Goal: Information Seeking & Learning: Learn about a topic

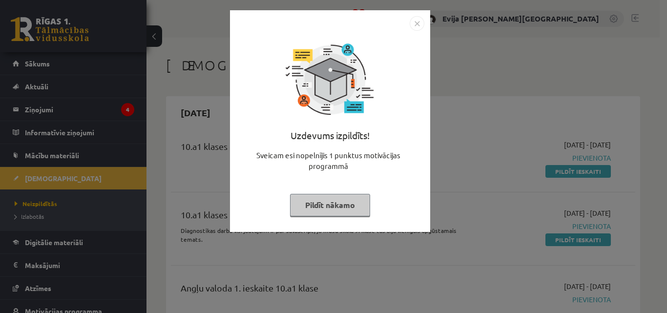
click at [414, 23] on img "Close" at bounding box center [417, 23] width 15 height 15
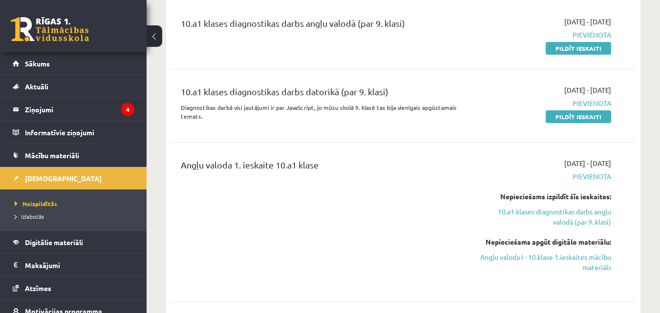
scroll to position [137, 0]
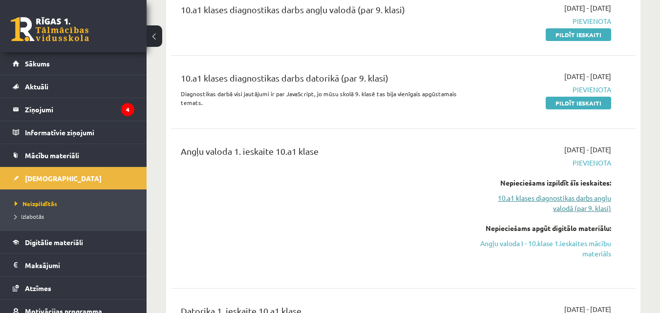
click at [579, 199] on link "10.a1 klases diagnostikas darbs angļu valodā (par 9. klasi)" at bounding box center [544, 203] width 134 height 21
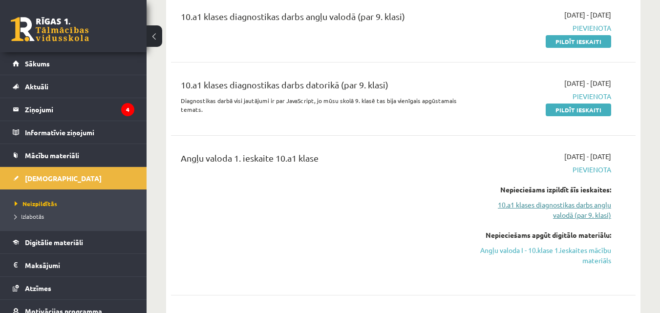
click at [578, 209] on link "10.a1 klases diagnostikas darbs angļu valodā (par 9. klasi)" at bounding box center [544, 210] width 134 height 21
click at [578, 203] on link "10.a1 klases diagnostikas darbs angļu valodā (par 9. klasi)" at bounding box center [544, 210] width 134 height 21
click at [579, 203] on link "10.a1 klases diagnostikas darbs angļu valodā (par 9. klasi)" at bounding box center [544, 210] width 134 height 21
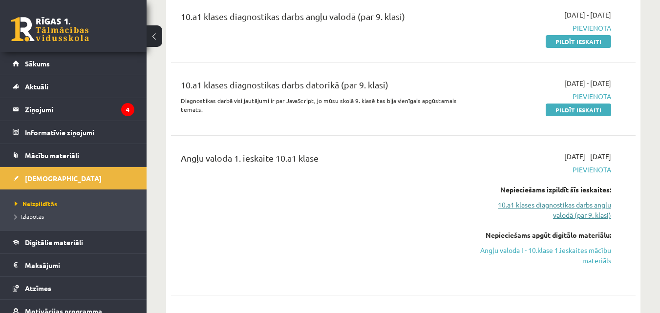
click at [579, 203] on link "10.a1 klases diagnostikas darbs angļu valodā (par 9. klasi)" at bounding box center [544, 210] width 134 height 21
click at [582, 213] on link "10.a1 klases diagnostikas darbs angļu valodā (par 9. klasi)" at bounding box center [544, 210] width 134 height 21
click at [513, 201] on link "10.a1 klases diagnostikas darbs angļu valodā (par 9. klasi)" at bounding box center [544, 210] width 134 height 21
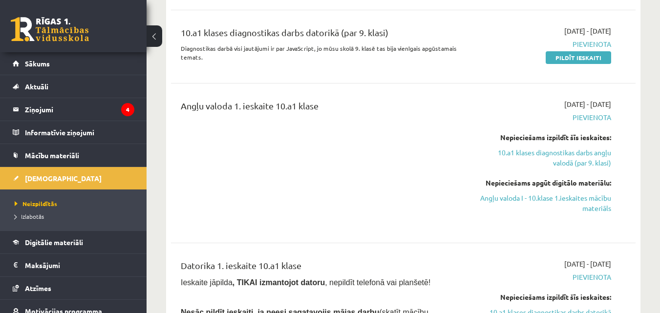
scroll to position [179, 0]
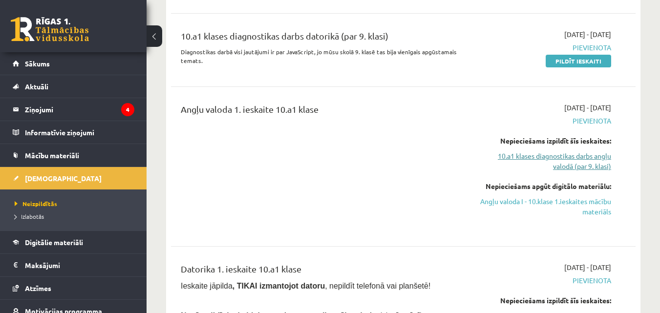
click at [562, 156] on link "10.a1 klases diagnostikas darbs angļu valodā (par 9. klasi)" at bounding box center [544, 161] width 134 height 21
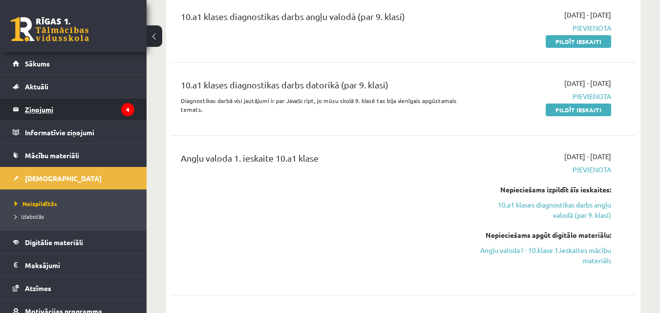
click at [68, 111] on legend "Ziņojumi 4" at bounding box center [79, 109] width 109 height 22
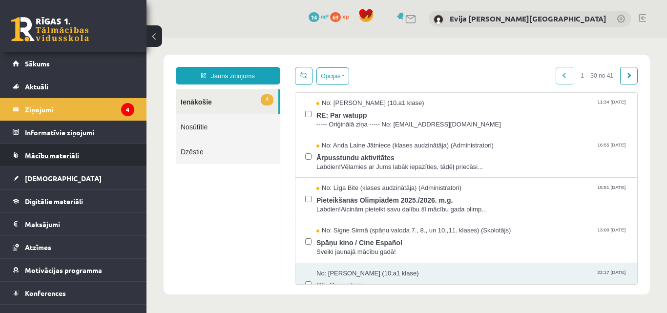
click at [98, 153] on link "Mācību materiāli" at bounding box center [74, 155] width 122 height 22
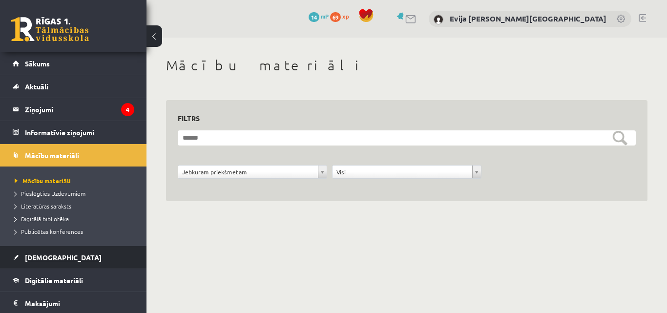
click at [42, 252] on link "[DEMOGRAPHIC_DATA]" at bounding box center [74, 257] width 122 height 22
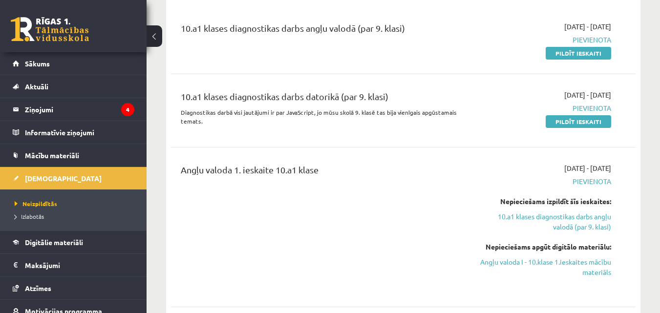
scroll to position [195, 0]
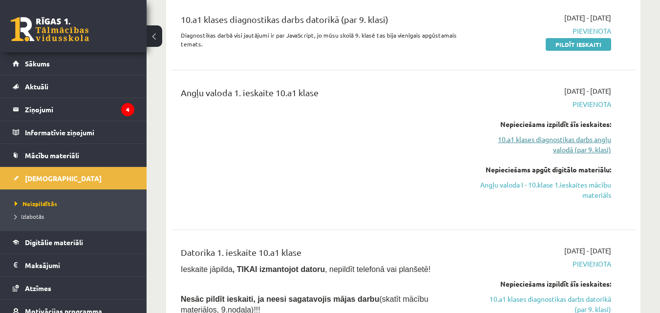
click at [571, 148] on link "10.a1 klases diagnostikas darbs angļu valodā (par 9. klasi)" at bounding box center [544, 144] width 134 height 21
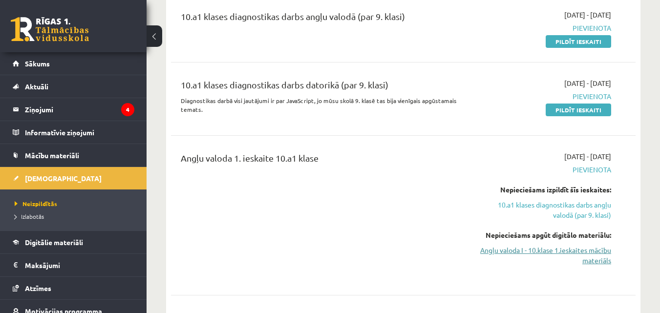
drag, startPoint x: 582, startPoint y: 246, endPoint x: 388, endPoint y: 53, distance: 273.8
click at [582, 247] on link "Angļu valoda I - 10.klase 1.ieskaites mācību materiāls" at bounding box center [544, 255] width 134 height 21
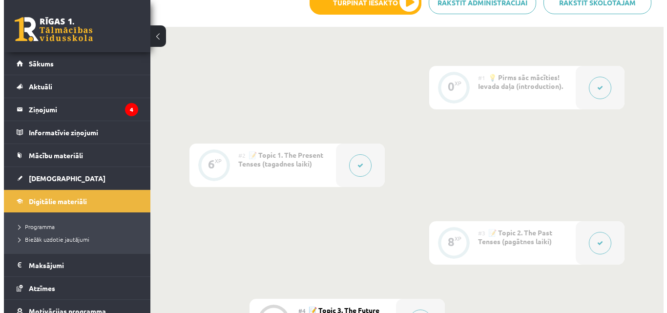
scroll to position [405, 0]
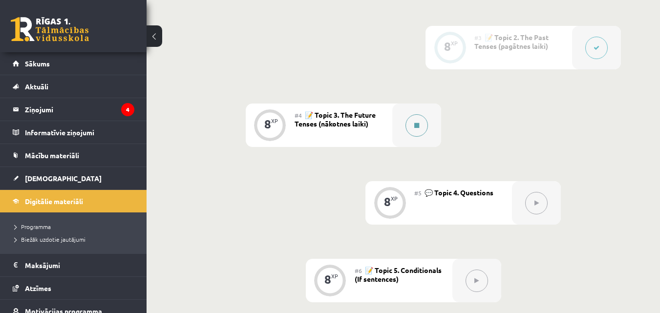
click at [416, 120] on button at bounding box center [416, 125] width 22 height 22
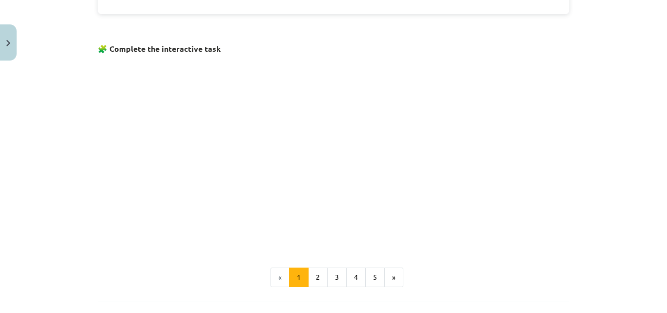
scroll to position [677, 0]
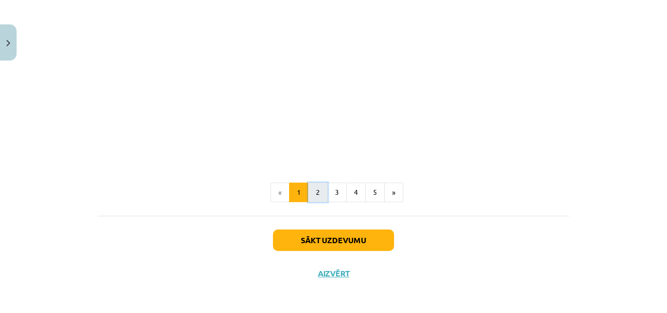
click at [320, 186] on button "2" at bounding box center [318, 193] width 20 height 20
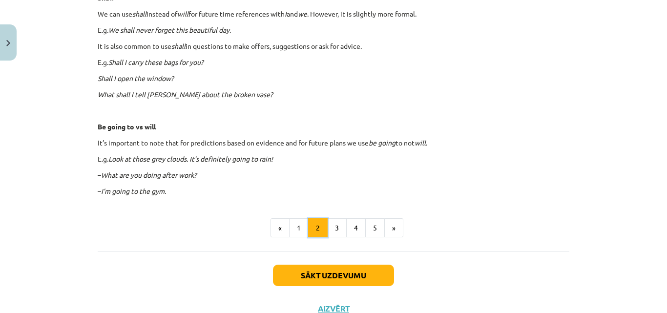
scroll to position [622, 0]
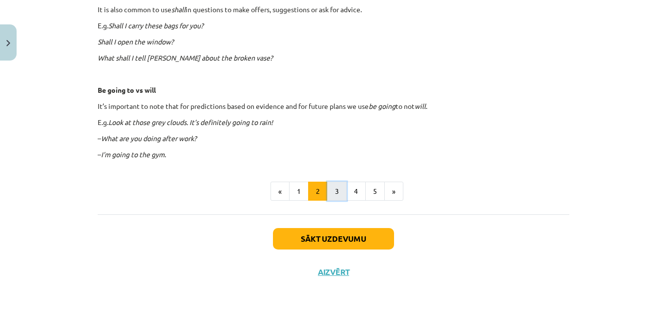
click at [337, 194] on button "3" at bounding box center [337, 192] width 20 height 20
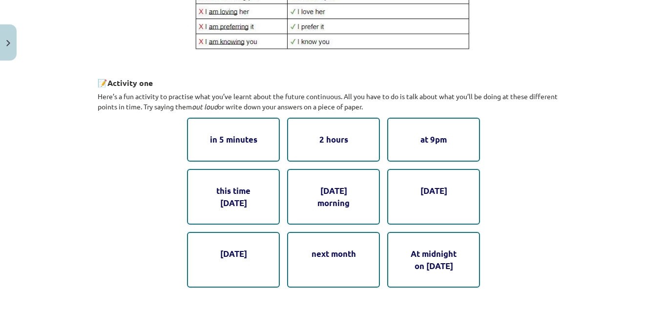
scroll to position [468, 0]
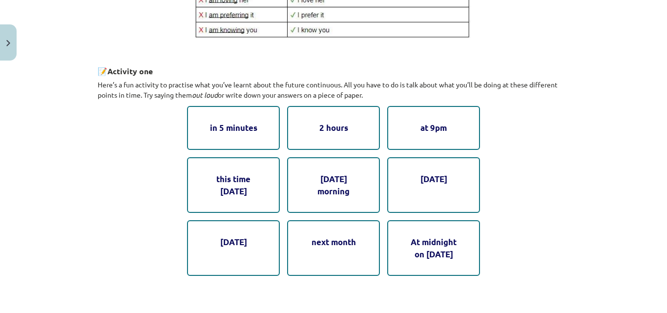
click at [237, 196] on div "this time tomorrow" at bounding box center [233, 185] width 93 height 56
click at [240, 133] on div "in 5 minutes" at bounding box center [233, 127] width 93 height 43
click at [232, 187] on div "this time tomorrow" at bounding box center [233, 185] width 93 height 56
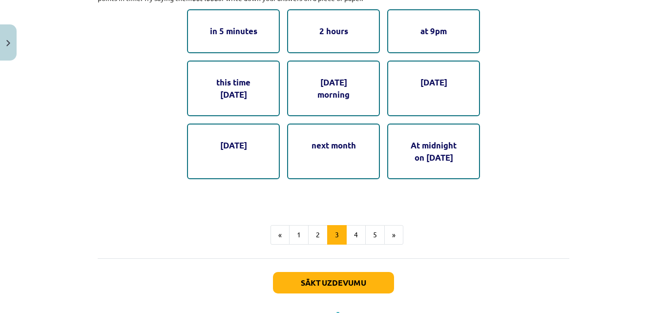
scroll to position [608, 0]
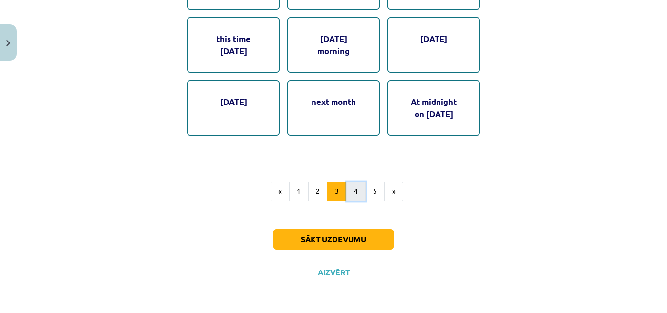
click at [350, 192] on button "4" at bounding box center [356, 192] width 20 height 20
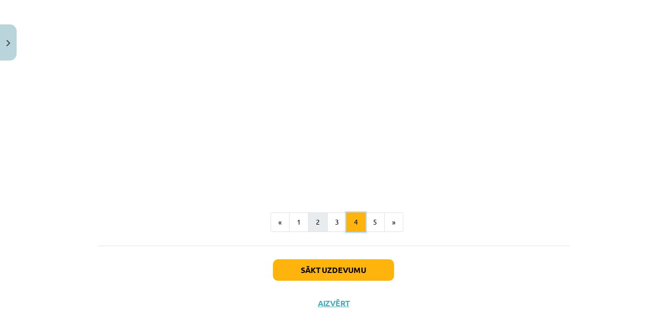
scroll to position [599, 0]
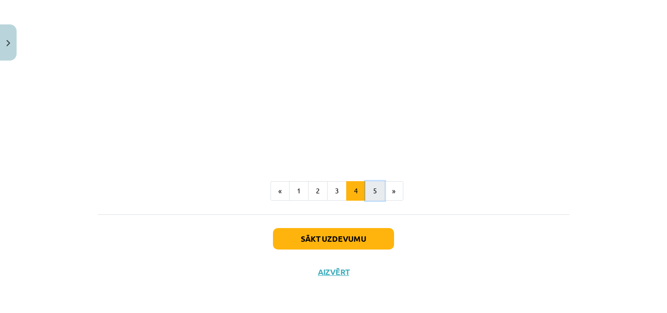
click at [375, 196] on button "5" at bounding box center [375, 191] width 20 height 20
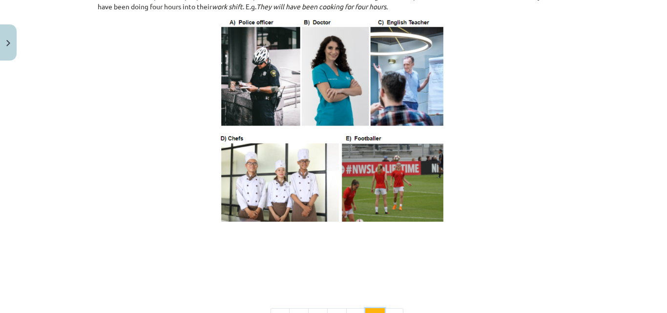
scroll to position [654, 0]
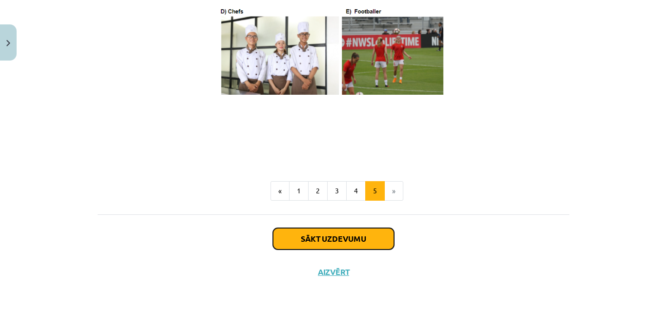
click at [342, 232] on button "Sākt uzdevumu" at bounding box center [333, 238] width 121 height 21
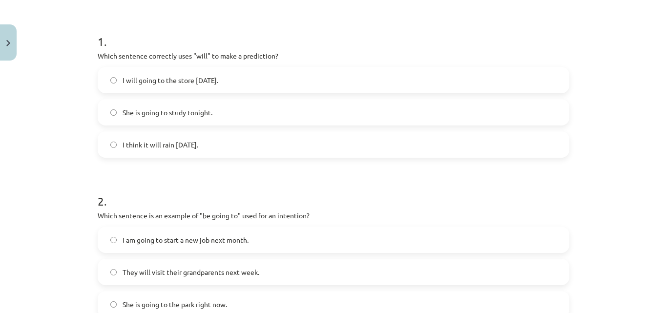
scroll to position [171, 0]
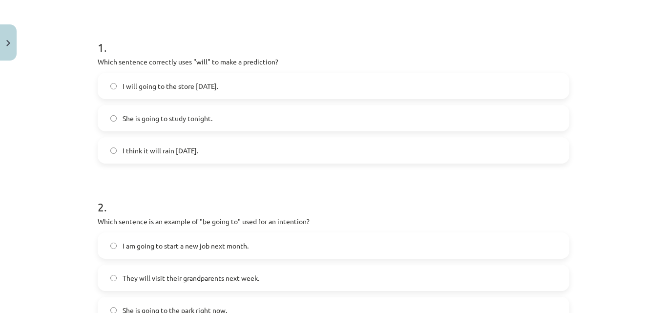
click at [160, 152] on span "I think it will rain tomorrow." at bounding box center [161, 151] width 76 height 10
click at [253, 88] on label "I will going to the store tomorrow." at bounding box center [334, 86] width 470 height 24
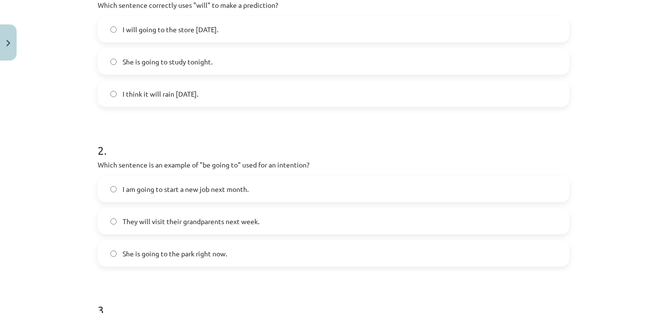
scroll to position [269, 0]
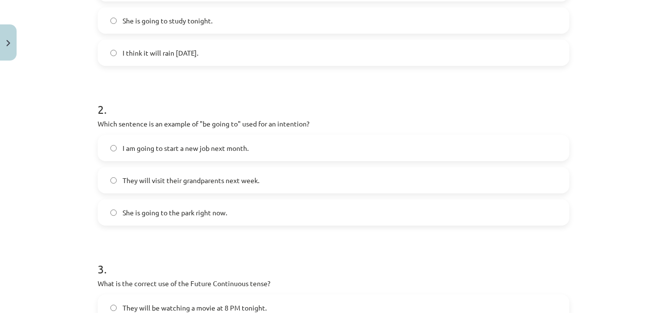
click at [270, 154] on label "I am going to start a new job next month." at bounding box center [334, 148] width 470 height 24
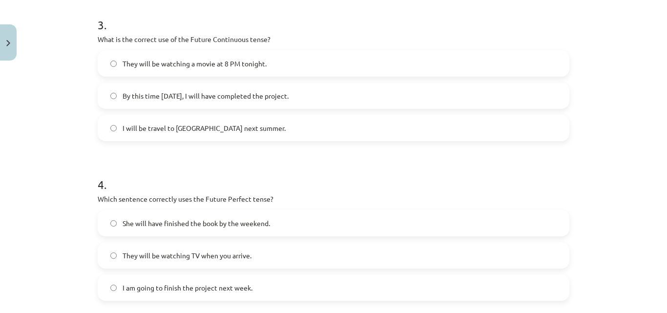
scroll to position [464, 0]
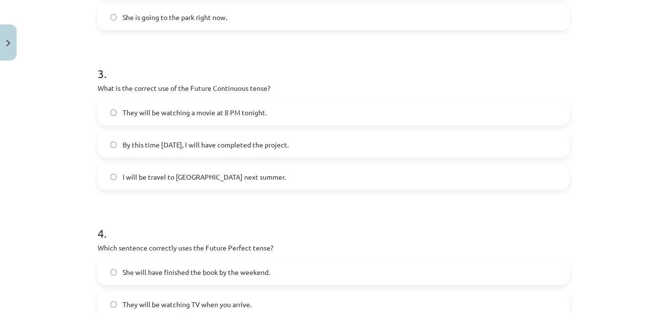
click at [231, 181] on span "I will be travel to Spain next summer." at bounding box center [204, 177] width 163 height 10
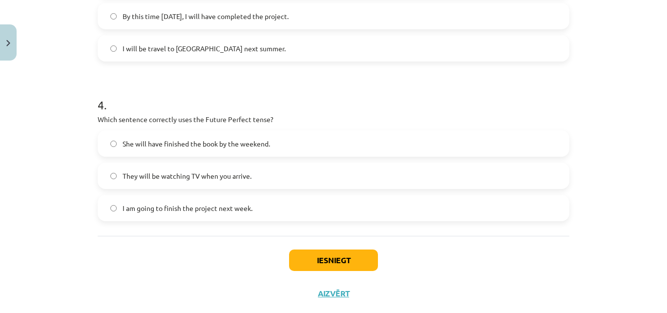
scroll to position [610, 0]
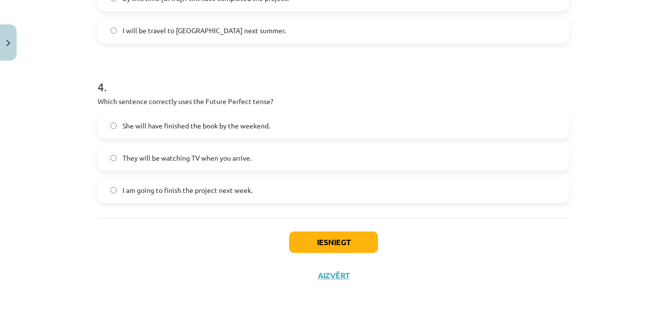
click at [230, 184] on label "I am going to finish the project next week." at bounding box center [334, 190] width 470 height 24
click at [347, 238] on button "Iesniegt" at bounding box center [333, 241] width 89 height 21
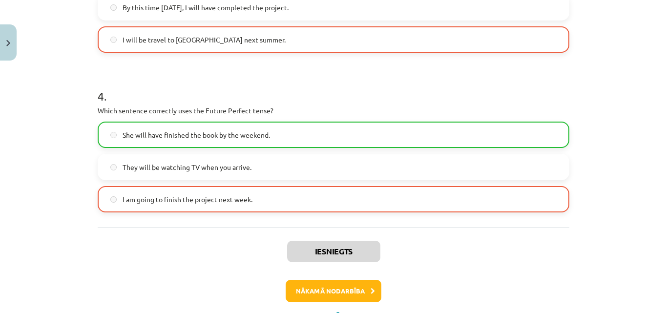
scroll to position [645, 0]
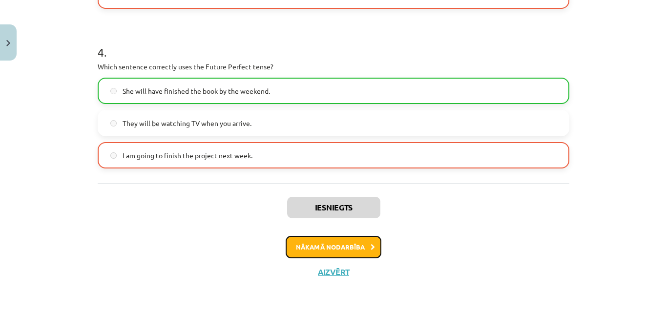
click at [358, 241] on button "Nākamā nodarbība" at bounding box center [334, 247] width 96 height 22
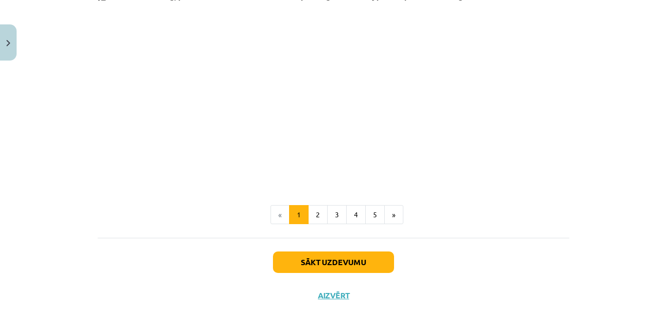
scroll to position [287, 0]
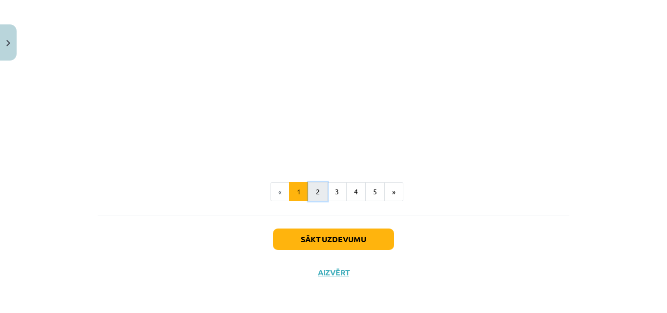
click at [319, 192] on button "2" at bounding box center [318, 192] width 20 height 20
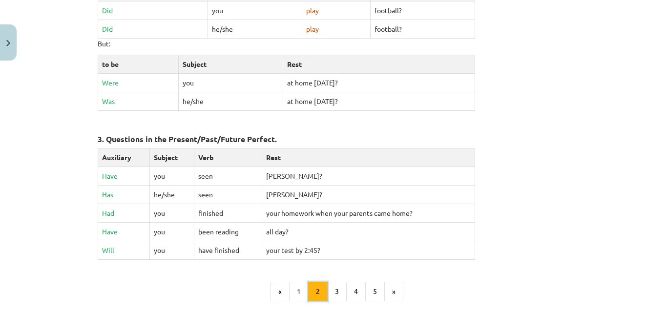
scroll to position [468, 0]
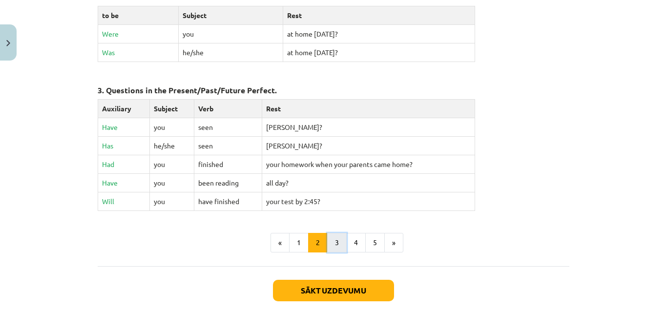
click at [327, 235] on button "3" at bounding box center [337, 243] width 20 height 20
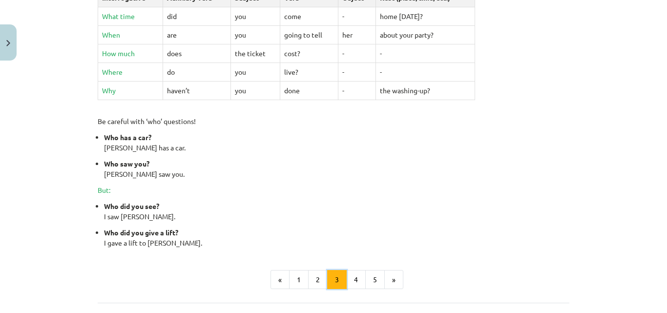
scroll to position [409, 0]
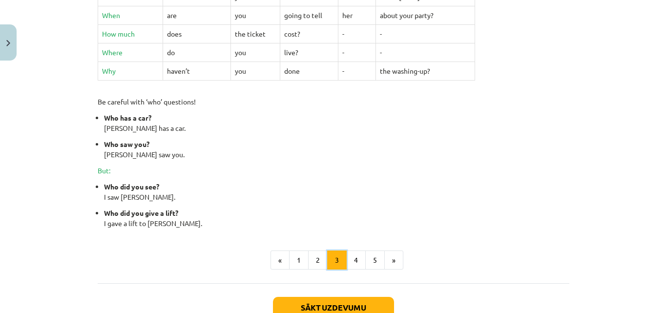
click at [351, 259] on button "4" at bounding box center [356, 261] width 20 height 20
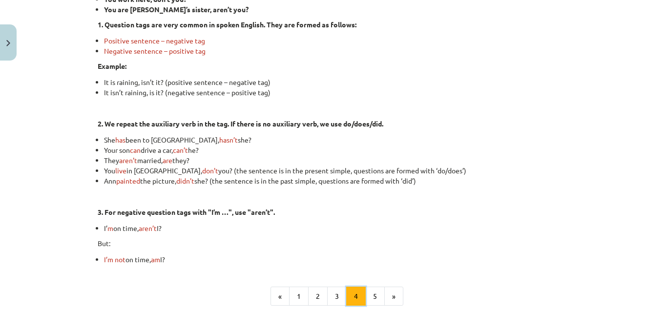
scroll to position [273, 0]
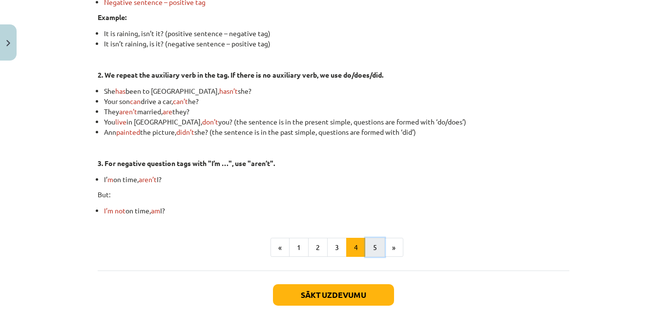
click at [374, 252] on button "5" at bounding box center [375, 248] width 20 height 20
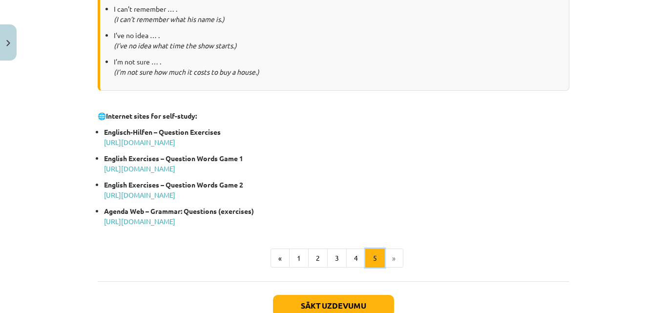
scroll to position [517, 0]
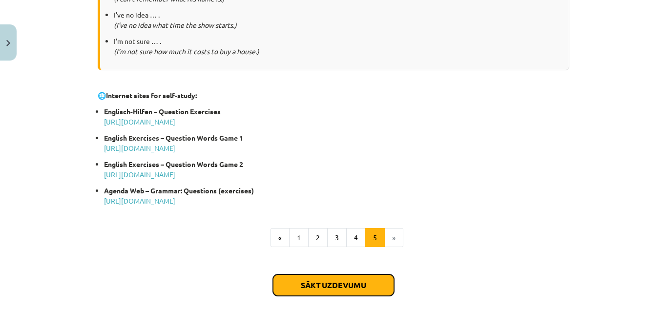
click at [355, 281] on button "Sākt uzdevumu" at bounding box center [333, 284] width 121 height 21
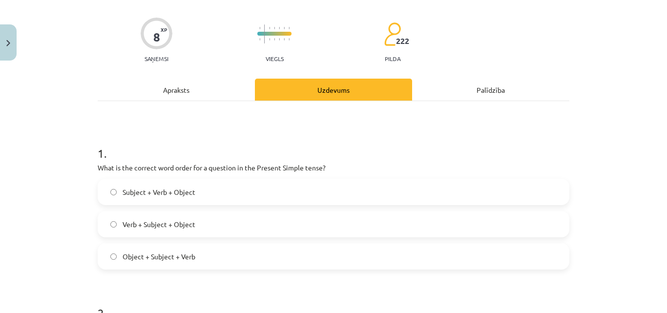
scroll to position [122, 0]
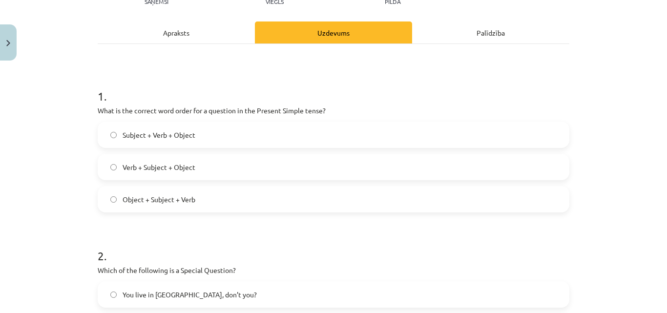
click at [183, 137] on span "Subject + Verb + Object" at bounding box center [159, 135] width 73 height 10
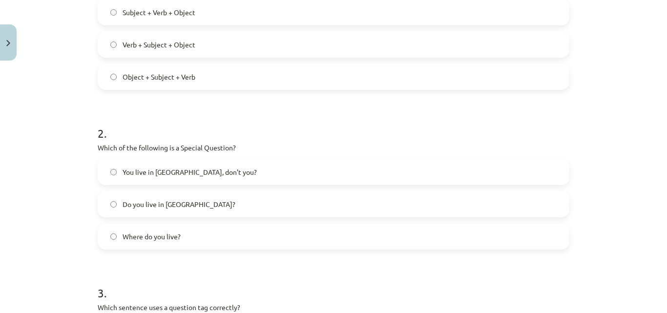
scroll to position [269, 0]
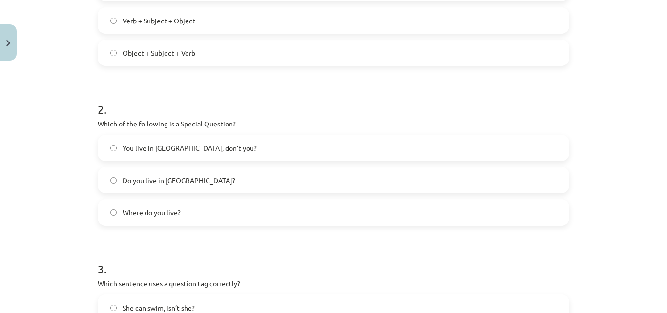
click at [205, 149] on label "You live in Riga, don’t you?" at bounding box center [334, 148] width 470 height 24
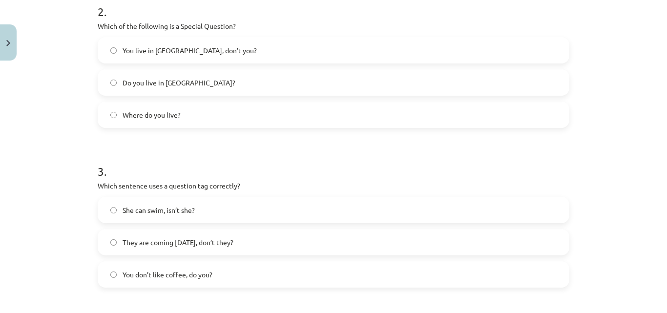
scroll to position [415, 0]
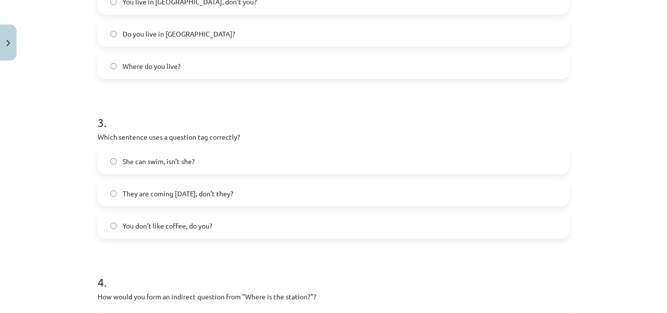
click at [246, 160] on label "She can swim, isn’t she?" at bounding box center [334, 161] width 470 height 24
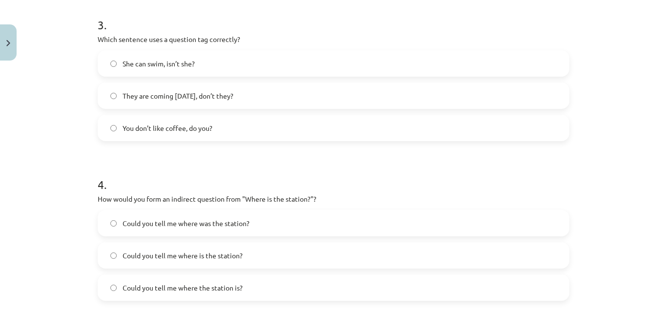
scroll to position [562, 0]
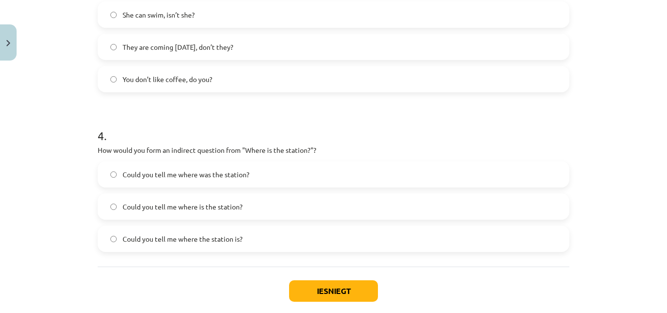
click at [250, 176] on label "Could you tell me where was the station?" at bounding box center [334, 174] width 470 height 24
click at [346, 288] on button "Iesniegt" at bounding box center [333, 290] width 89 height 21
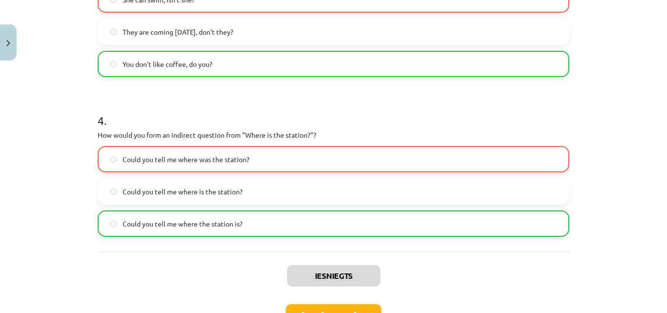
scroll to position [645, 0]
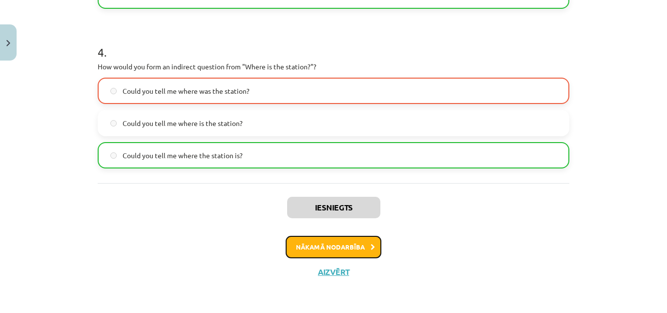
click at [343, 251] on button "Nākamā nodarbība" at bounding box center [334, 247] width 96 height 22
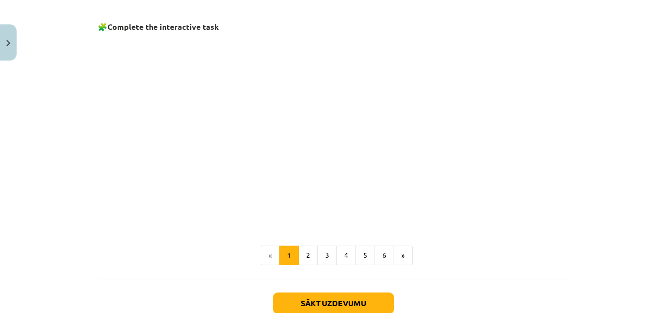
scroll to position [659, 0]
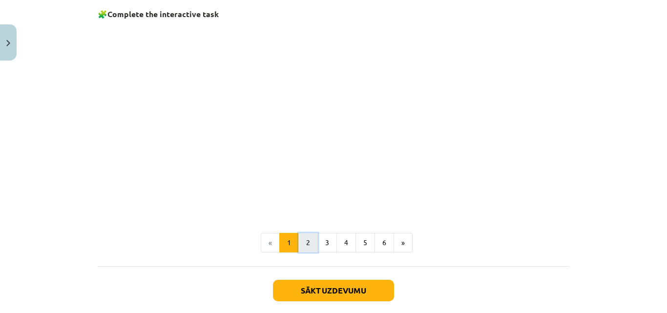
click at [298, 240] on button "2" at bounding box center [308, 243] width 20 height 20
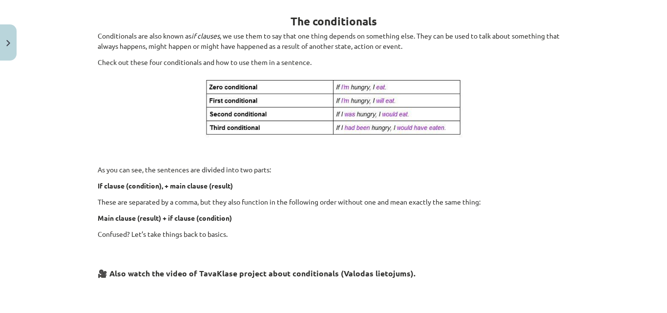
scroll to position [175, 0]
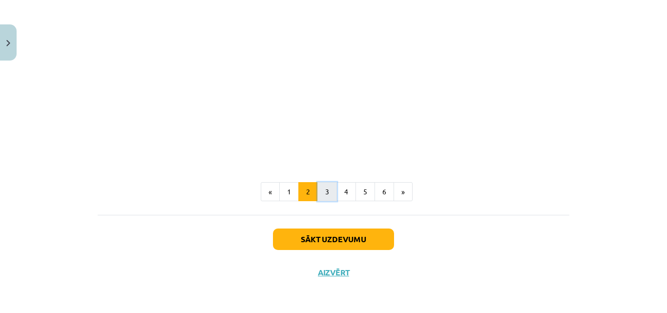
click at [320, 188] on button "3" at bounding box center [327, 192] width 20 height 20
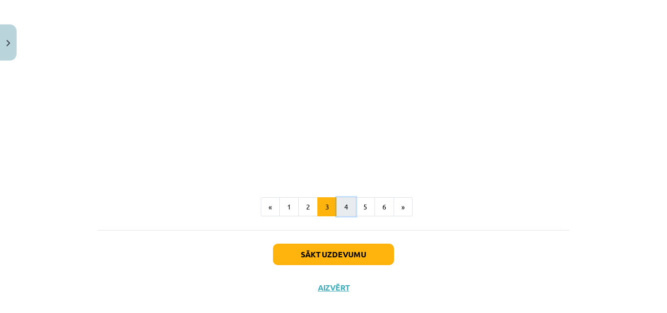
click at [339, 209] on button "4" at bounding box center [346, 207] width 20 height 20
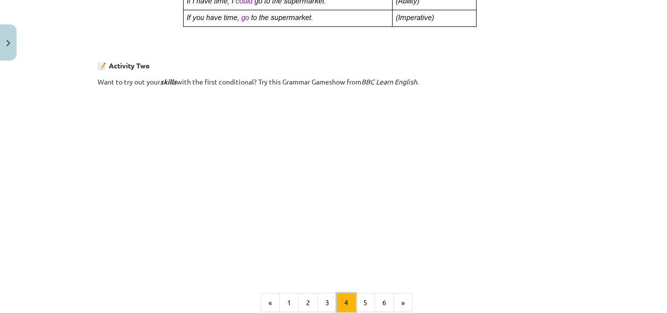
scroll to position [663, 0]
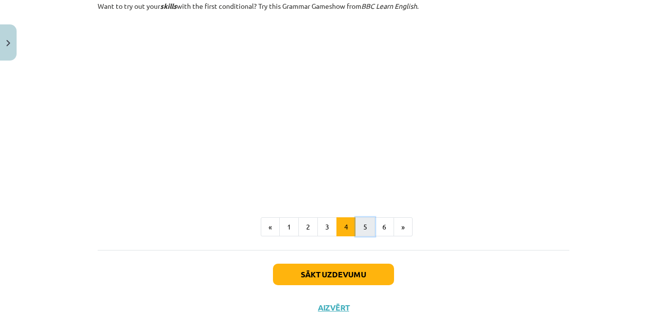
click at [366, 229] on button "5" at bounding box center [366, 227] width 20 height 20
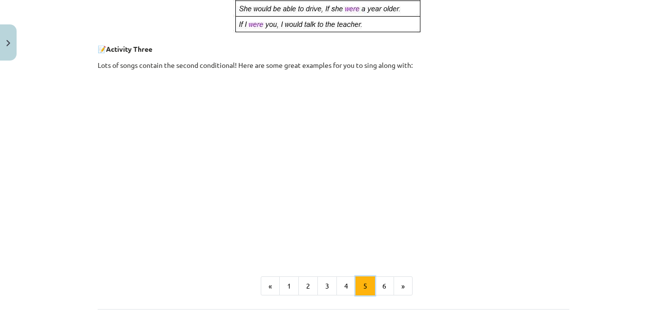
scroll to position [517, 0]
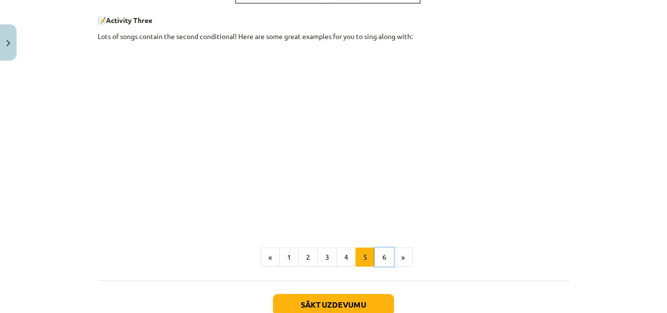
click at [382, 259] on button "6" at bounding box center [385, 258] width 20 height 20
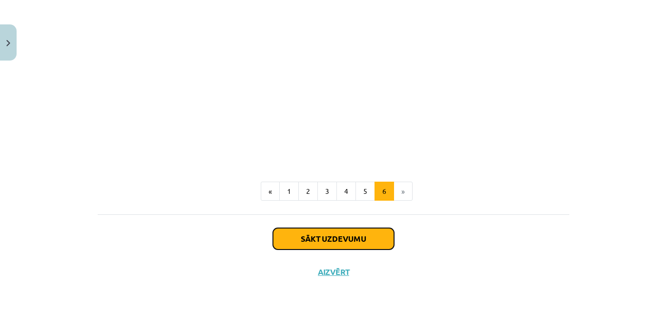
click at [383, 238] on button "Sākt uzdevumu" at bounding box center [333, 238] width 121 height 21
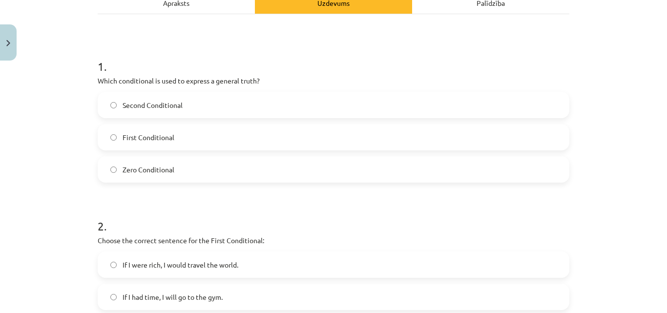
scroll to position [171, 0]
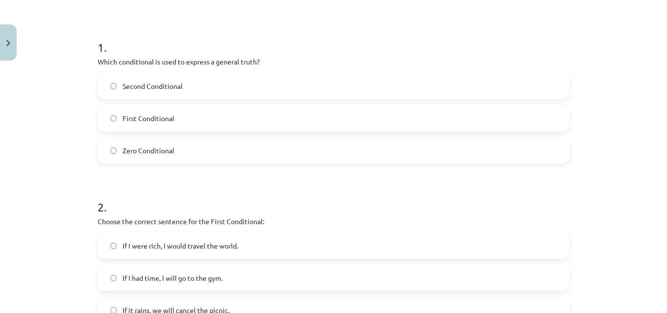
click at [161, 90] on span "Second Conditional" at bounding box center [153, 86] width 60 height 10
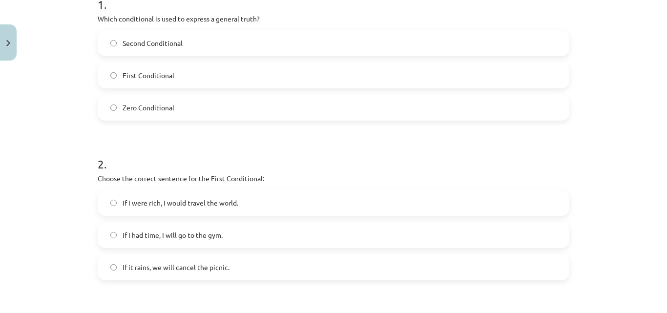
scroll to position [269, 0]
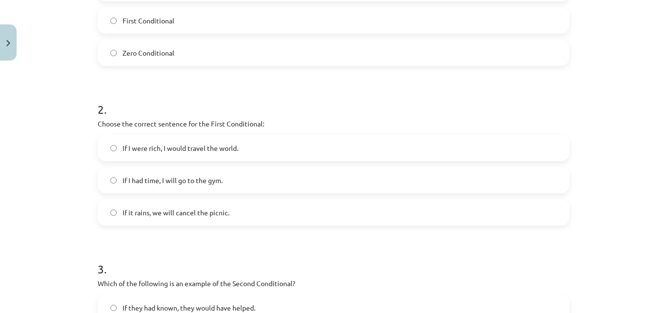
click at [225, 179] on label "If I had time, I will go to the gym." at bounding box center [334, 180] width 470 height 24
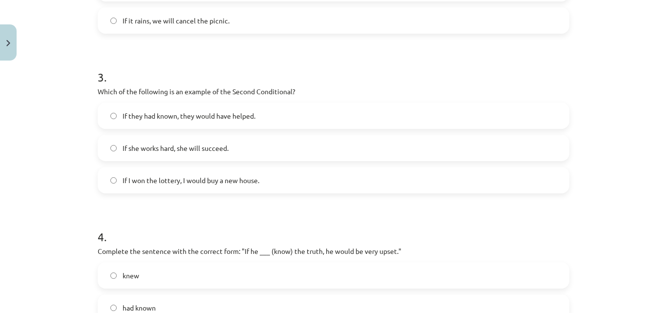
scroll to position [464, 0]
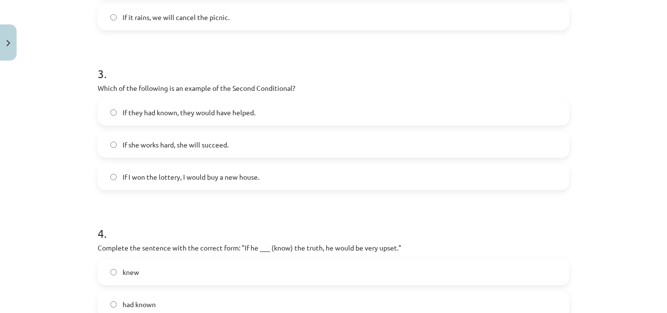
click at [222, 109] on span "If they had known, they would have helped." at bounding box center [189, 112] width 133 height 10
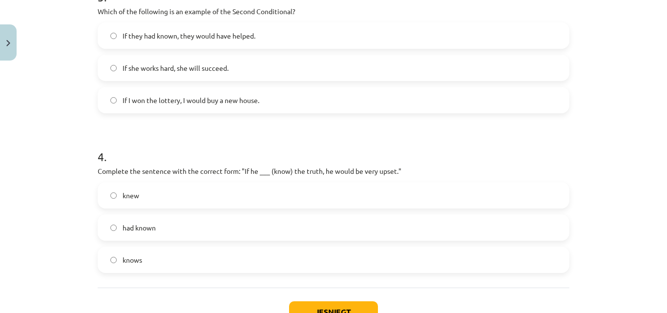
scroll to position [610, 0]
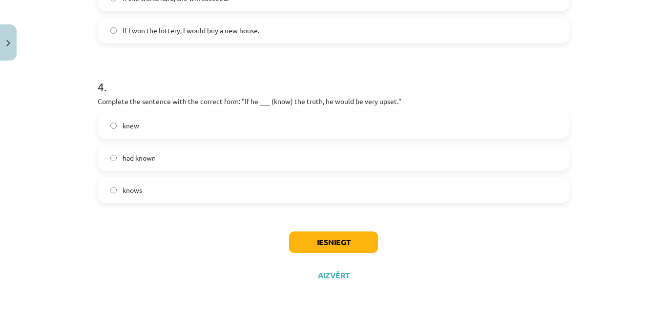
click at [203, 123] on label "knew" at bounding box center [334, 125] width 470 height 24
click at [206, 191] on label "knows" at bounding box center [334, 190] width 470 height 24
click at [342, 251] on button "Iesniegt" at bounding box center [333, 241] width 89 height 21
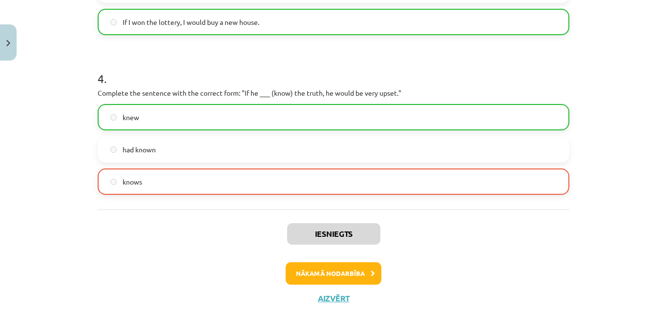
scroll to position [645, 0]
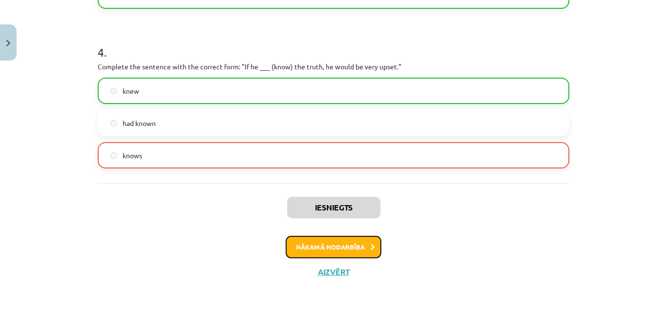
click at [340, 239] on button "Nākamā nodarbība" at bounding box center [334, 247] width 96 height 22
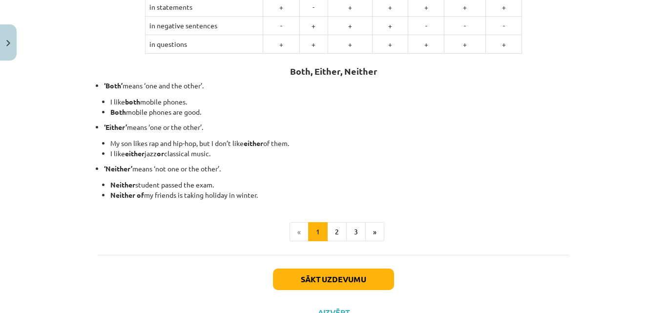
scroll to position [290, 0]
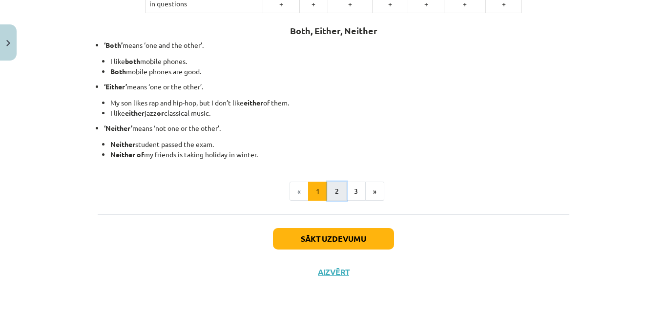
click at [338, 187] on button "2" at bounding box center [337, 192] width 20 height 20
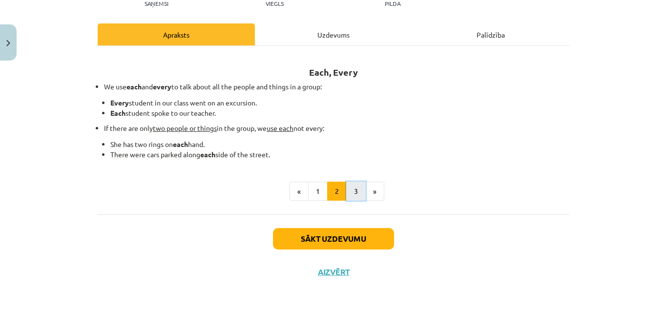
click at [356, 195] on button "3" at bounding box center [356, 192] width 20 height 20
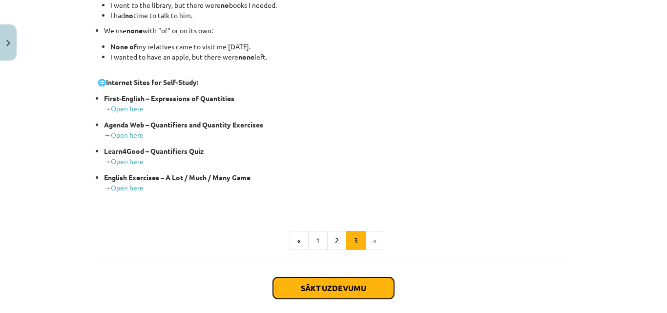
click at [341, 287] on button "Sākt uzdevumu" at bounding box center [333, 287] width 121 height 21
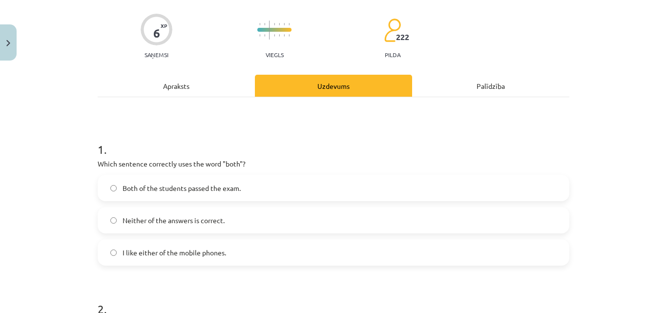
scroll to position [122, 0]
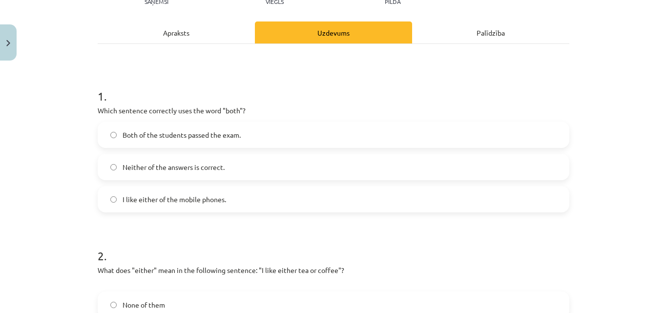
click at [263, 124] on label "Both of the students passed the exam." at bounding box center [334, 135] width 470 height 24
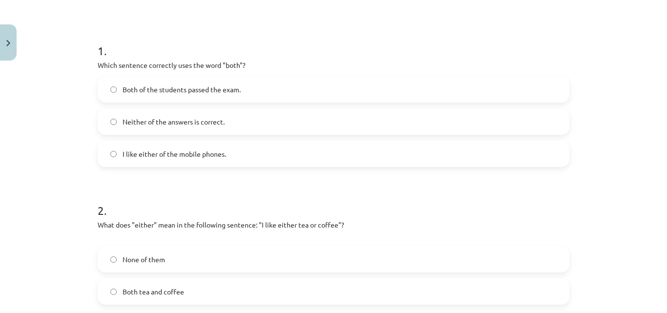
scroll to position [269, 0]
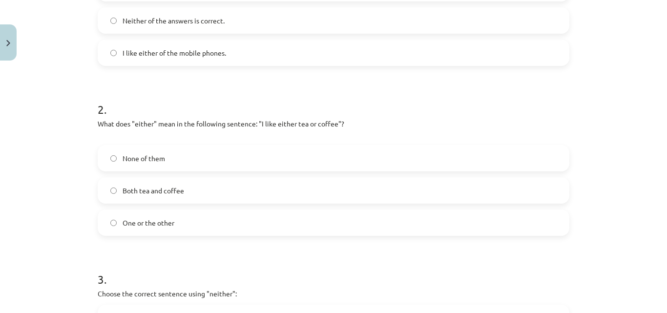
drag, startPoint x: 190, startPoint y: 198, endPoint x: 196, endPoint y: 196, distance: 6.3
click at [190, 199] on label "Both tea and coffee" at bounding box center [334, 190] width 470 height 24
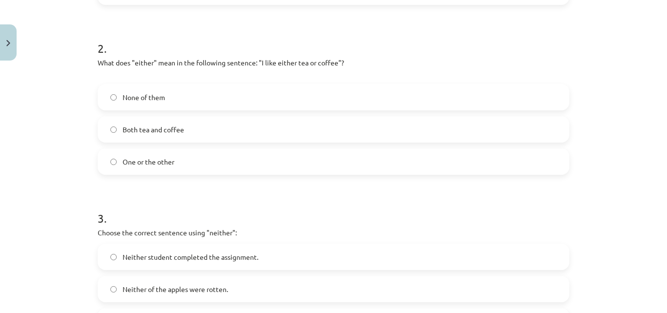
scroll to position [464, 0]
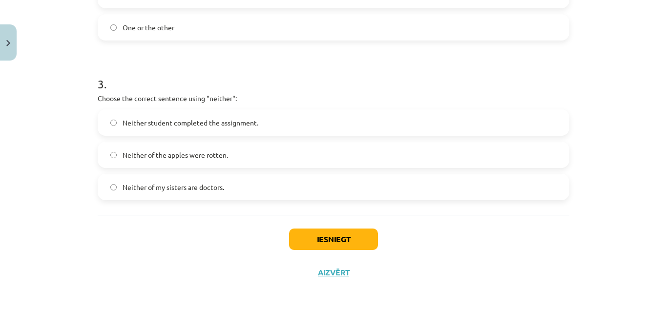
click at [370, 118] on label "Neither student completed the assignment." at bounding box center [334, 122] width 470 height 24
click at [345, 153] on label "Neither of the apples were rotten." at bounding box center [334, 155] width 470 height 24
click at [294, 119] on label "Neither student completed the assignment." at bounding box center [334, 122] width 470 height 24
click at [359, 238] on button "Iesniegt" at bounding box center [333, 239] width 89 height 21
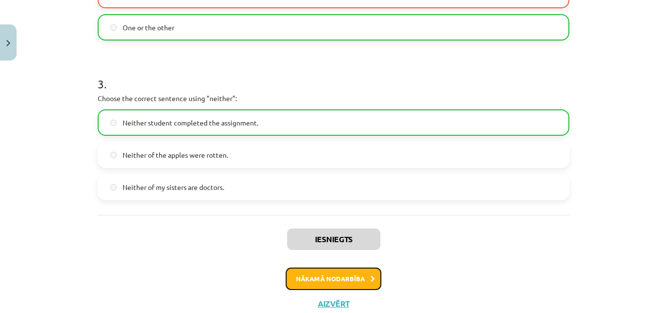
click at [360, 279] on button "Nākamā nodarbība" at bounding box center [334, 279] width 96 height 22
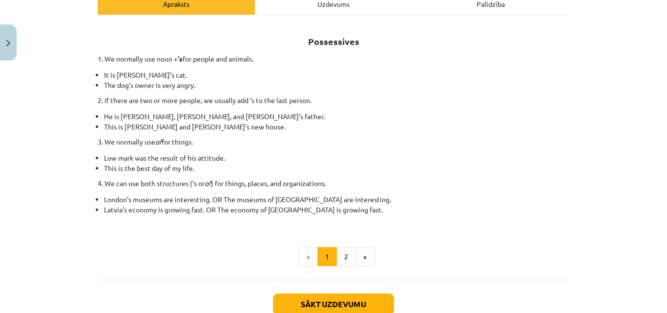
scroll to position [216, 0]
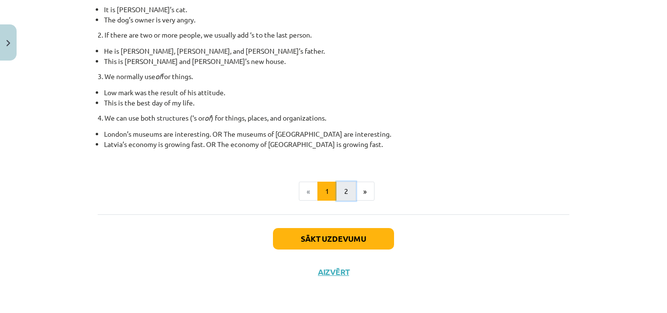
click at [346, 191] on button "2" at bounding box center [346, 192] width 20 height 20
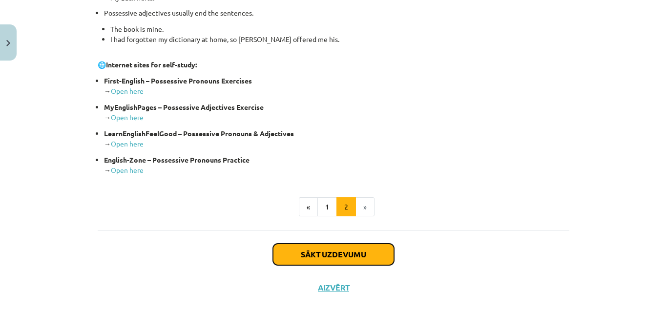
click at [355, 250] on button "Sākt uzdevumu" at bounding box center [333, 254] width 121 height 21
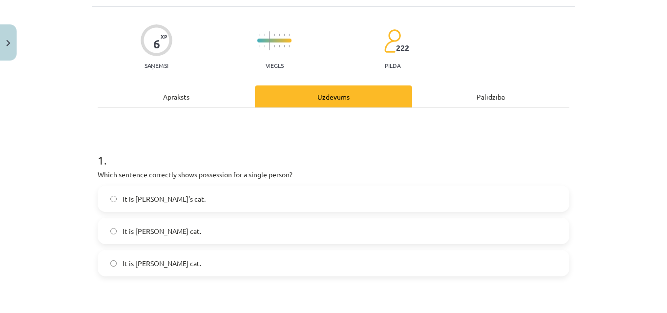
scroll to position [73, 0]
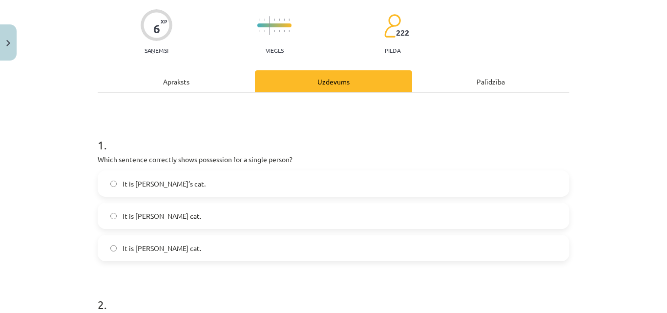
click at [202, 177] on label "It is Jane’s cat." at bounding box center [334, 183] width 470 height 24
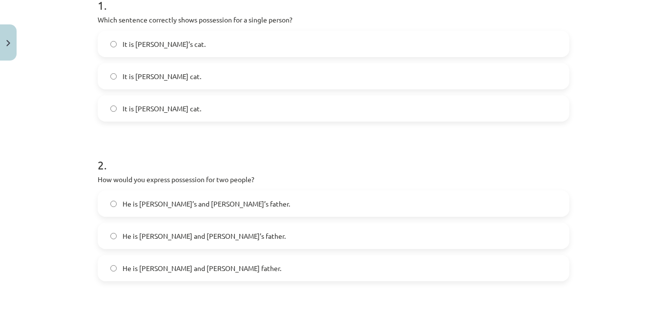
scroll to position [220, 0]
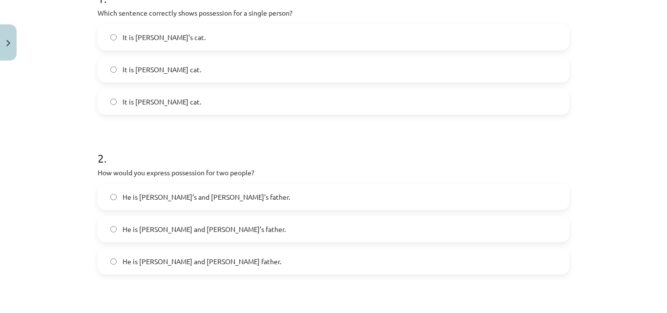
click at [178, 232] on span "He is Alice and James’s father." at bounding box center [204, 229] width 163 height 10
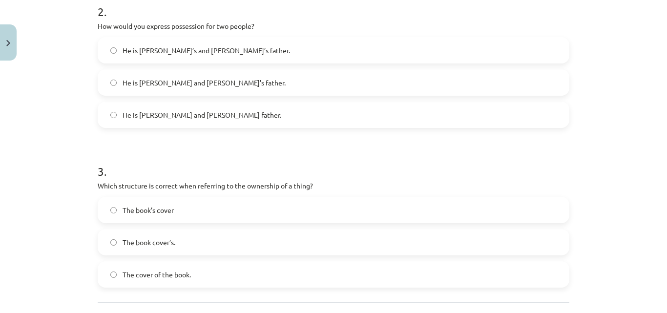
scroll to position [415, 0]
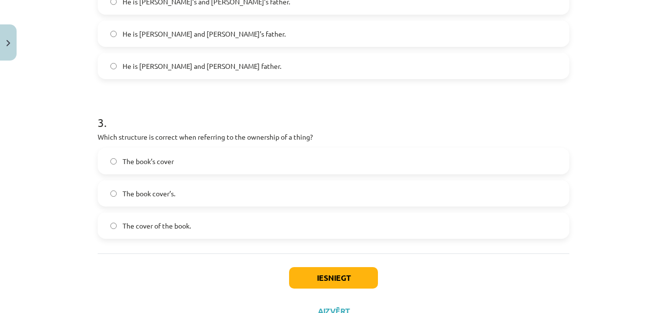
click at [238, 160] on label "The book’s cover" at bounding box center [334, 161] width 470 height 24
click at [331, 274] on button "Iesniegt" at bounding box center [333, 277] width 89 height 21
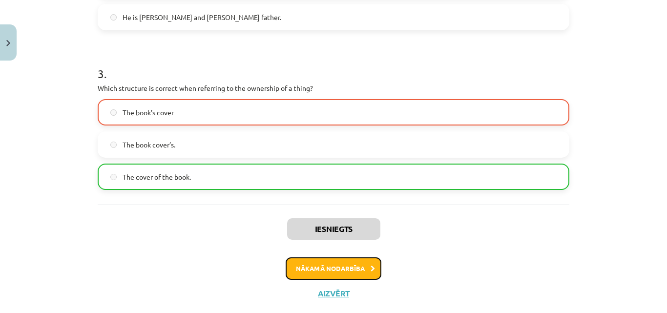
click at [350, 264] on button "Nākamā nodarbība" at bounding box center [334, 268] width 96 height 22
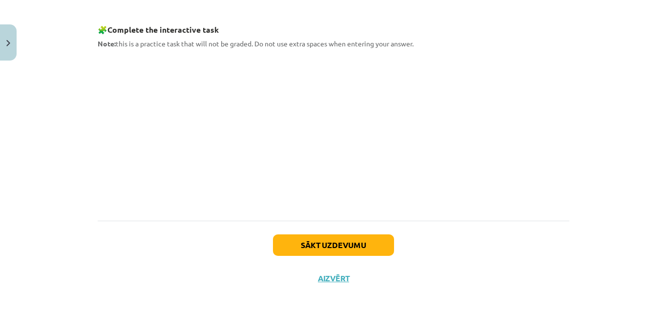
scroll to position [513, 0]
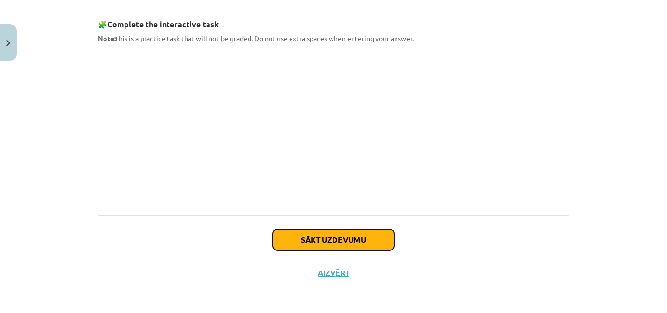
click at [319, 230] on button "Sākt uzdevumu" at bounding box center [333, 239] width 121 height 21
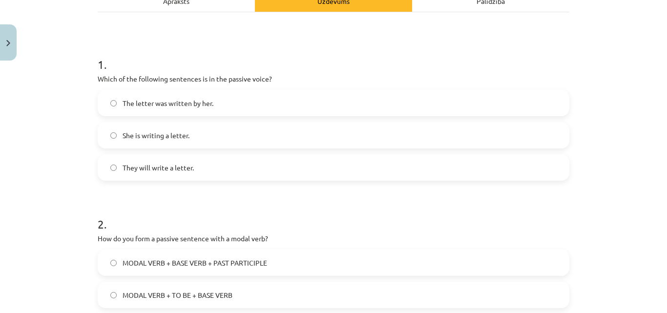
scroll to position [171, 0]
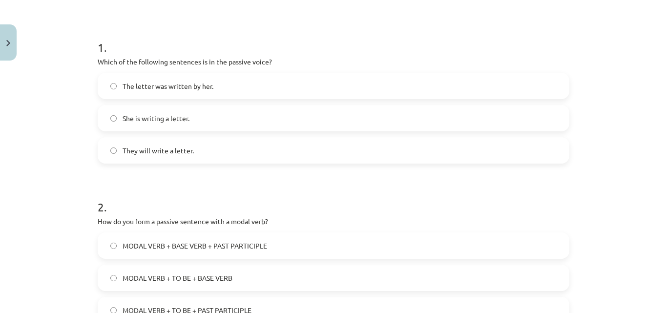
click at [191, 145] on label "They will write a letter." at bounding box center [334, 150] width 470 height 24
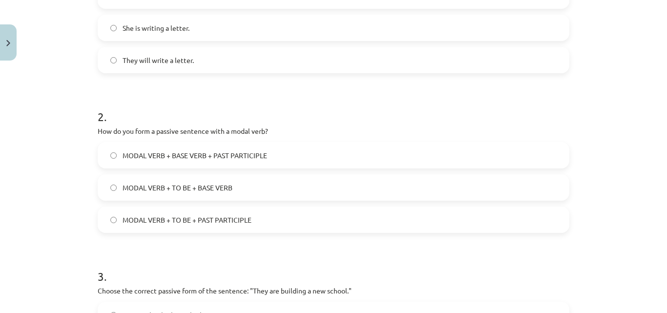
scroll to position [269, 0]
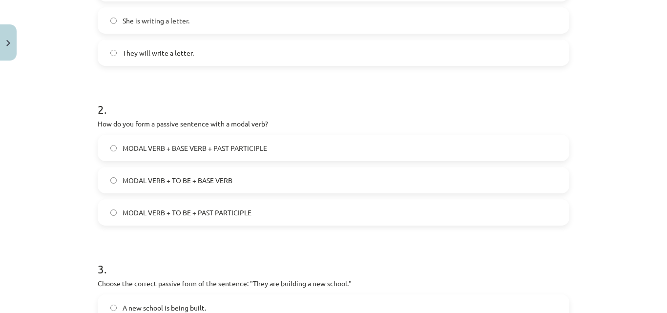
click at [293, 147] on label "MODAL VERB + BASE VERB + PAST PARTICIPLE" at bounding box center [334, 148] width 470 height 24
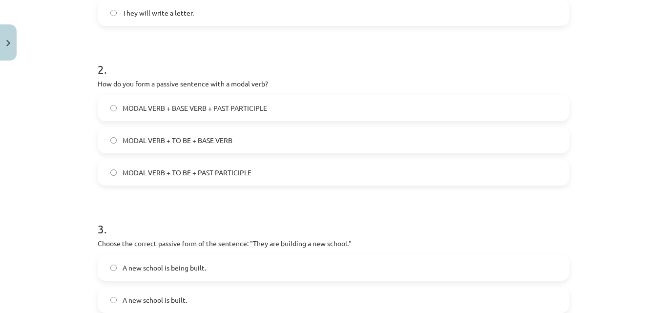
scroll to position [415, 0]
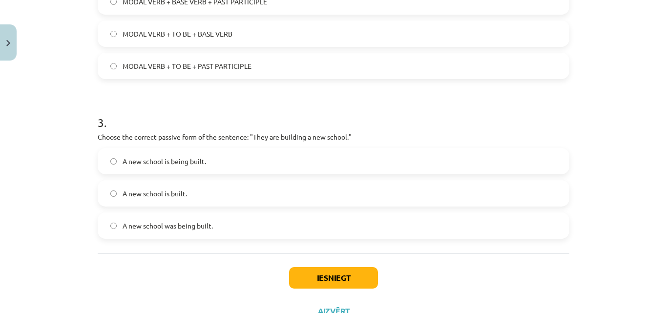
click at [234, 167] on label "A new school is being built." at bounding box center [334, 161] width 470 height 24
click at [300, 189] on label "A new school is built." at bounding box center [334, 193] width 470 height 24
click at [339, 274] on button "Iesniegt" at bounding box center [333, 277] width 89 height 21
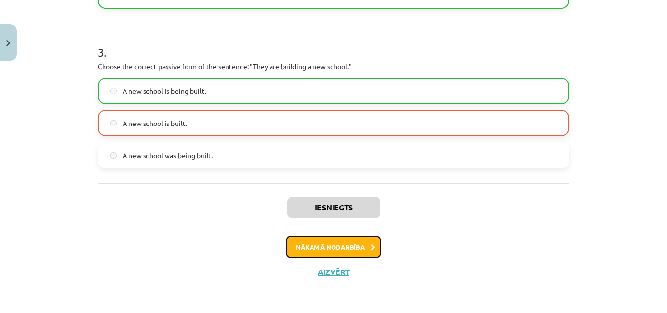
click at [350, 249] on button "Nākamā nodarbība" at bounding box center [334, 247] width 96 height 22
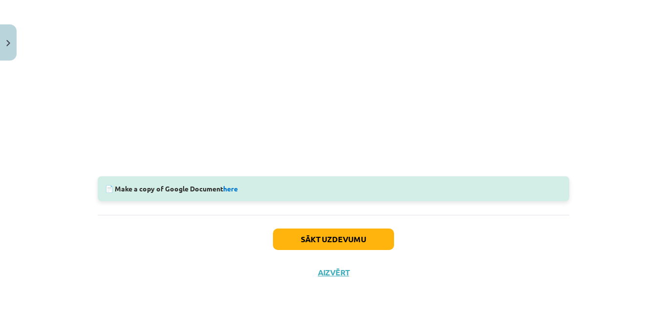
scroll to position [318, 0]
click at [237, 190] on link "here" at bounding box center [230, 188] width 15 height 9
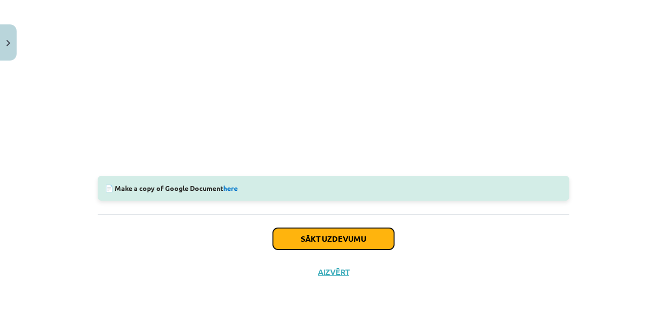
click at [361, 244] on button "Sākt uzdevumu" at bounding box center [333, 238] width 121 height 21
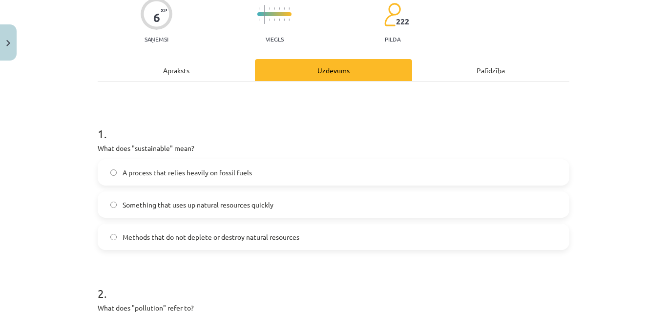
scroll to position [171, 0]
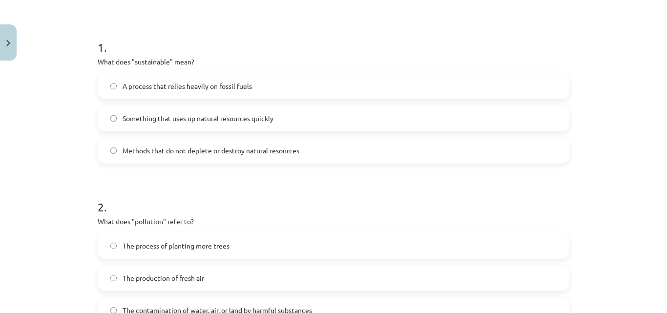
click at [232, 93] on label "A process that relies heavily on fossil fuels" at bounding box center [334, 86] width 470 height 24
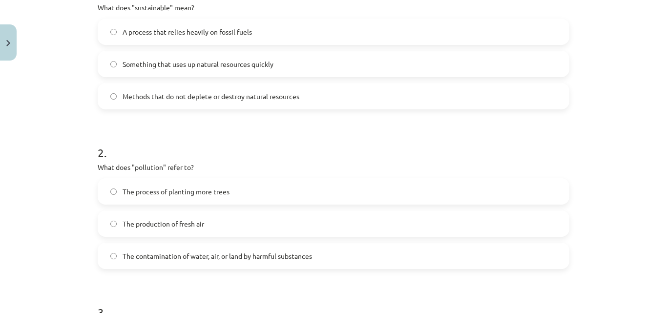
scroll to position [317, 0]
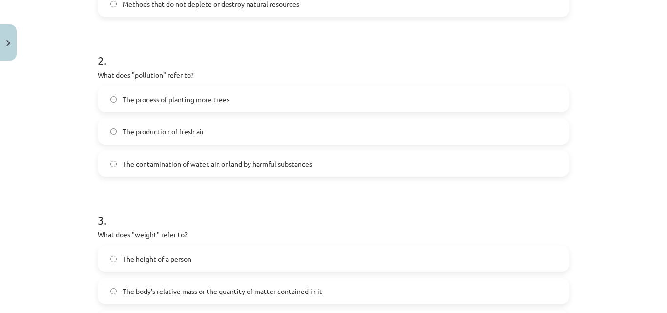
click at [177, 123] on label "The production of fresh air" at bounding box center [334, 131] width 470 height 24
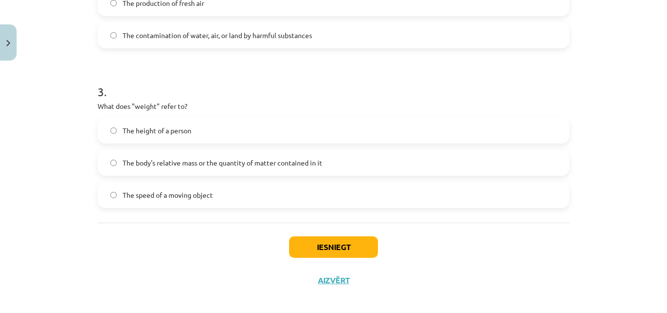
scroll to position [454, 0]
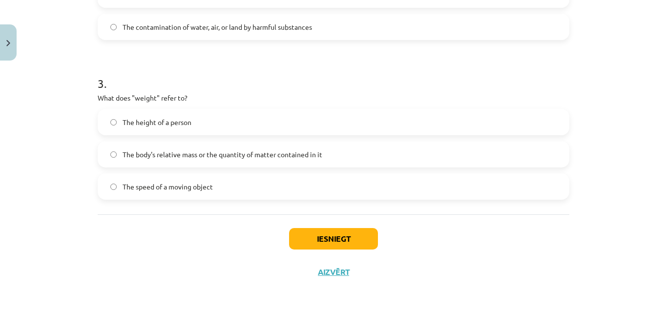
click at [189, 126] on label "The height of a person" at bounding box center [334, 122] width 470 height 24
click at [327, 233] on button "Iesniegt" at bounding box center [333, 238] width 89 height 21
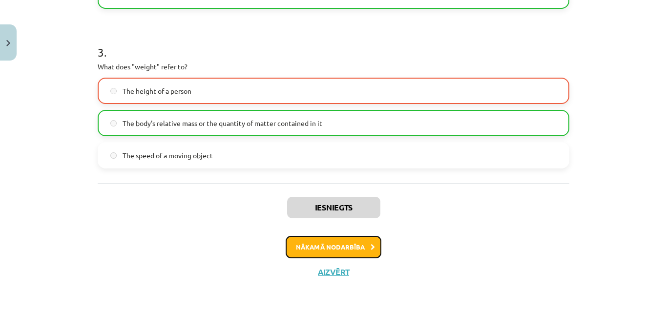
click at [356, 244] on button "Nākamā nodarbība" at bounding box center [334, 247] width 96 height 22
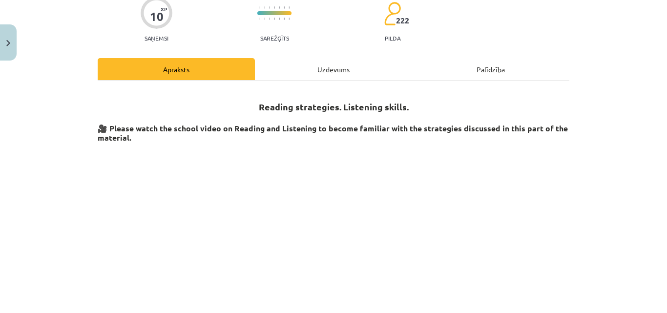
scroll to position [122, 0]
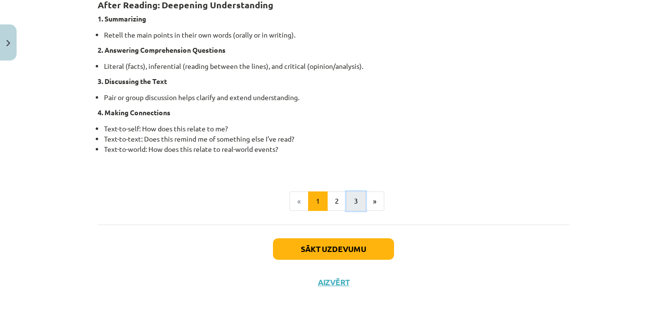
click at [348, 207] on button "3" at bounding box center [356, 201] width 20 height 20
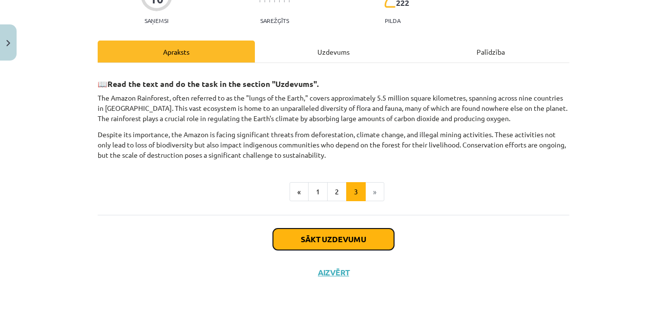
click at [340, 245] on button "Sākt uzdevumu" at bounding box center [333, 239] width 121 height 21
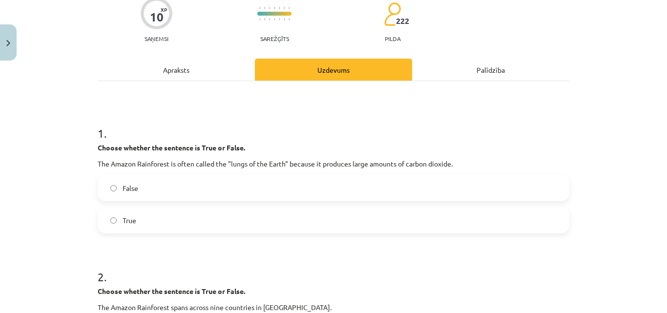
scroll to position [122, 0]
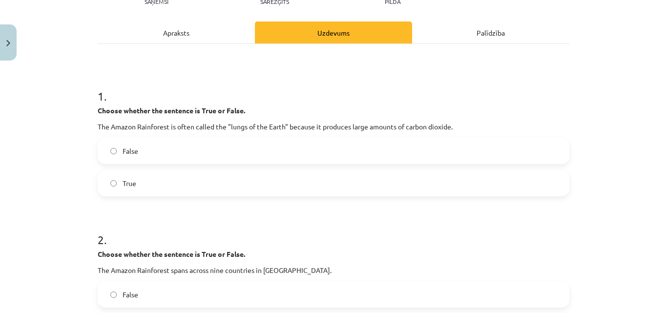
click at [181, 190] on label "True" at bounding box center [334, 183] width 470 height 24
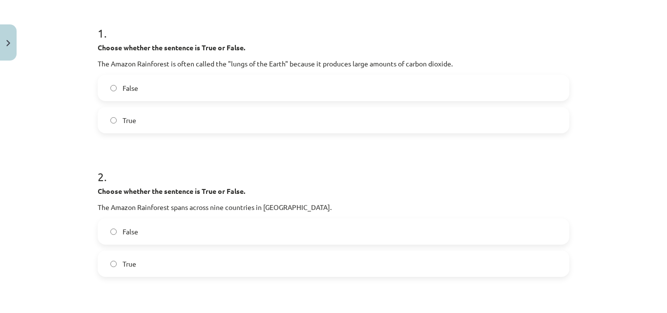
scroll to position [220, 0]
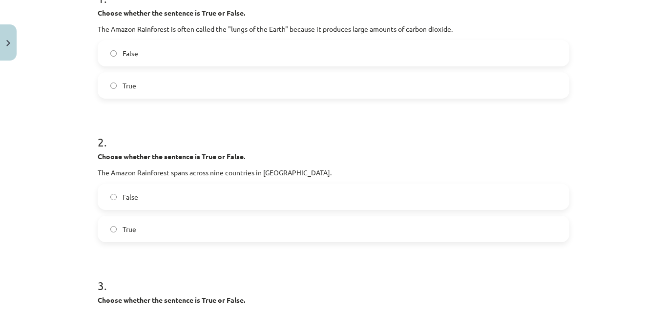
click at [183, 231] on label "True" at bounding box center [334, 229] width 470 height 24
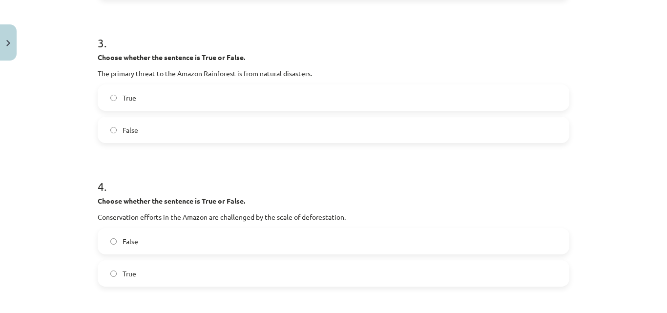
scroll to position [464, 0]
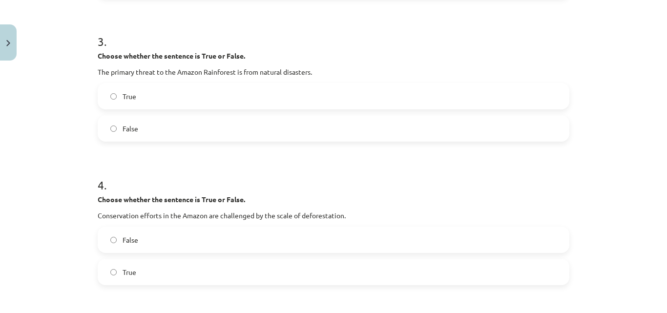
click at [248, 100] on label "True" at bounding box center [334, 96] width 470 height 24
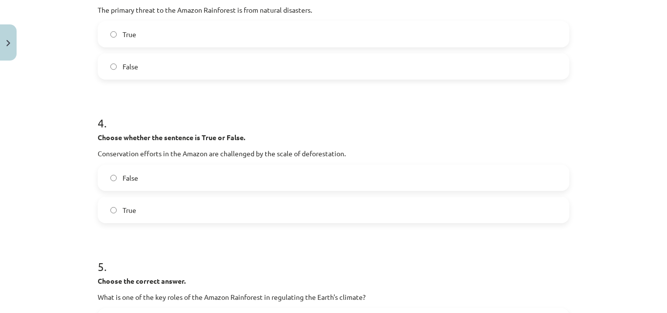
scroll to position [562, 0]
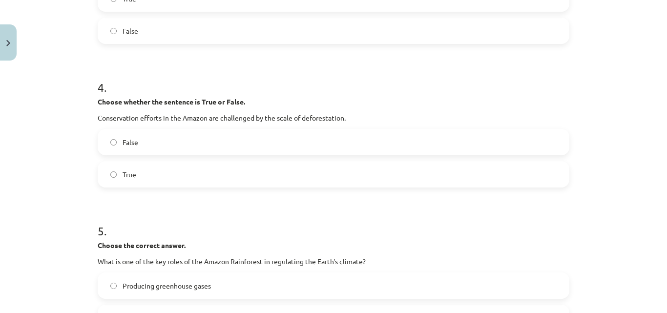
click at [216, 139] on label "False" at bounding box center [334, 142] width 470 height 24
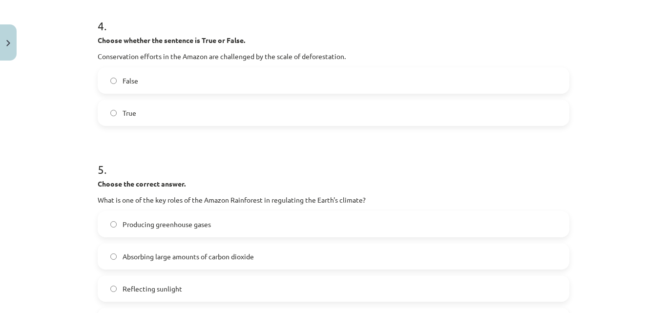
scroll to position [708, 0]
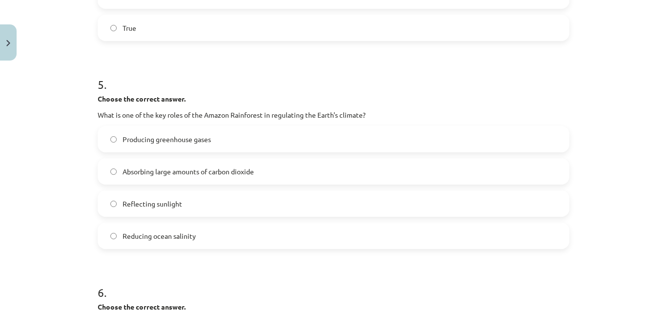
click at [246, 145] on label "Producing greenhouse gases" at bounding box center [334, 139] width 470 height 24
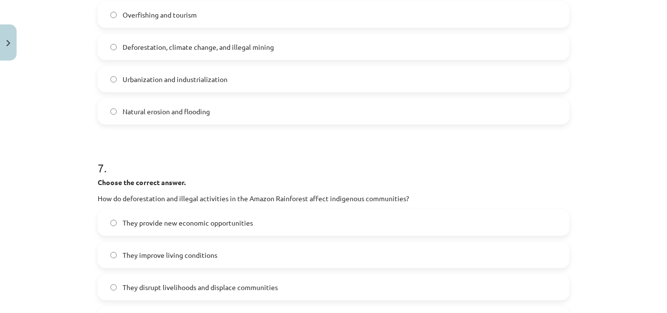
scroll to position [1001, 0]
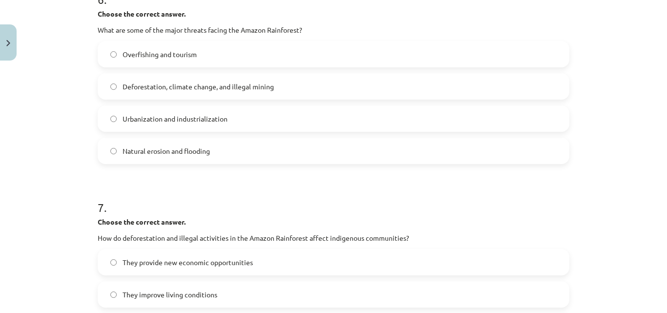
click at [220, 54] on label "Overfishing and tourism" at bounding box center [334, 54] width 470 height 24
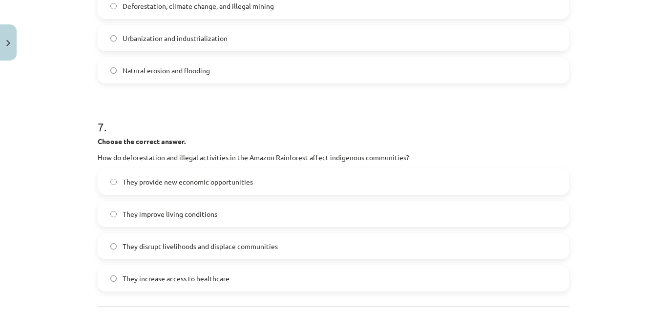
scroll to position [1148, 0]
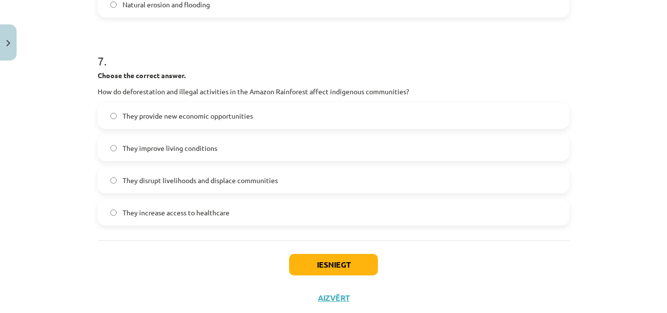
click at [257, 139] on label "They improve living conditions" at bounding box center [334, 148] width 470 height 24
click at [368, 259] on button "Iesniegt" at bounding box center [333, 264] width 89 height 21
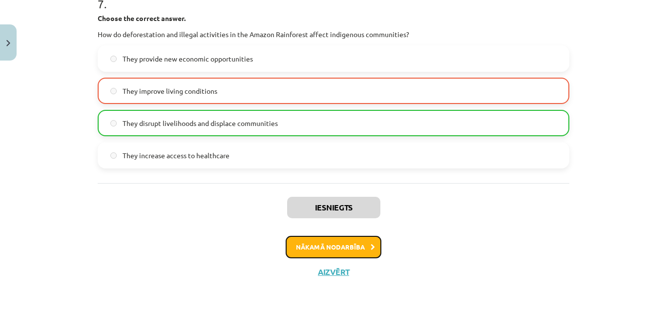
click at [337, 245] on button "Nākamā nodarbība" at bounding box center [334, 247] width 96 height 22
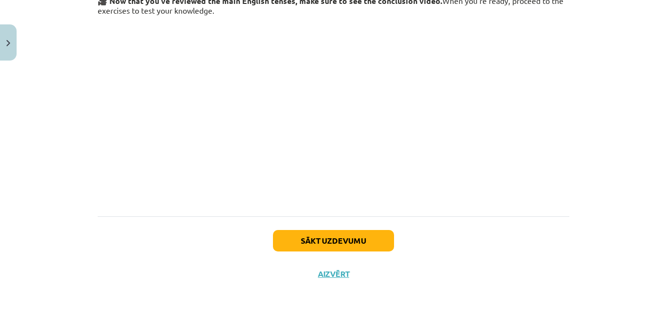
scroll to position [188, 0]
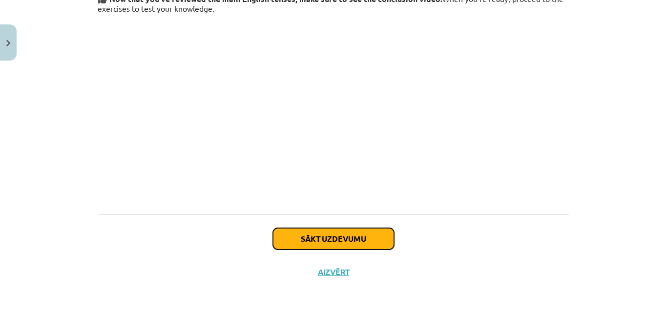
click at [362, 233] on button "Sākt uzdevumu" at bounding box center [333, 238] width 121 height 21
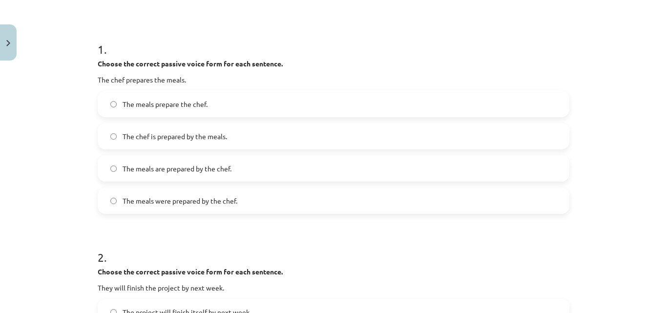
scroll to position [171, 0]
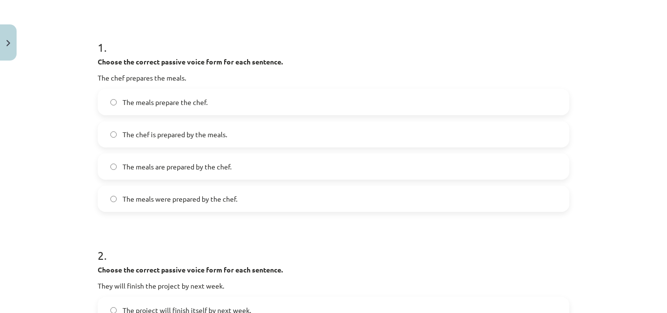
click at [222, 126] on label "The chef is prepared by the meals." at bounding box center [334, 134] width 470 height 24
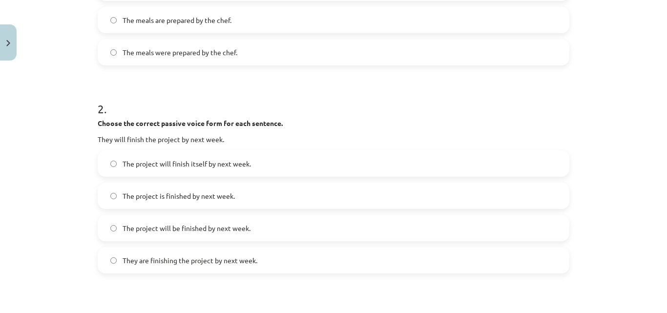
scroll to position [366, 0]
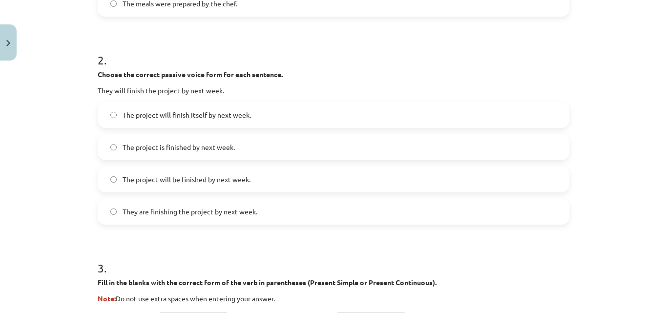
click at [274, 114] on label "The project will finish itself by next week." at bounding box center [334, 115] width 470 height 24
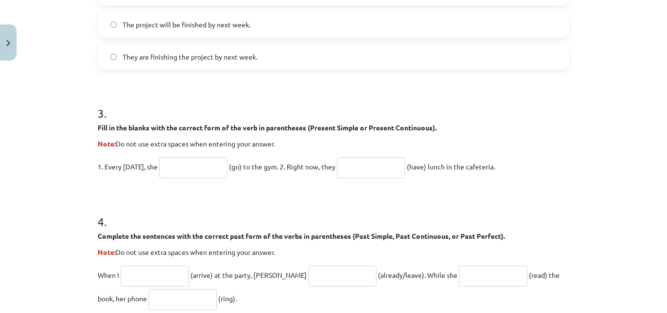
scroll to position [562, 0]
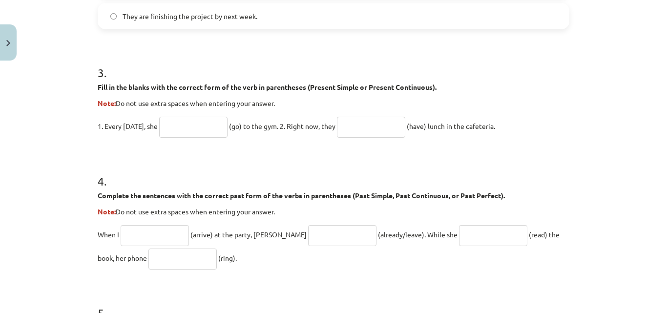
click at [188, 125] on input "text" at bounding box center [193, 127] width 68 height 21
type input "**"
click at [377, 132] on input "text" at bounding box center [371, 127] width 68 height 21
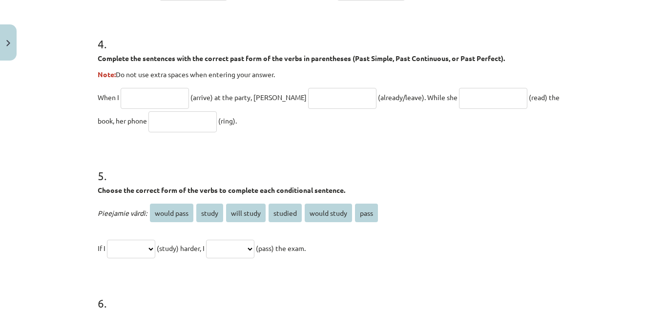
scroll to position [757, 0]
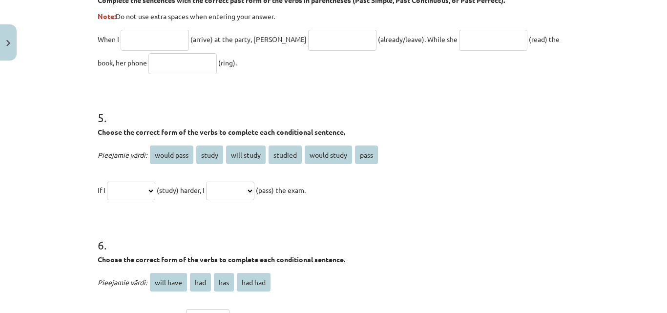
type input "****"
click at [202, 160] on span "study" at bounding box center [209, 155] width 27 height 19
click at [137, 190] on select "**********" at bounding box center [131, 191] width 48 height 19
select select "*****"
click at [107, 182] on select "**********" at bounding box center [131, 191] width 48 height 19
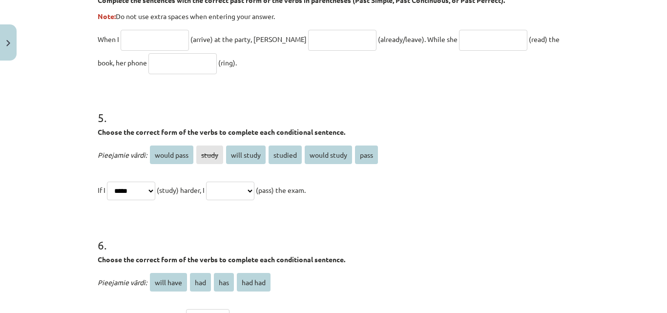
click at [254, 184] on select "**********" at bounding box center [230, 191] width 48 height 19
select select "****"
click at [218, 182] on select "**********" at bounding box center [230, 191] width 48 height 19
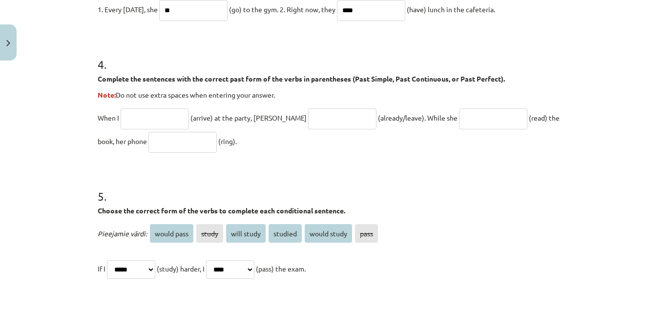
scroll to position [659, 0]
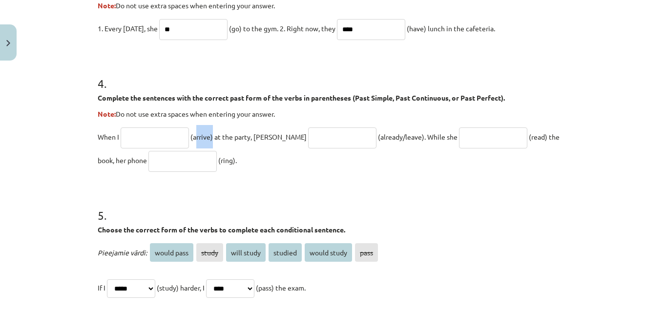
drag, startPoint x: 209, startPoint y: 138, endPoint x: 194, endPoint y: 136, distance: 15.2
click at [194, 136] on span "(arrive) at the party, John" at bounding box center [248, 136] width 116 height 9
paste input "**********"
type input "*"
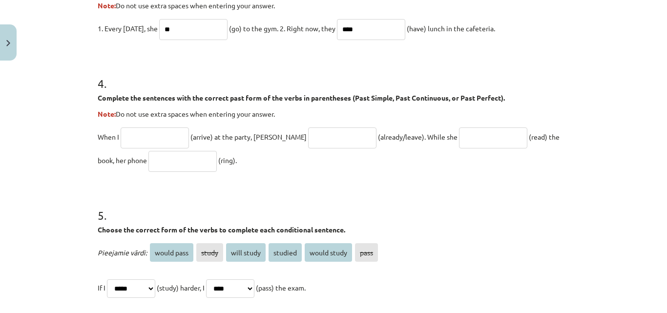
click at [200, 138] on span "(arrive) at the party, John" at bounding box center [248, 136] width 116 height 9
copy span "arrive"
click at [146, 133] on input "text" at bounding box center [155, 137] width 68 height 21
paste input "******"
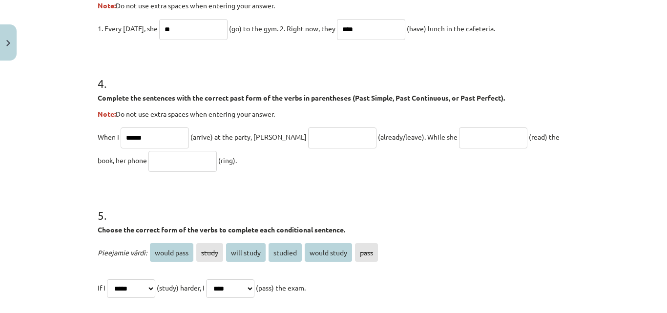
type input "******"
click at [378, 138] on span "(already/leave). While she" at bounding box center [418, 136] width 80 height 9
copy span "leave"
click at [319, 135] on input "text" at bounding box center [342, 137] width 68 height 21
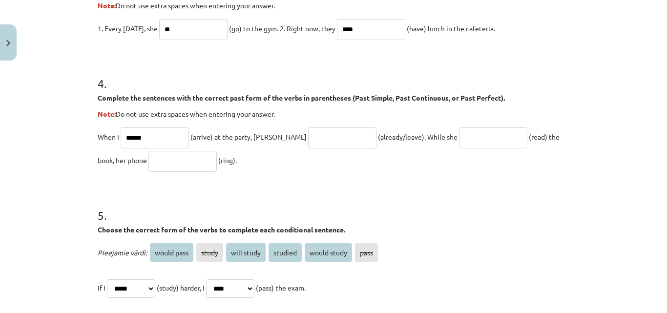
paste input "*****"
type input "*****"
click at [507, 138] on span "(read) the book, her phone" at bounding box center [329, 148] width 462 height 32
click at [510, 136] on span "(read) the book, her phone" at bounding box center [329, 148] width 462 height 32
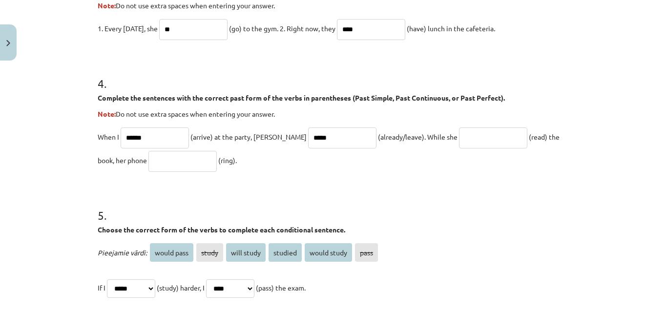
click at [507, 136] on span "(read) the book, her phone" at bounding box center [329, 148] width 462 height 32
copy span "read"
click at [459, 136] on input "text" at bounding box center [493, 137] width 68 height 21
paste input "****"
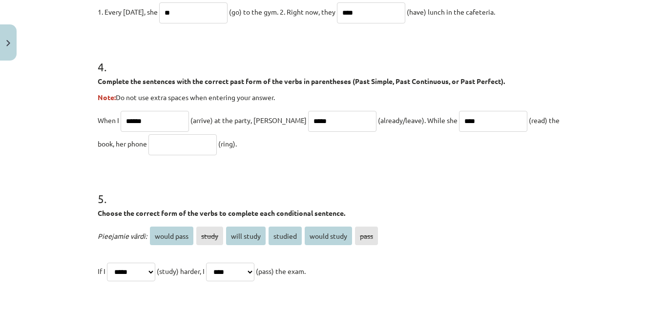
scroll to position [708, 0]
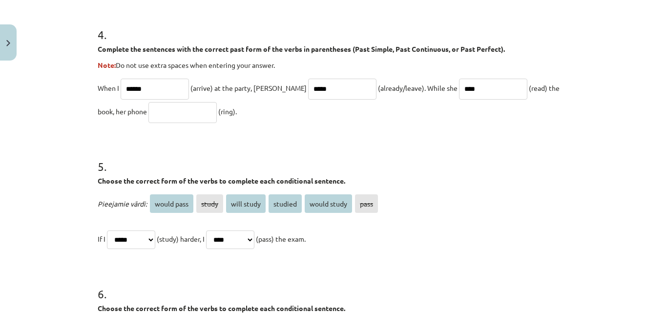
type input "****"
click at [218, 111] on span "(ring)." at bounding box center [227, 111] width 19 height 9
click at [148, 107] on input "text" at bounding box center [182, 112] width 68 height 21
drag, startPoint x: 140, startPoint y: 107, endPoint x: 411, endPoint y: 153, distance: 274.9
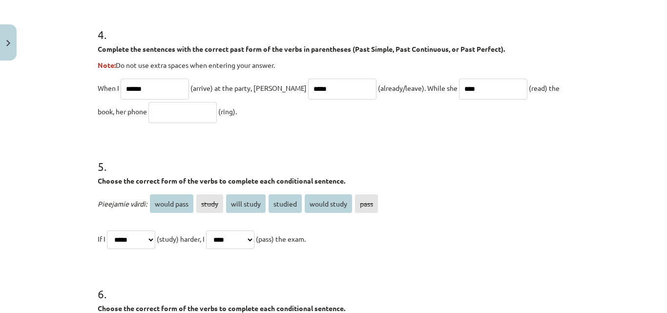
click at [411, 153] on h1 "5 ." at bounding box center [334, 158] width 472 height 30
click at [218, 110] on span "(ring)." at bounding box center [227, 111] width 19 height 9
copy span "ring"
click at [158, 109] on input "text" at bounding box center [182, 112] width 68 height 21
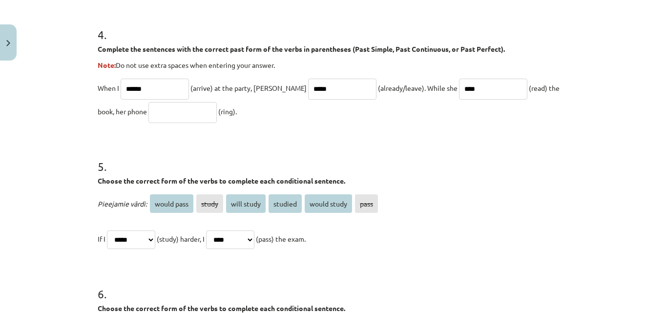
paste input "****"
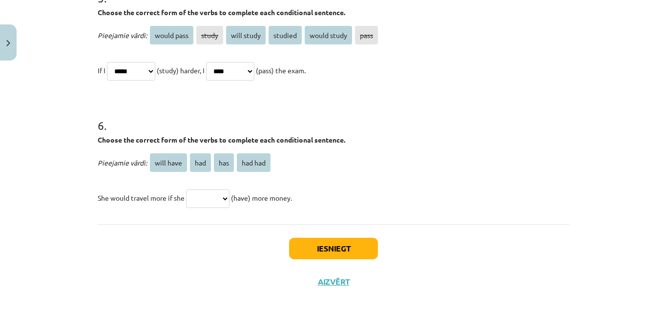
scroll to position [886, 0]
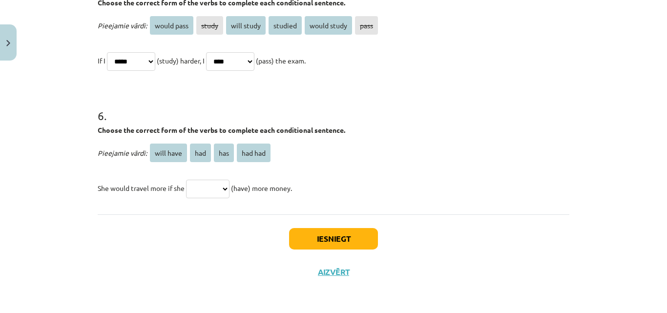
type input "****"
click at [225, 187] on select "********* *** *** *******" at bounding box center [207, 189] width 43 height 19
click at [186, 180] on select "********* *** *** *******" at bounding box center [207, 189] width 43 height 19
click at [219, 197] on select "********* *** *** *******" at bounding box center [207, 189] width 43 height 19
select select "*********"
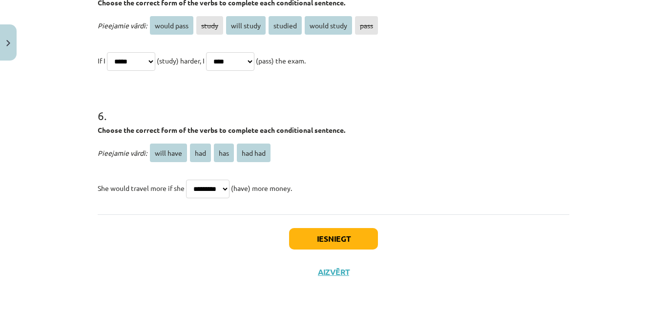
click at [186, 180] on select "********* *** *** *******" at bounding box center [207, 189] width 43 height 19
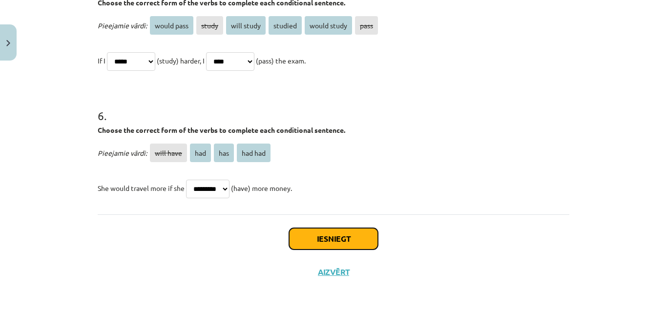
drag, startPoint x: 347, startPoint y: 245, endPoint x: 394, endPoint y: 183, distance: 77.5
click at [347, 245] on button "Iesniegt" at bounding box center [333, 238] width 89 height 21
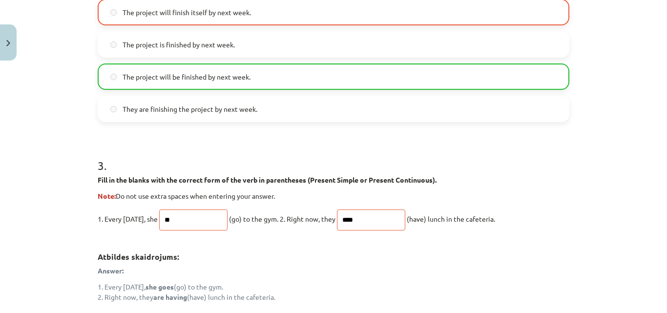
scroll to position [444, 0]
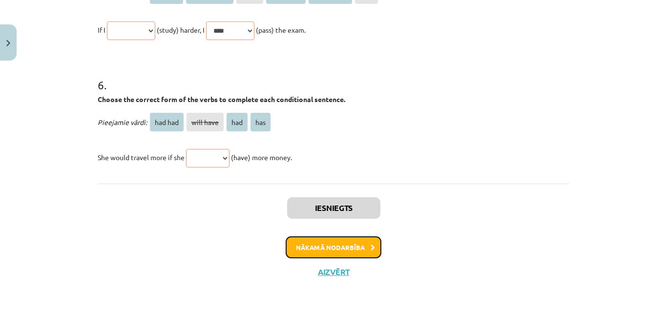
click at [338, 248] on button "Nākamā nodarbība" at bounding box center [334, 247] width 96 height 22
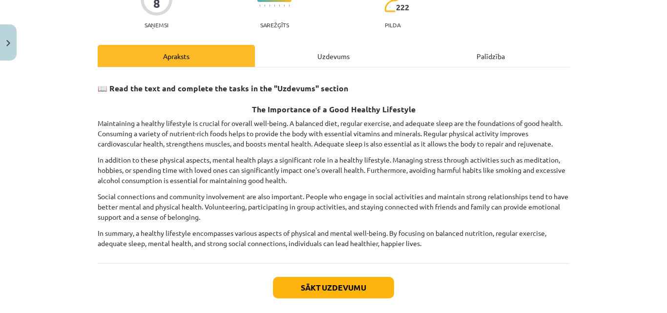
scroll to position [147, 0]
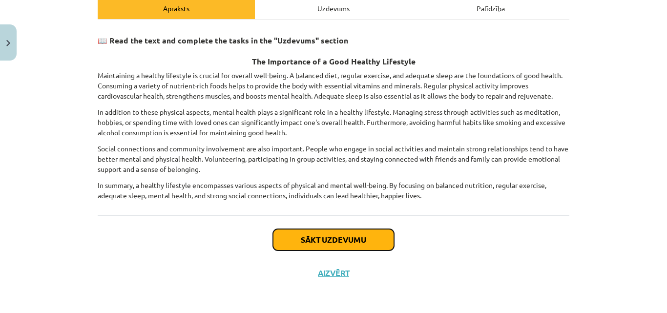
click at [333, 236] on button "Sākt uzdevumu" at bounding box center [333, 239] width 121 height 21
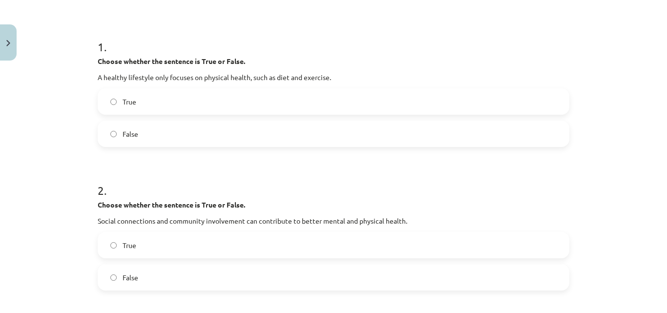
scroll to position [122, 0]
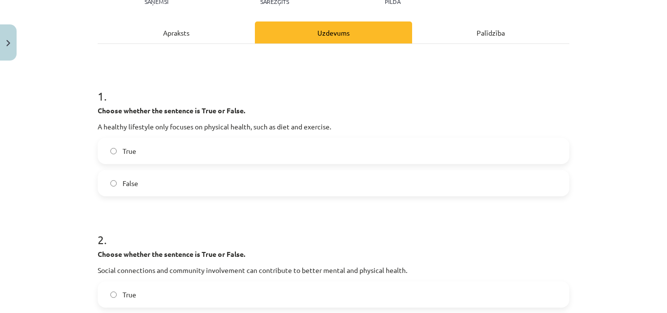
click at [217, 181] on label "False" at bounding box center [334, 183] width 470 height 24
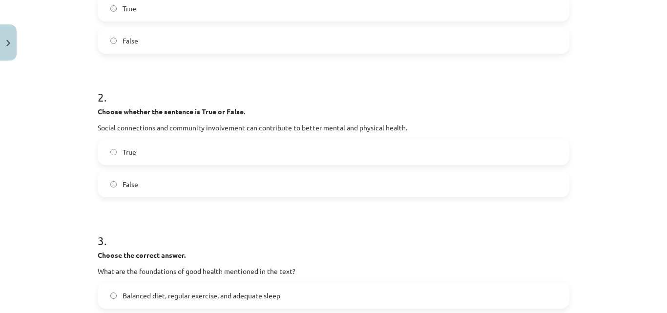
scroll to position [269, 0]
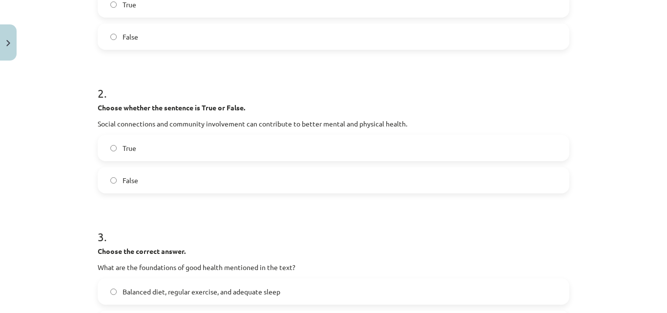
click at [241, 149] on label "True" at bounding box center [334, 148] width 470 height 24
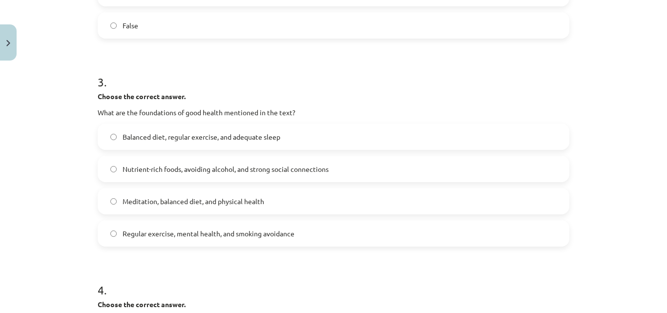
scroll to position [464, 0]
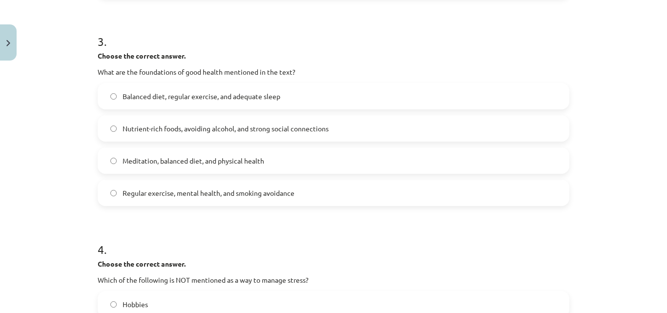
click at [237, 165] on span "Meditation, balanced diet, and physical health" at bounding box center [194, 161] width 142 height 10
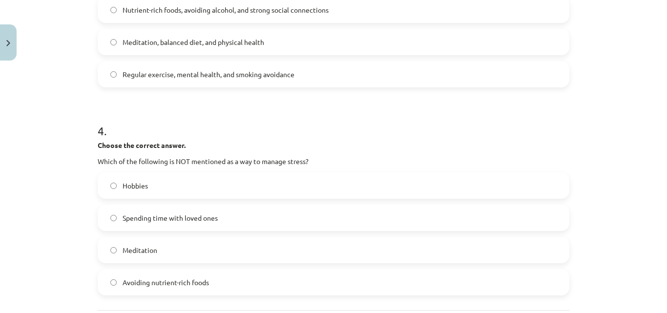
scroll to position [610, 0]
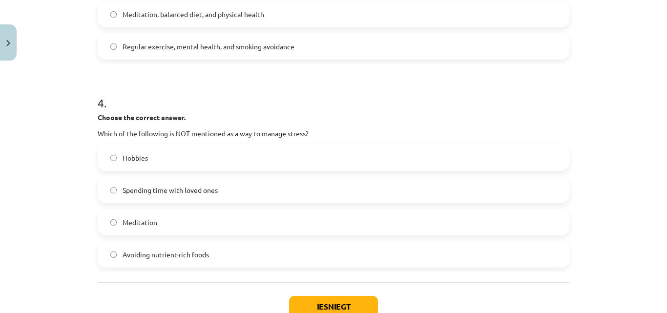
click at [208, 160] on label "Hobbies" at bounding box center [334, 158] width 470 height 24
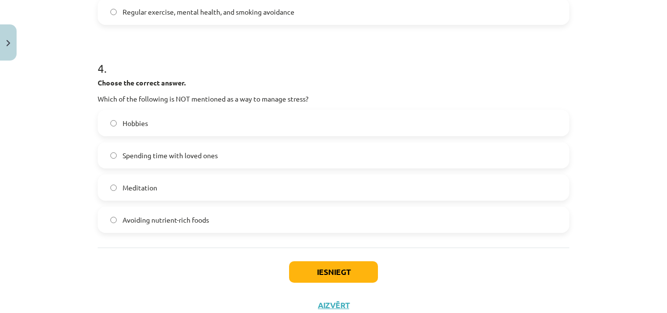
scroll to position [678, 0]
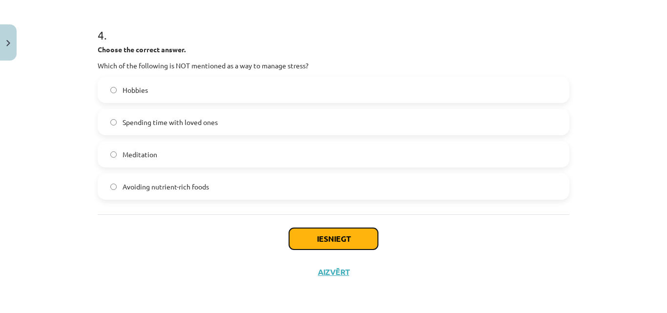
click at [338, 230] on button "Iesniegt" at bounding box center [333, 238] width 89 height 21
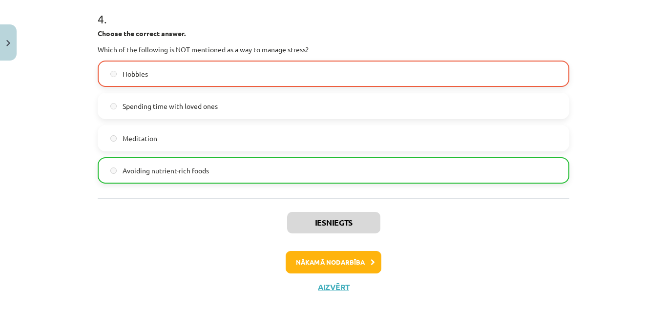
scroll to position [710, 0]
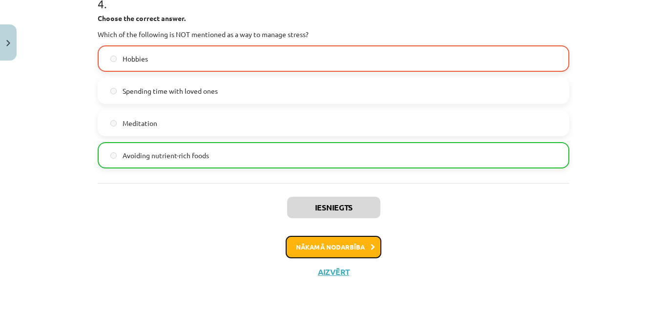
click at [358, 243] on button "Nākamā nodarbība" at bounding box center [334, 247] width 96 height 22
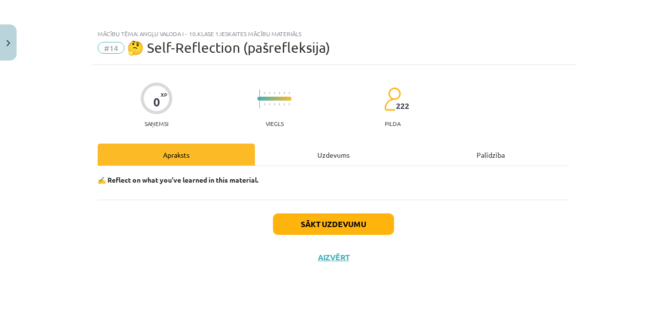
scroll to position [0, 0]
click at [353, 227] on button "Sākt uzdevumu" at bounding box center [333, 223] width 121 height 21
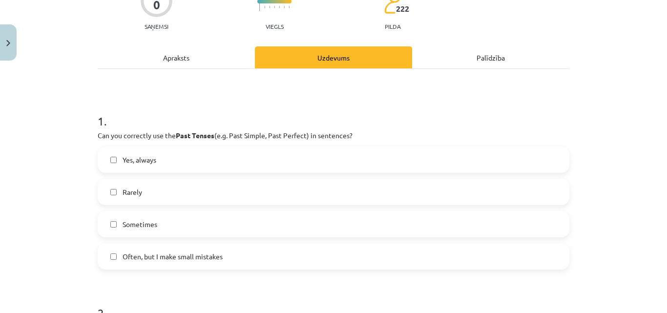
scroll to position [98, 0]
click at [210, 257] on span "Often, but I make small mistakes" at bounding box center [173, 256] width 100 height 10
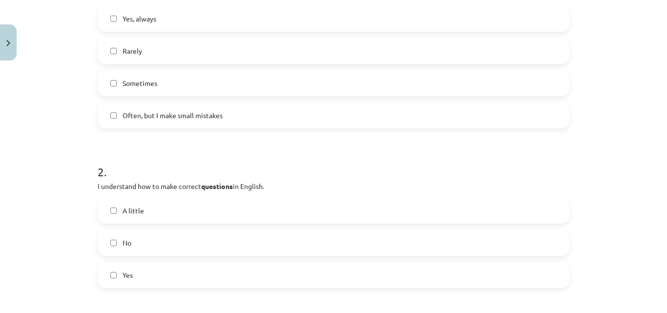
scroll to position [244, 0]
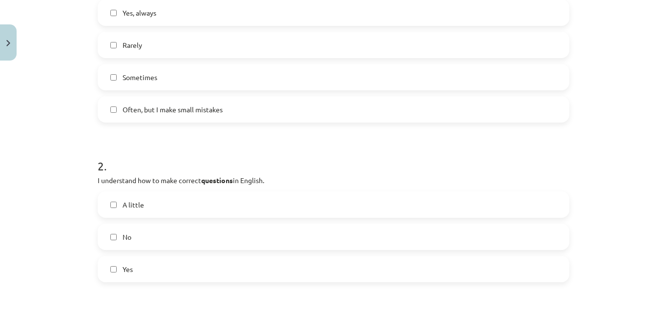
click at [146, 235] on label "No" at bounding box center [334, 237] width 470 height 24
click at [153, 203] on label "A little" at bounding box center [334, 204] width 470 height 24
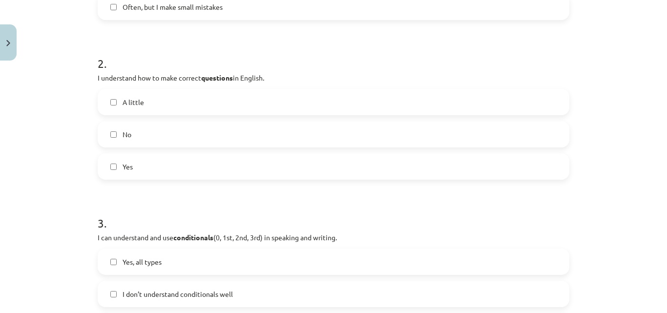
scroll to position [440, 0]
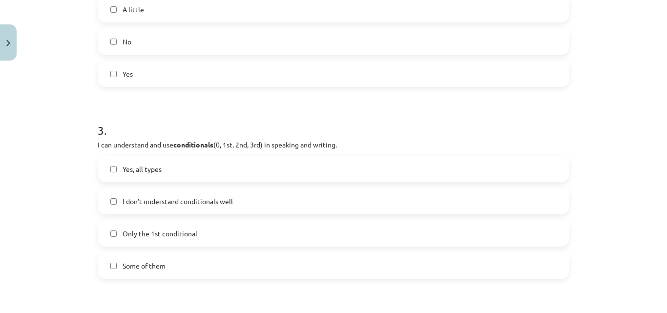
click at [180, 227] on label "Only the 1st conditional" at bounding box center [334, 233] width 470 height 24
click at [212, 200] on span "I don’t understand conditionals well" at bounding box center [178, 201] width 110 height 10
click at [220, 234] on label "Only the 1st conditional" at bounding box center [334, 233] width 470 height 24
click at [207, 231] on label "Only the 1st conditional" at bounding box center [334, 233] width 470 height 24
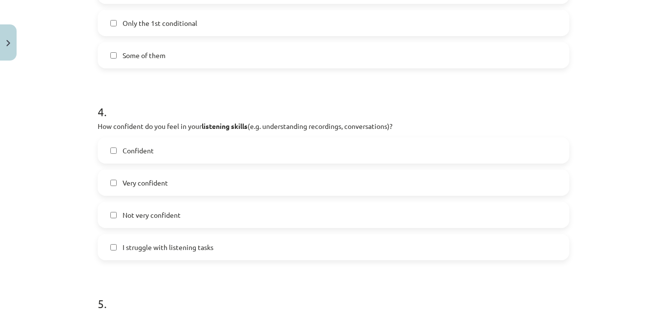
scroll to position [684, 0]
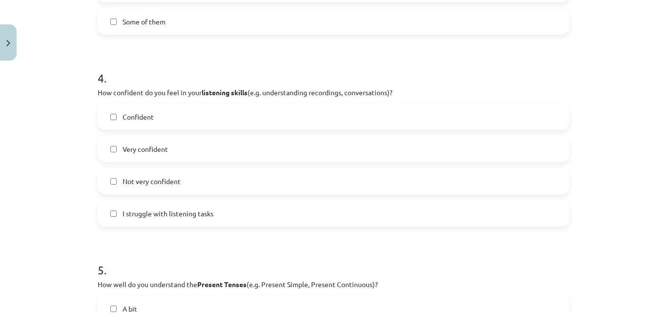
drag, startPoint x: 197, startPoint y: 185, endPoint x: 209, endPoint y: 179, distance: 12.9
click at [197, 184] on label "Not very confident" at bounding box center [334, 181] width 470 height 24
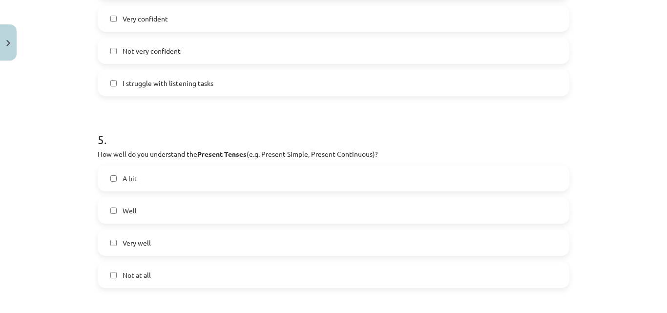
scroll to position [830, 0]
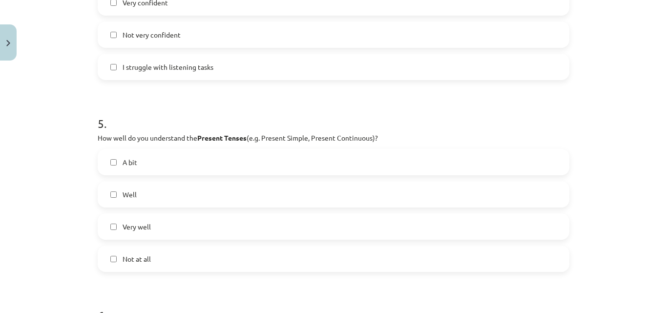
drag, startPoint x: 197, startPoint y: 228, endPoint x: 207, endPoint y: 231, distance: 10.5
click at [200, 230] on label "Very well" at bounding box center [334, 226] width 470 height 24
click at [189, 258] on label "Not at all" at bounding box center [334, 259] width 470 height 24
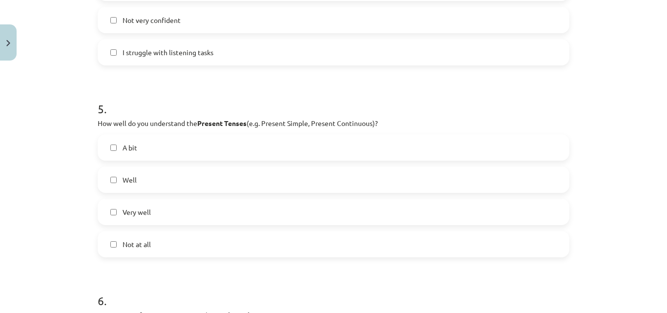
scroll to position [879, 0]
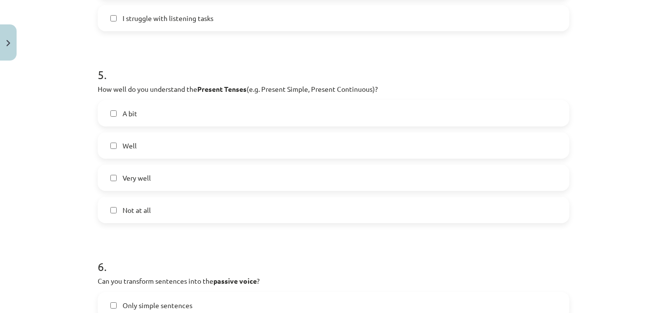
click at [194, 180] on label "Very well" at bounding box center [334, 178] width 470 height 24
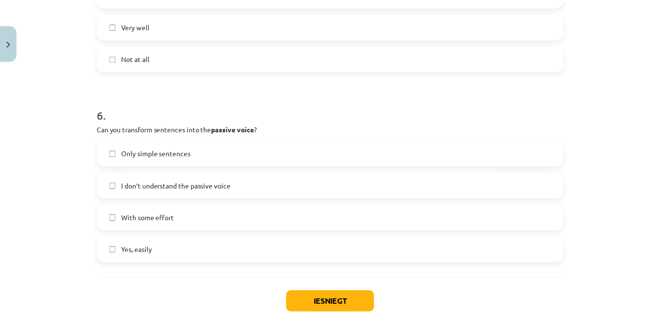
scroll to position [1074, 0]
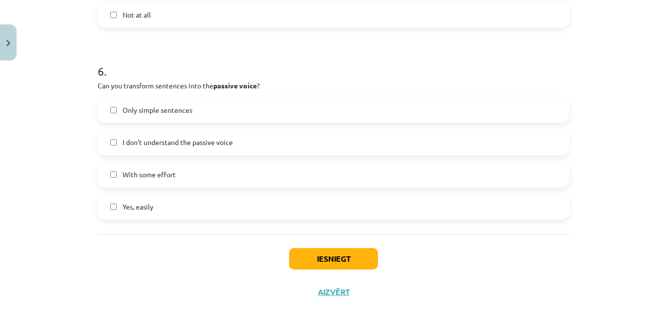
click at [263, 147] on label "I don’t understand the passive voice" at bounding box center [334, 142] width 470 height 24
click at [339, 256] on button "Iesniegt" at bounding box center [333, 258] width 89 height 21
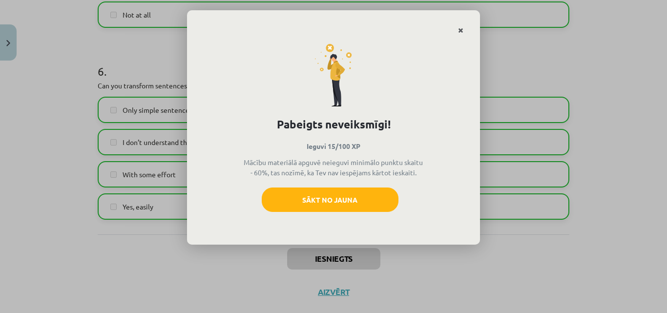
click at [463, 31] on link "Close" at bounding box center [460, 30] width 17 height 19
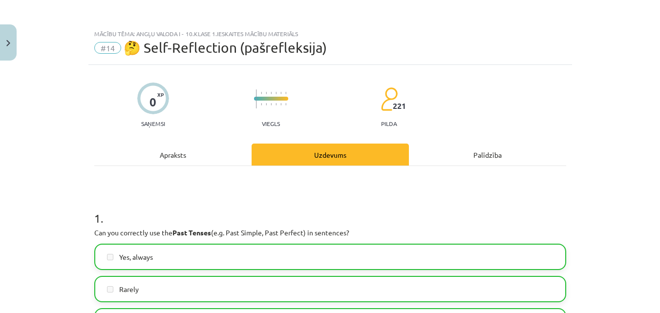
scroll to position [210, 0]
click at [2, 34] on button "Close" at bounding box center [8, 42] width 17 height 36
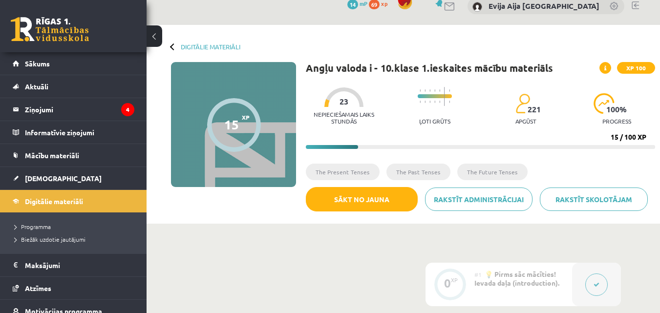
scroll to position [0, 0]
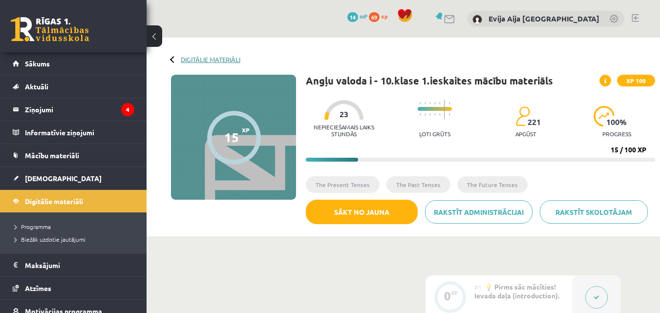
click at [186, 59] on link "Digitālie materiāli" at bounding box center [211, 59] width 60 height 7
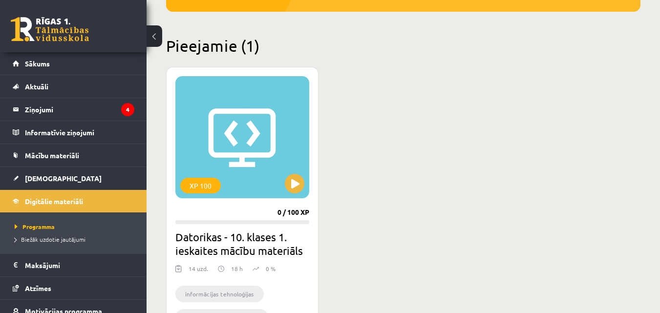
scroll to position [244, 0]
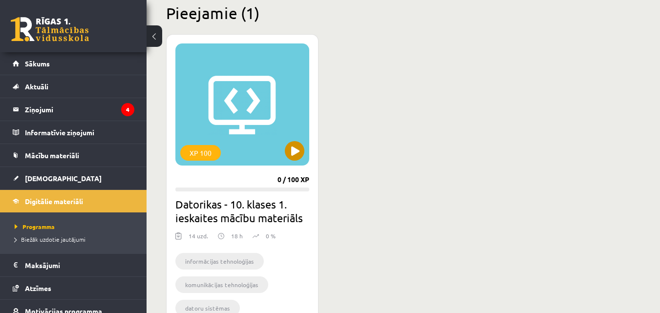
click at [233, 103] on div "XP 100" at bounding box center [242, 104] width 134 height 122
click at [227, 104] on div "XP 100" at bounding box center [242, 104] width 134 height 122
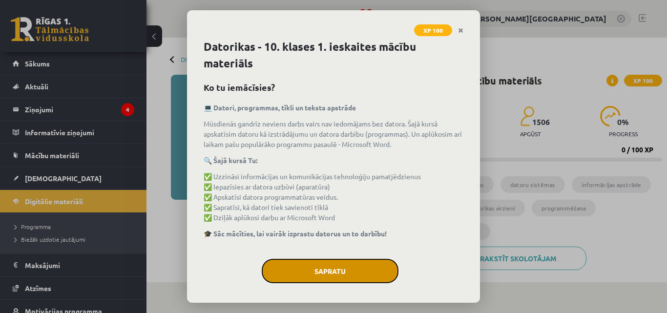
click at [341, 270] on button "Sapratu" at bounding box center [330, 271] width 137 height 24
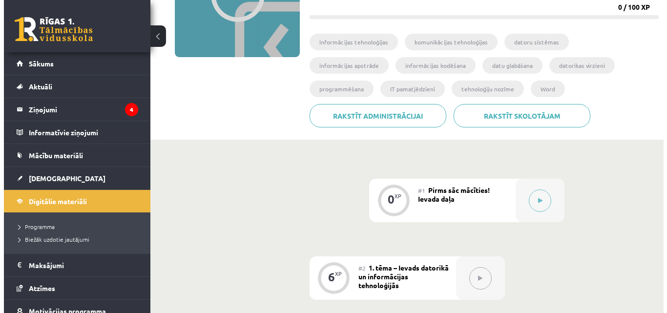
scroll to position [147, 0]
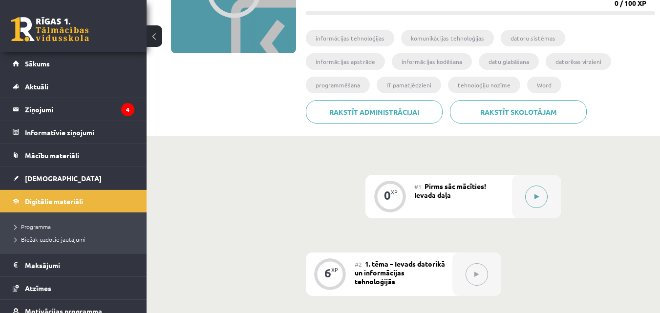
click at [537, 197] on icon at bounding box center [536, 197] width 4 height 6
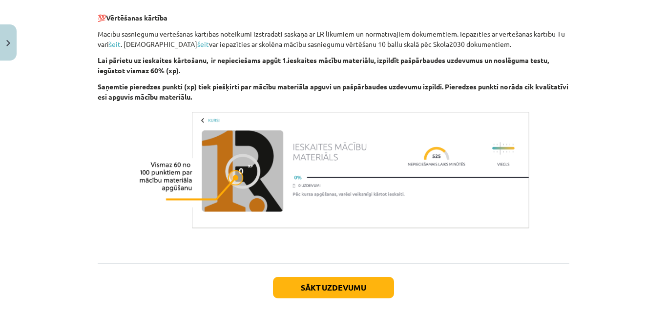
scroll to position [684, 0]
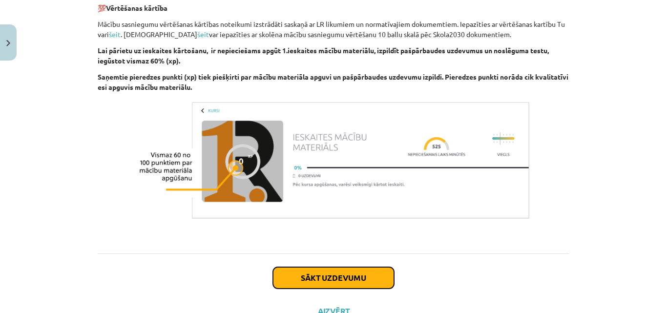
click at [354, 278] on button "Sākt uzdevumu" at bounding box center [333, 277] width 121 height 21
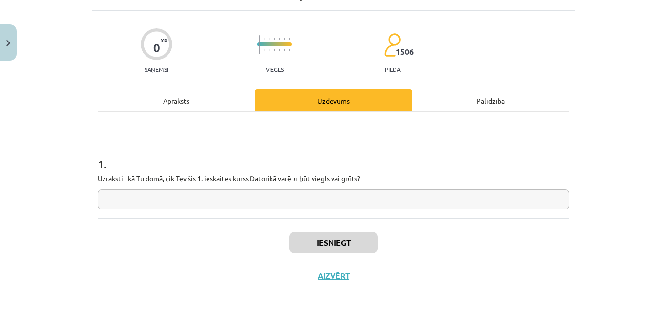
scroll to position [58, 0]
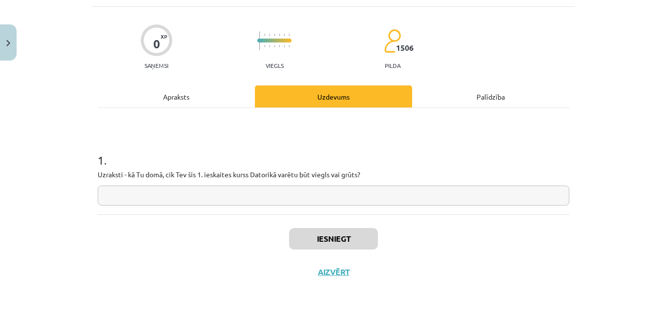
click at [319, 198] on input "text" at bounding box center [334, 196] width 472 height 20
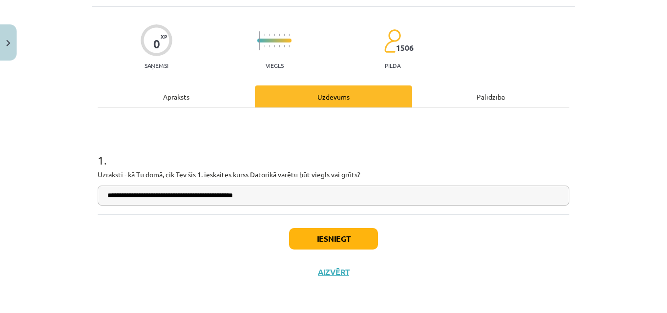
type input "**********"
click at [346, 240] on button "Iesniegt" at bounding box center [333, 238] width 89 height 21
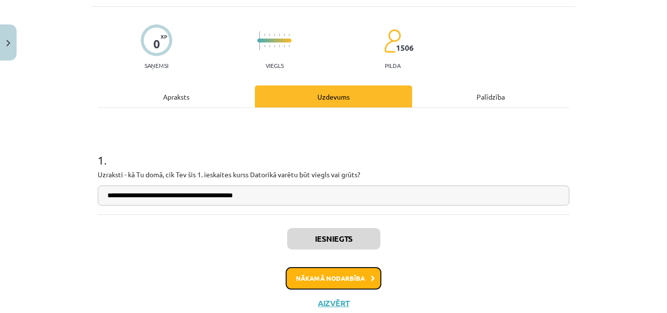
click at [349, 277] on button "Nākamā nodarbība" at bounding box center [334, 278] width 96 height 22
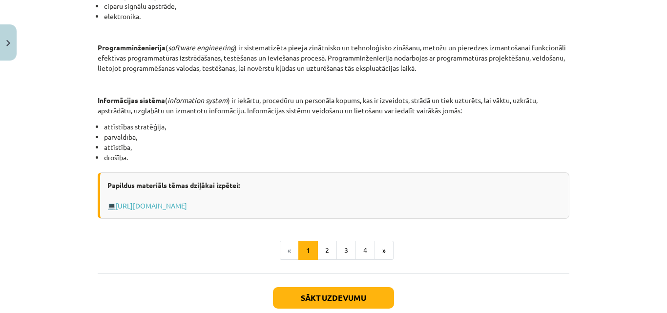
scroll to position [513, 0]
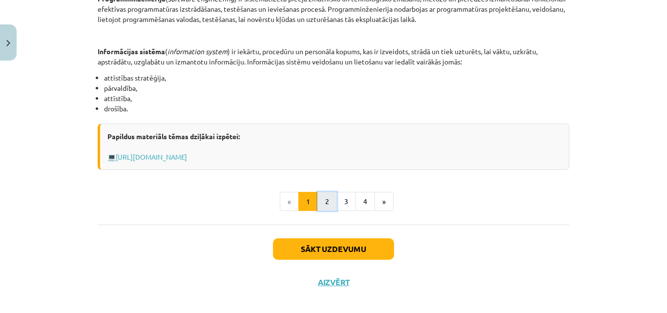
click at [326, 209] on button "2" at bounding box center [327, 202] width 20 height 20
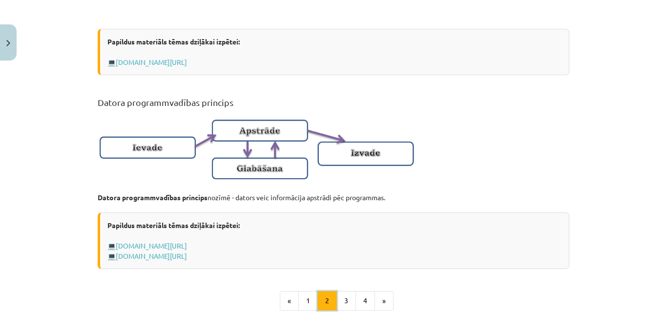
scroll to position [614, 0]
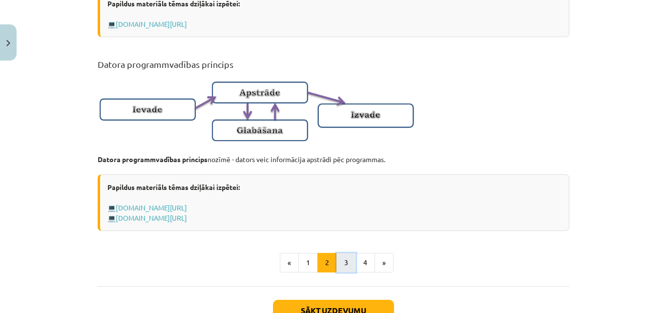
click at [349, 271] on button "3" at bounding box center [346, 263] width 20 height 20
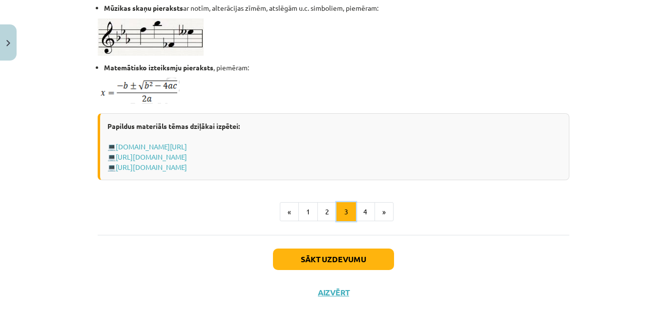
scroll to position [663, 0]
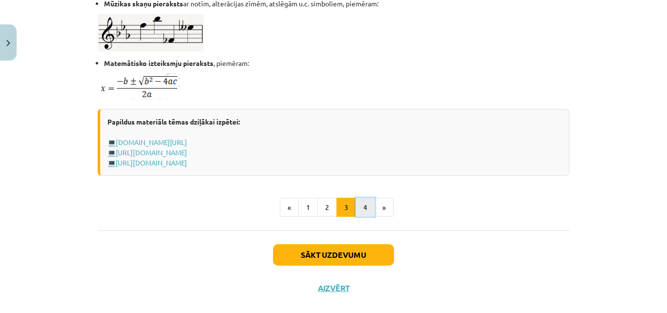
click at [371, 209] on button "4" at bounding box center [366, 208] width 20 height 20
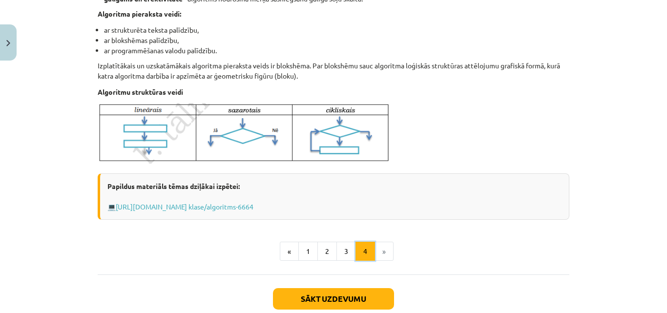
scroll to position [370, 0]
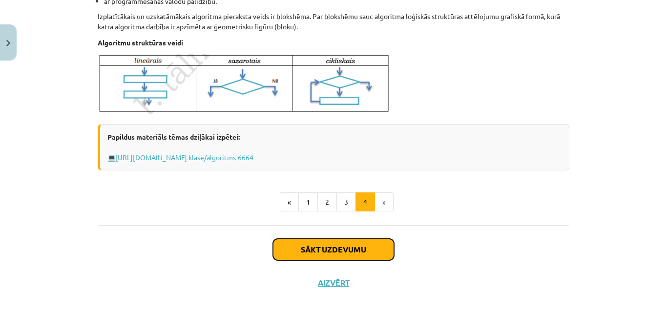
click at [331, 246] on button "Sākt uzdevumu" at bounding box center [333, 249] width 121 height 21
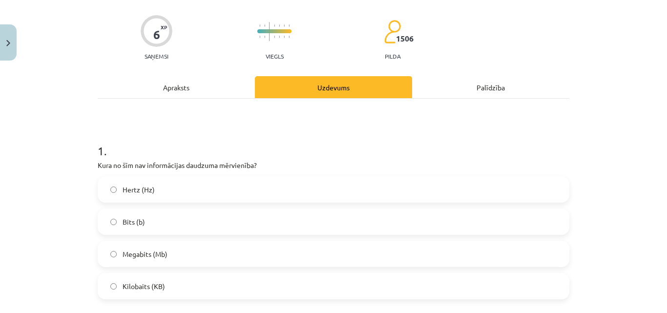
scroll to position [73, 0]
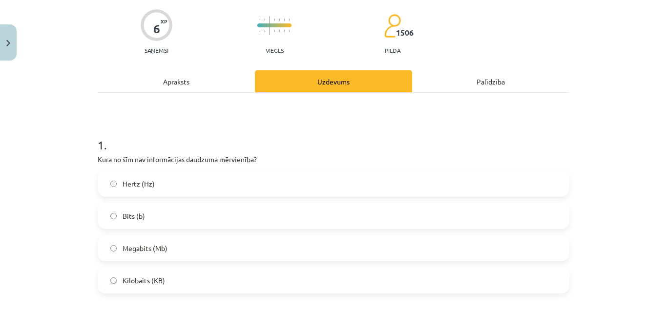
click at [181, 182] on label "Hertz (Hz)" at bounding box center [334, 183] width 470 height 24
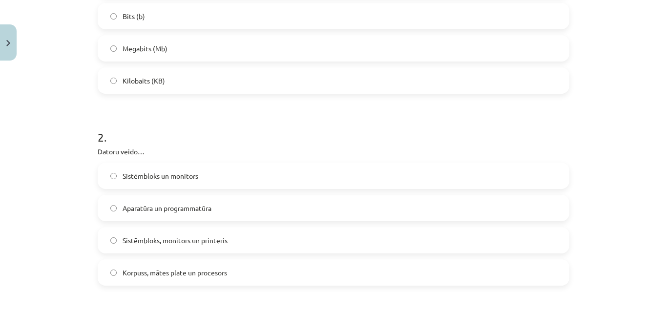
scroll to position [317, 0]
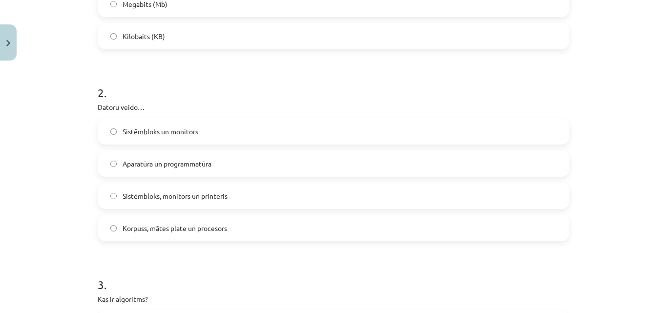
click at [221, 162] on label "Aparatūra un programmatūra" at bounding box center [334, 163] width 470 height 24
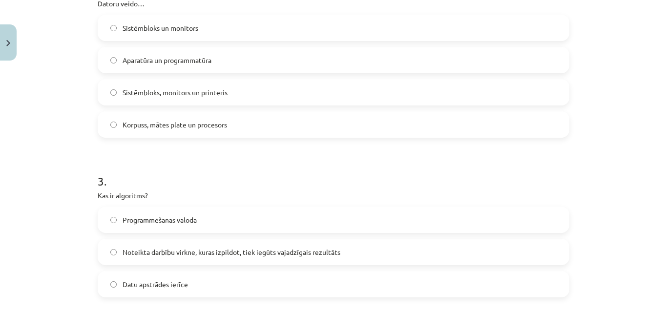
scroll to position [464, 0]
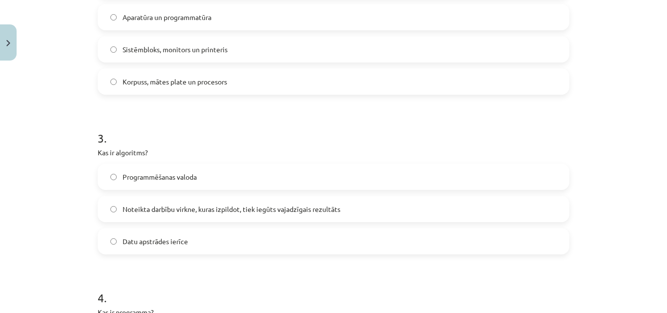
click at [272, 243] on label "Datu apstrādes ierīce" at bounding box center [334, 241] width 470 height 24
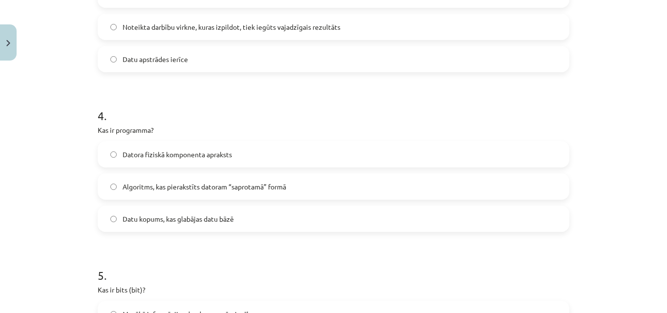
scroll to position [659, 0]
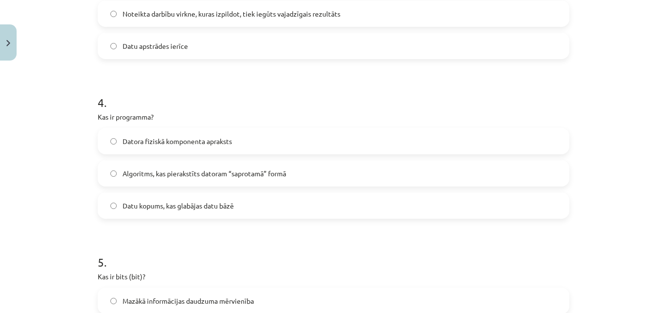
click at [240, 199] on label "Datu kopums, kas glabājas datu bāzē" at bounding box center [334, 205] width 470 height 24
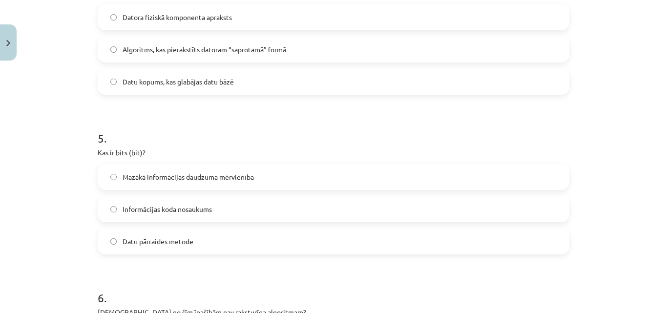
scroll to position [806, 0]
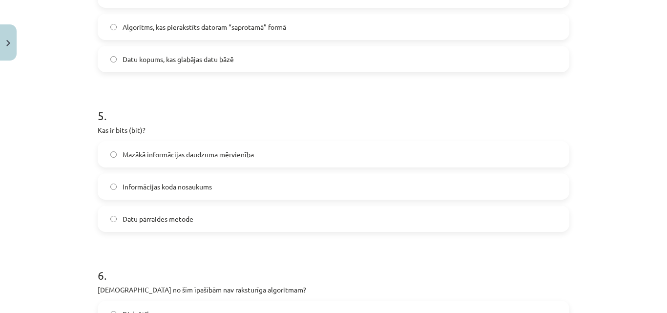
click at [279, 158] on label "Mazākā informācijas daudzuma mērvienība" at bounding box center [334, 154] width 470 height 24
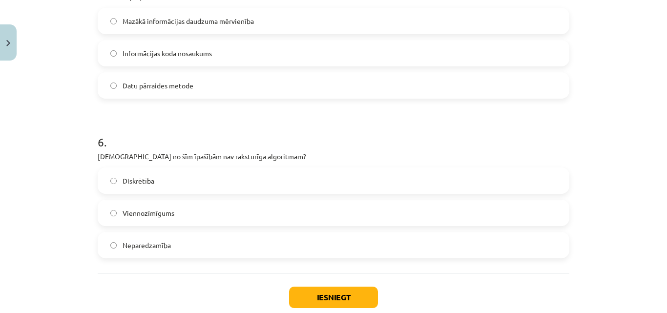
scroll to position [952, 0]
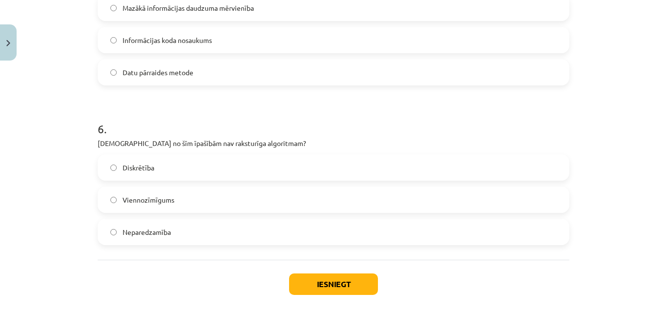
click at [161, 237] on span "Neparedzamība" at bounding box center [147, 232] width 48 height 10
click at [338, 289] on button "Iesniegt" at bounding box center [333, 283] width 89 height 21
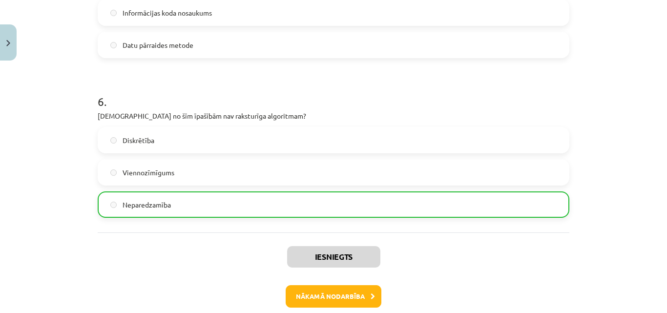
scroll to position [1029, 0]
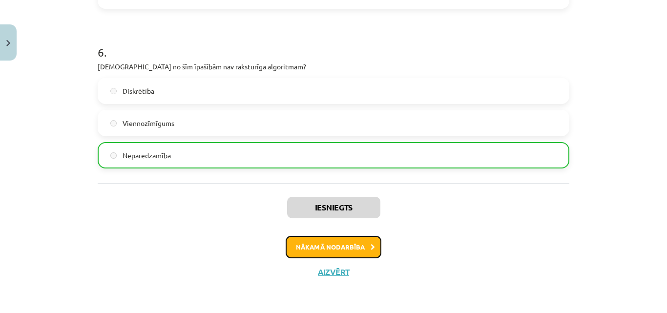
click at [352, 248] on button "Nākamā nodarbība" at bounding box center [334, 247] width 96 height 22
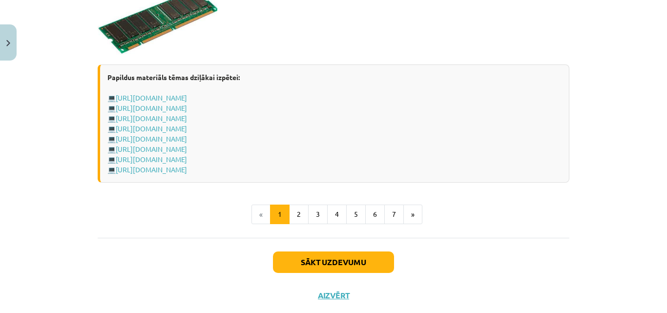
scroll to position [1779, 0]
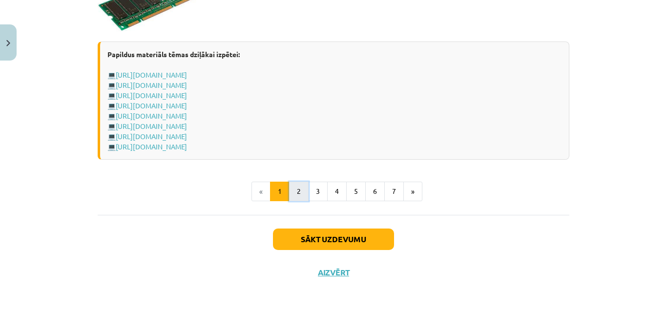
click at [295, 191] on button "2" at bounding box center [299, 192] width 20 height 20
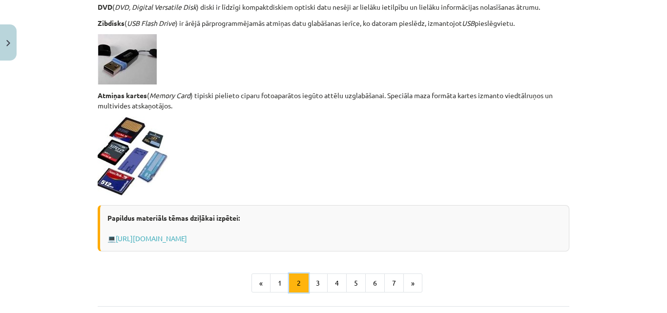
scroll to position [901, 0]
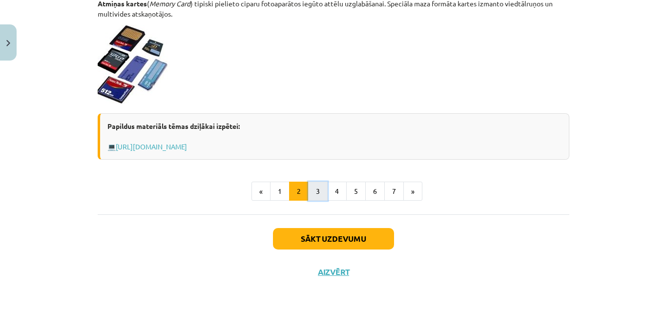
click at [319, 190] on button "3" at bounding box center [318, 192] width 20 height 20
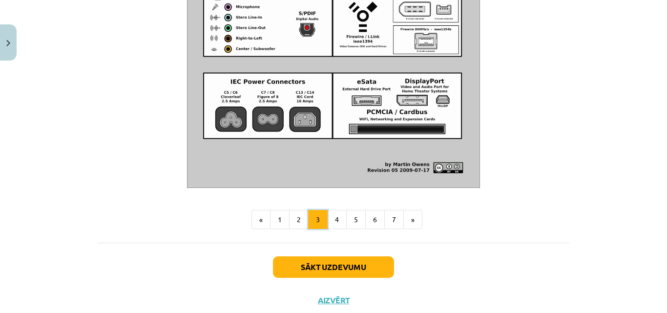
scroll to position [1152, 0]
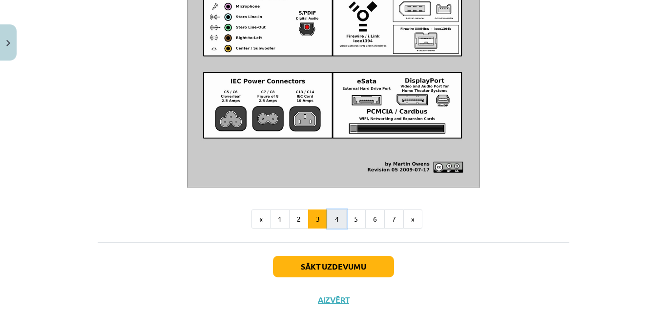
click at [331, 229] on button "4" at bounding box center [337, 220] width 20 height 20
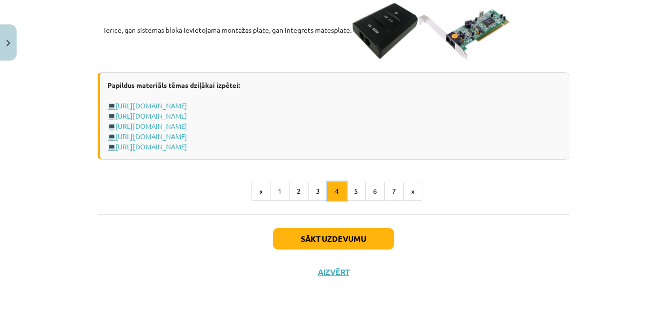
scroll to position [1809, 0]
click at [353, 191] on button "5" at bounding box center [356, 192] width 20 height 20
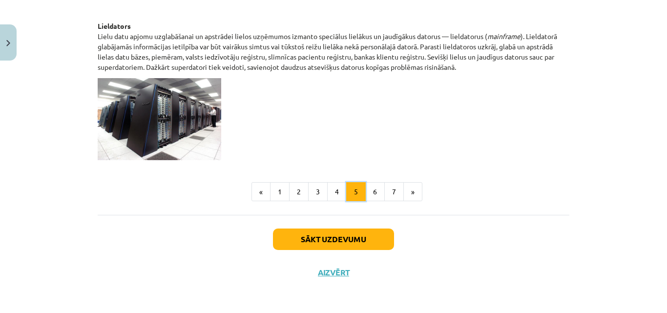
scroll to position [566, 0]
click at [370, 190] on button "6" at bounding box center [375, 192] width 20 height 20
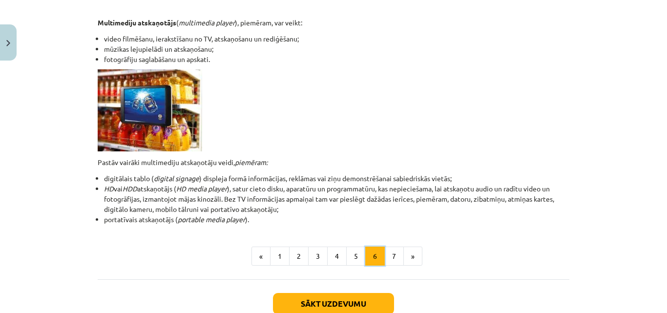
scroll to position [321, 0]
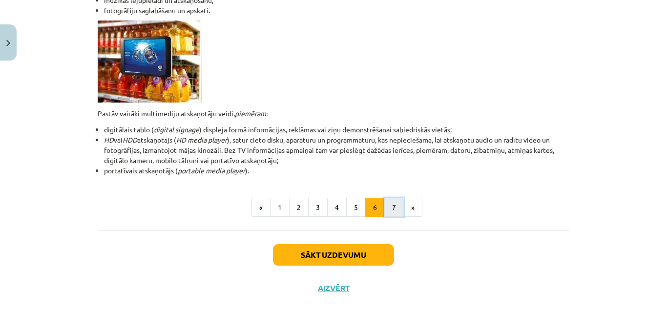
click at [389, 207] on button "7" at bounding box center [394, 208] width 20 height 20
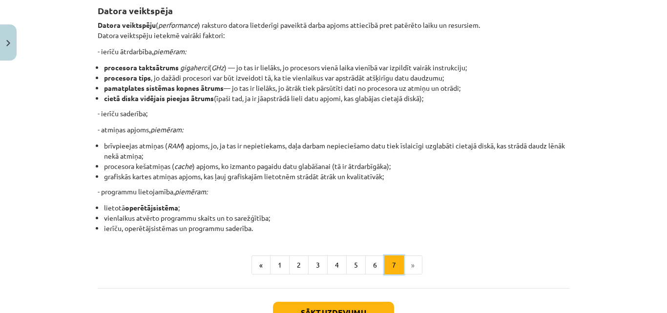
scroll to position [175, 0]
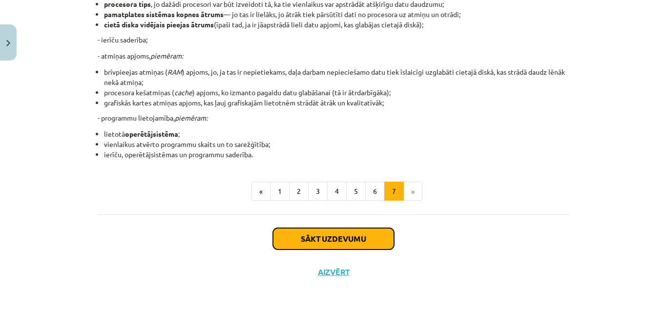
click at [357, 244] on button "Sākt uzdevumu" at bounding box center [333, 238] width 121 height 21
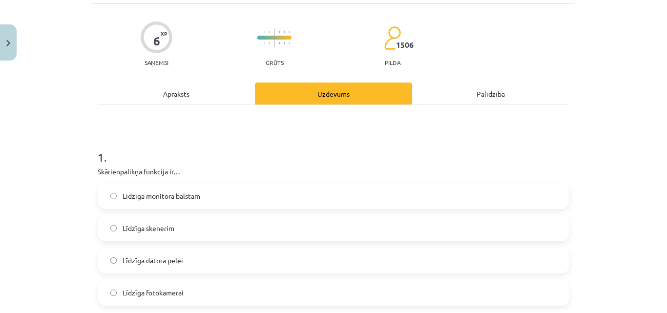
scroll to position [73, 0]
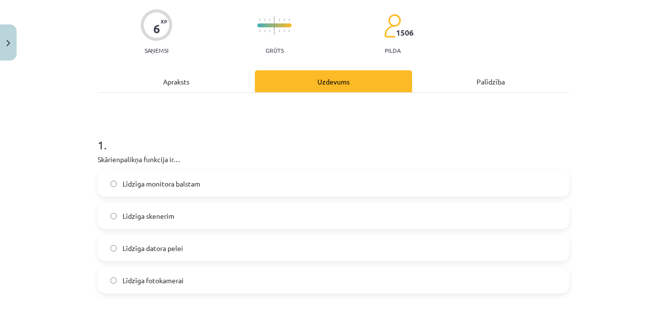
click at [180, 251] on label "Līdzīga datora pelei" at bounding box center [334, 248] width 470 height 24
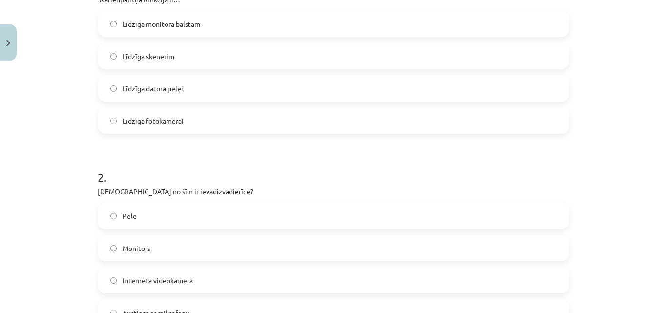
scroll to position [269, 0]
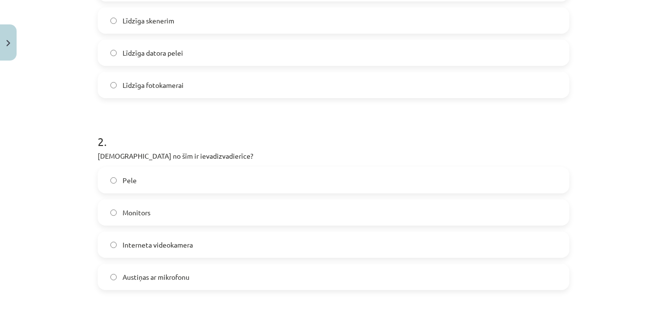
click at [189, 183] on label "Pele" at bounding box center [334, 180] width 470 height 24
click at [143, 210] on span "Monitors" at bounding box center [137, 213] width 28 height 10
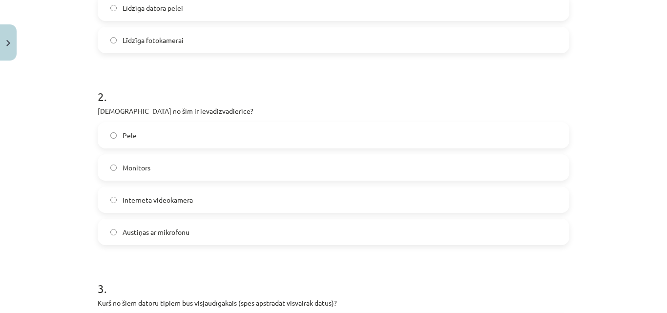
scroll to position [317, 0]
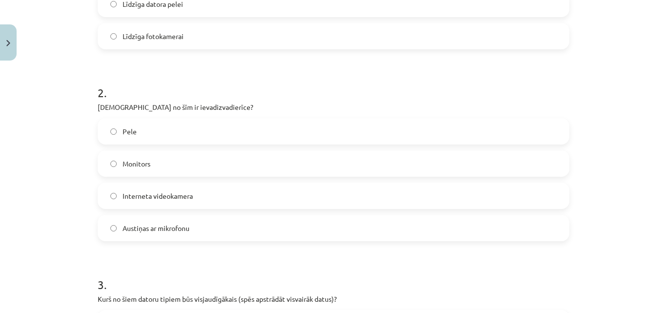
click at [175, 232] on span "Austiņas ar mikrofonu" at bounding box center [156, 228] width 67 height 10
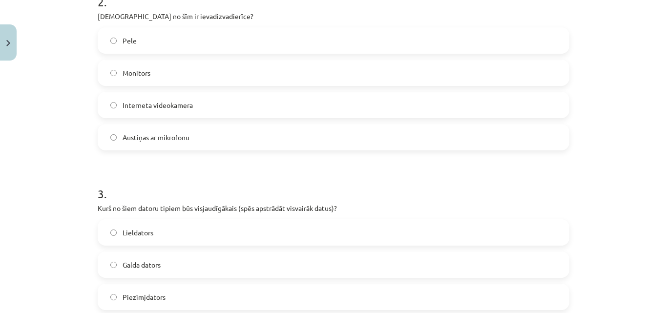
scroll to position [464, 0]
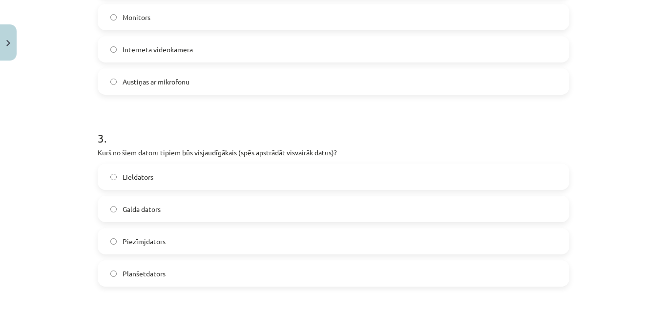
click at [210, 174] on label "Lieldators" at bounding box center [334, 177] width 470 height 24
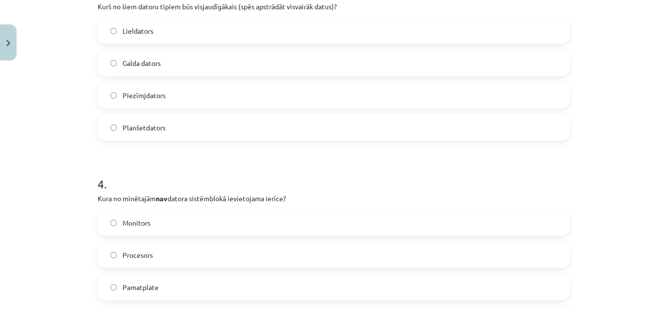
scroll to position [659, 0]
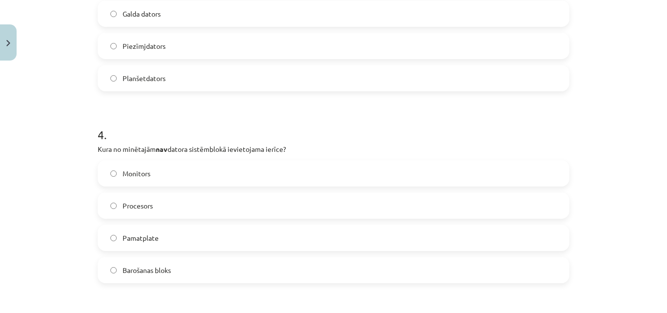
click at [179, 175] on label "Monitors" at bounding box center [334, 173] width 470 height 24
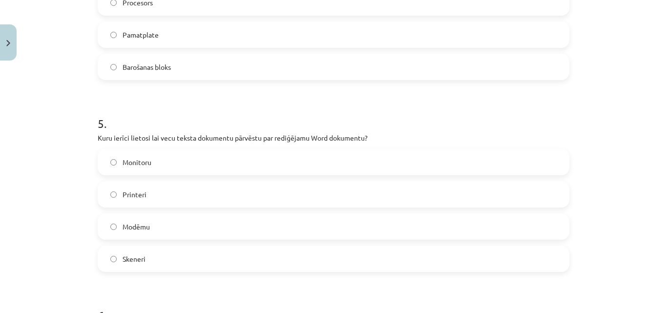
scroll to position [903, 0]
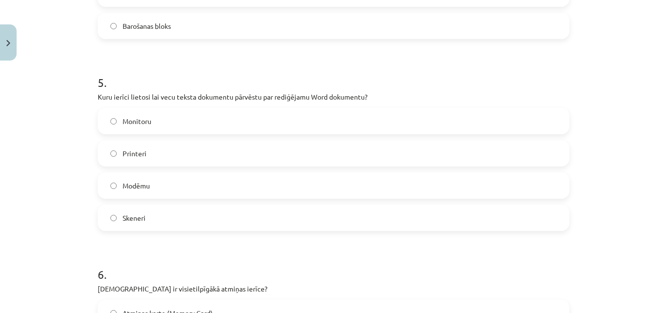
click at [155, 218] on label "Skeneri" at bounding box center [334, 218] width 470 height 24
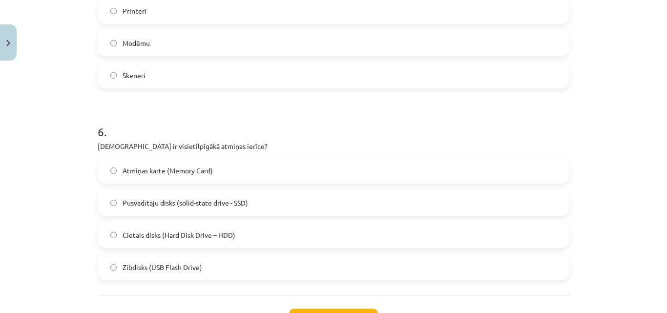
scroll to position [1050, 0]
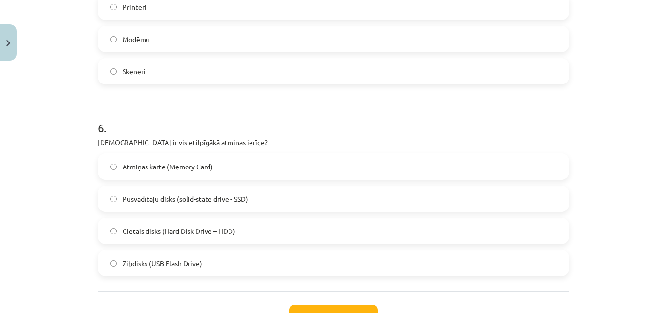
click at [154, 235] on span "Cietais disks (Hard Disk Drive – HDD)" at bounding box center [179, 231] width 113 height 10
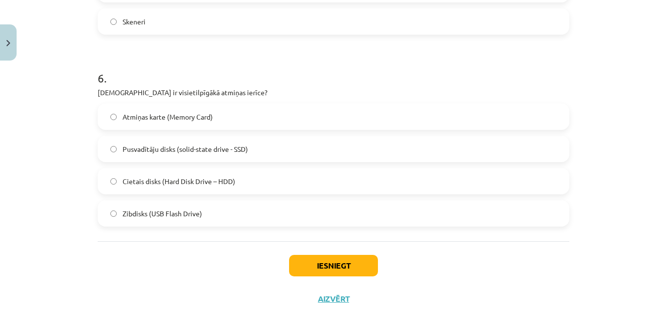
scroll to position [1127, 0]
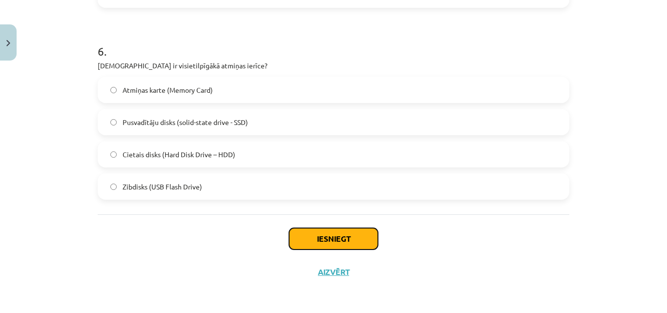
click at [330, 235] on button "Iesniegt" at bounding box center [333, 238] width 89 height 21
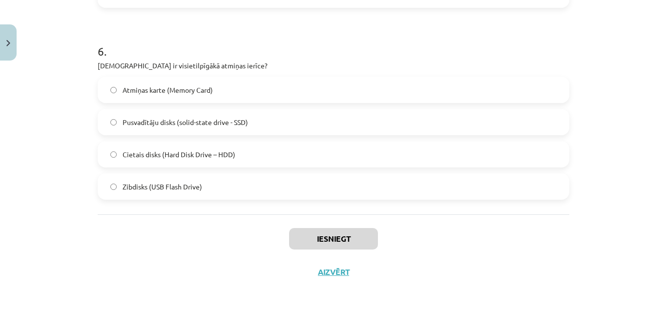
drag, startPoint x: 0, startPoint y: 6, endPoint x: 9, endPoint y: 3, distance: 9.4
click at [9, 3] on div "Mācību tēma: Datorikas - 10. klases 1. ieskaites mācību materiāls #3 2. tēma – …" at bounding box center [333, 156] width 667 height 313
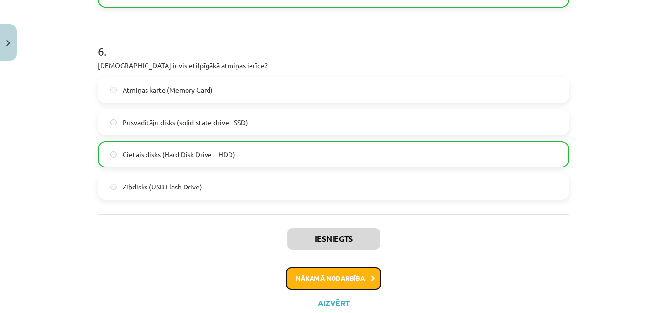
click at [352, 286] on button "Nākamā nodarbība" at bounding box center [334, 278] width 96 height 22
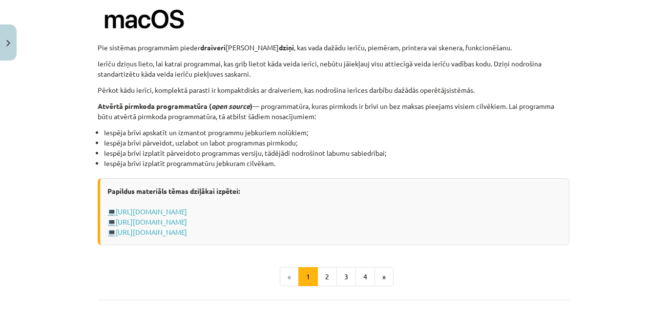
scroll to position [1050, 0]
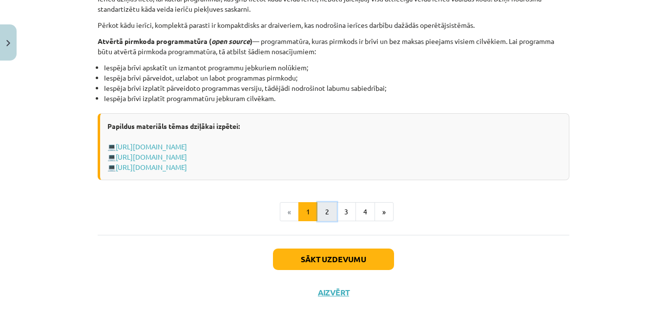
click at [321, 213] on button "2" at bounding box center [327, 212] width 20 height 20
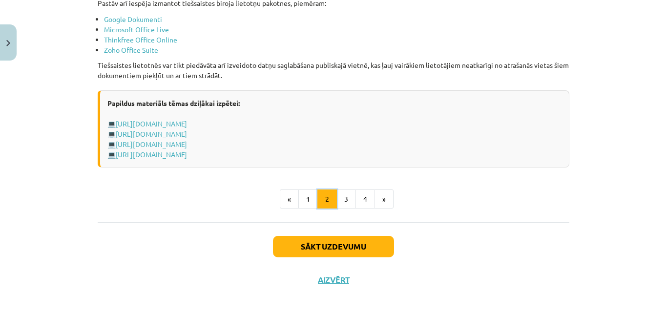
scroll to position [1719, 0]
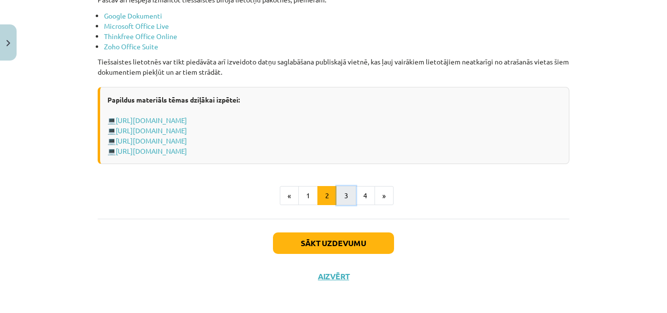
click at [342, 193] on button "3" at bounding box center [346, 196] width 20 height 20
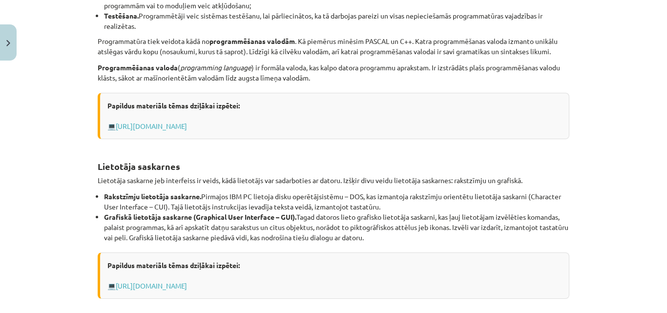
scroll to position [370, 0]
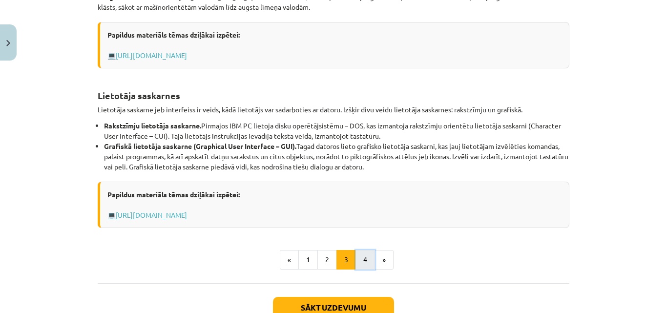
click at [357, 261] on button "4" at bounding box center [366, 260] width 20 height 20
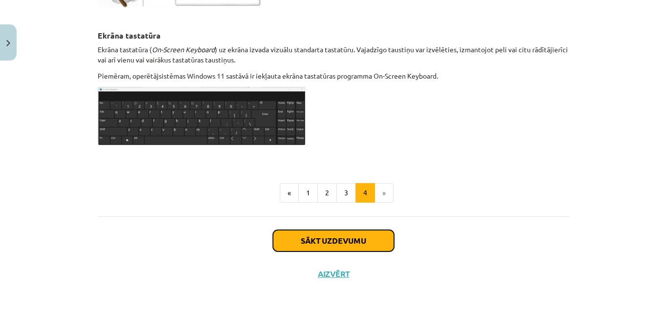
click at [337, 234] on button "Sākt uzdevumu" at bounding box center [333, 240] width 121 height 21
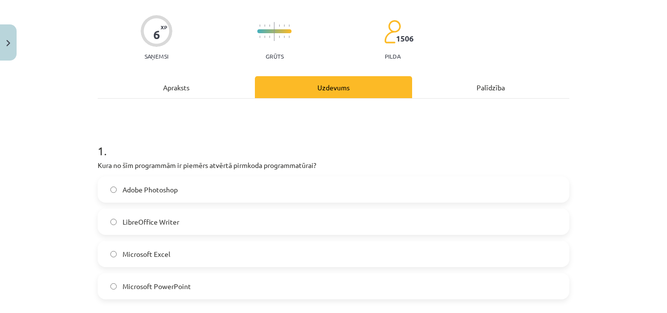
scroll to position [73, 0]
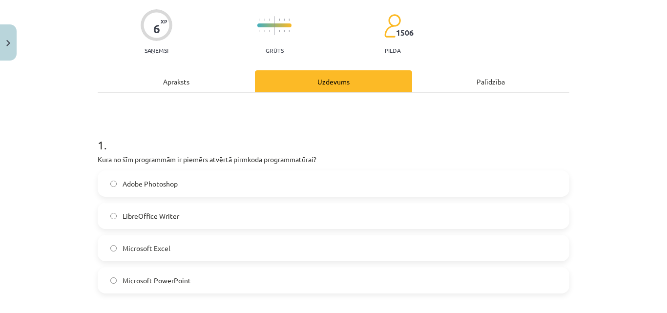
click at [166, 178] on label "Adobe Photoshop" at bounding box center [334, 183] width 470 height 24
click at [188, 222] on label "LibreOffice Writer" at bounding box center [334, 216] width 470 height 24
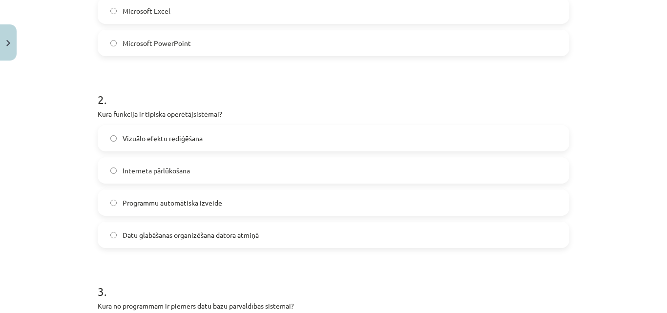
scroll to position [317, 0]
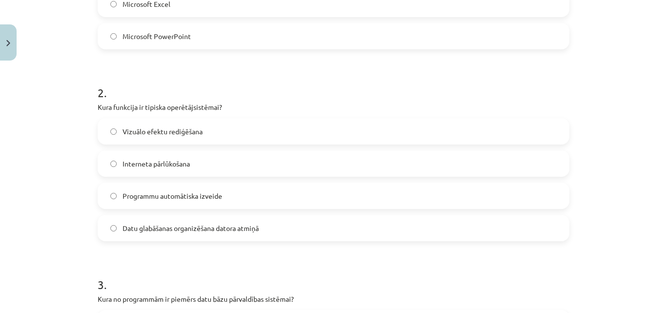
click at [186, 161] on span "Interneta pārlūkošana" at bounding box center [156, 164] width 67 height 10
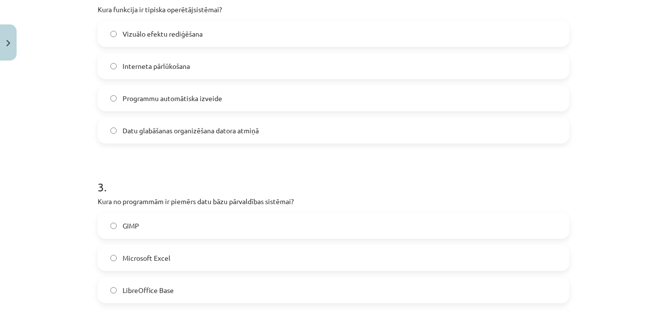
scroll to position [464, 0]
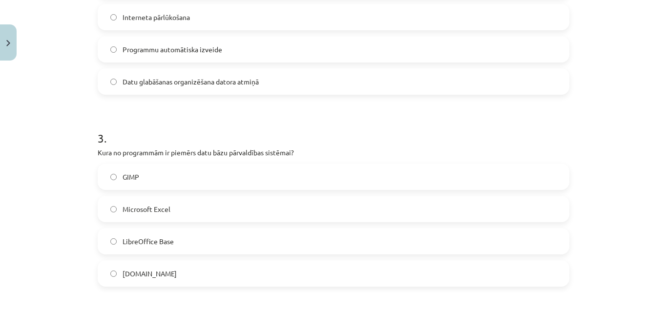
click at [206, 212] on label "Microsoft Excel" at bounding box center [334, 209] width 470 height 24
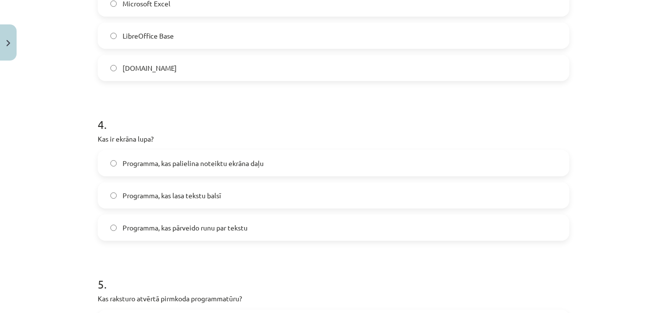
scroll to position [708, 0]
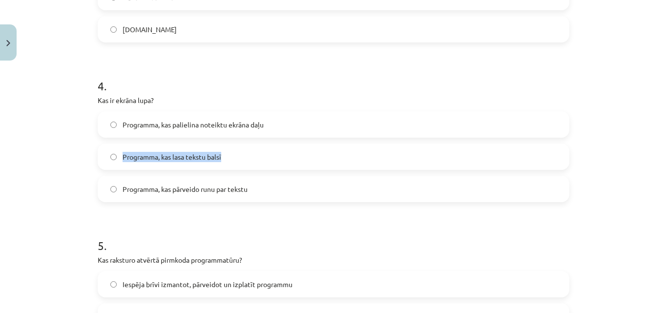
click at [294, 139] on div "Programma, kas palielina noteiktu ekrāna daļu Programma, kas lasa tekstu balsī …" at bounding box center [334, 156] width 472 height 91
click at [276, 124] on label "Programma, kas palielina noteiktu ekrāna daļu" at bounding box center [334, 124] width 470 height 24
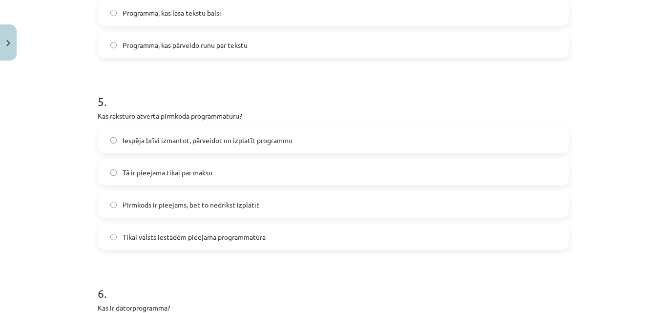
scroll to position [903, 0]
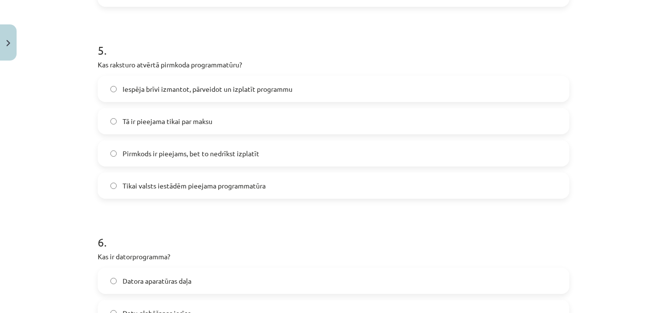
click at [261, 161] on label "Pirmkods ir pieejams, bet to nedrīkst izplatīt" at bounding box center [334, 153] width 470 height 24
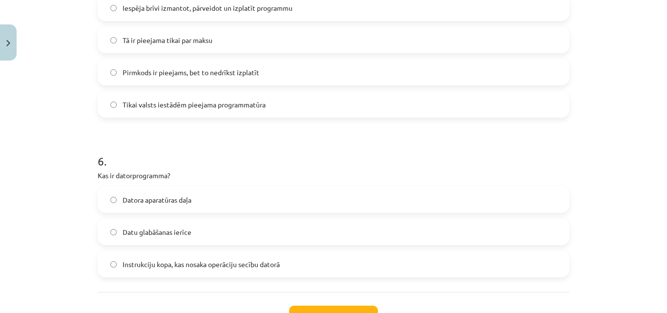
scroll to position [1050, 0]
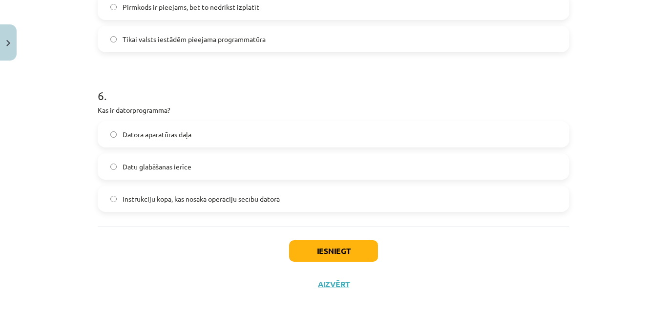
click at [232, 164] on label "Datu glabāšanas ierīce" at bounding box center [334, 166] width 470 height 24
click at [346, 248] on button "Iesniegt" at bounding box center [333, 250] width 89 height 21
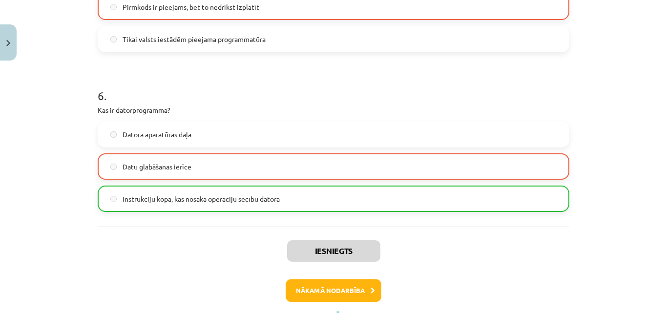
scroll to position [1093, 0]
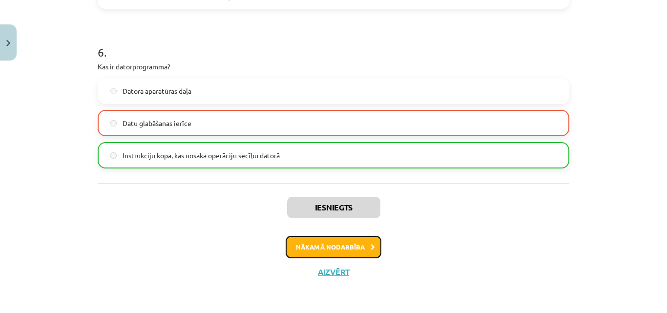
click at [371, 249] on icon at bounding box center [373, 247] width 4 height 6
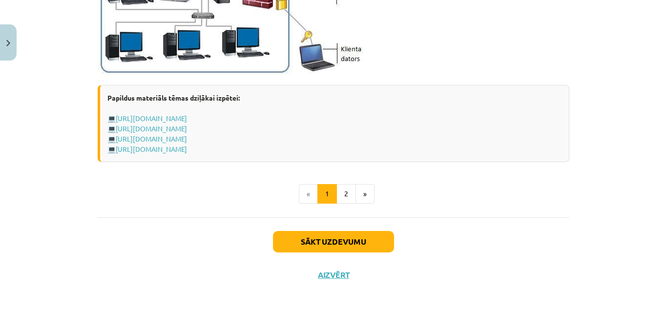
scroll to position [1238, 0]
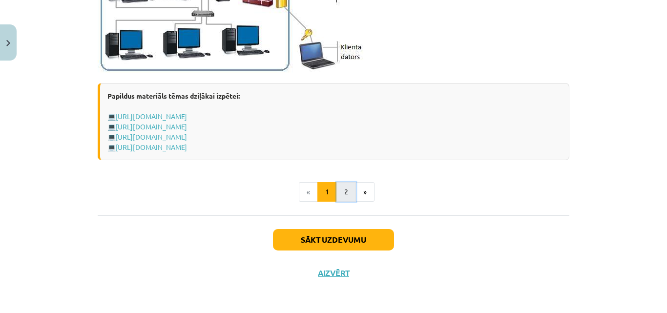
click at [336, 196] on button "2" at bounding box center [346, 192] width 20 height 20
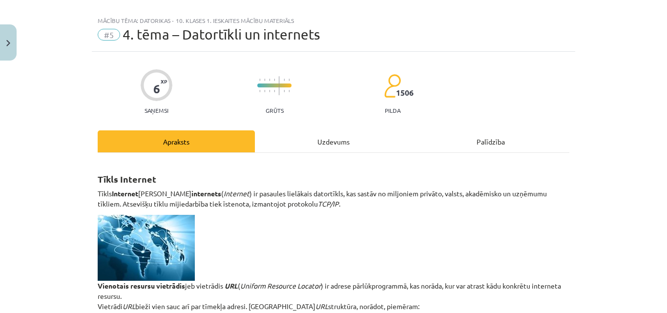
scroll to position [0, 0]
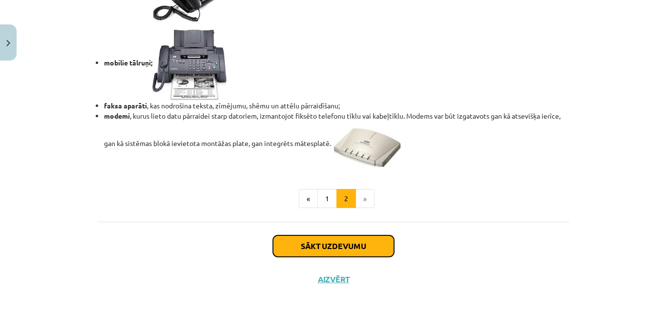
click at [349, 240] on button "Sākt uzdevumu" at bounding box center [333, 245] width 121 height 21
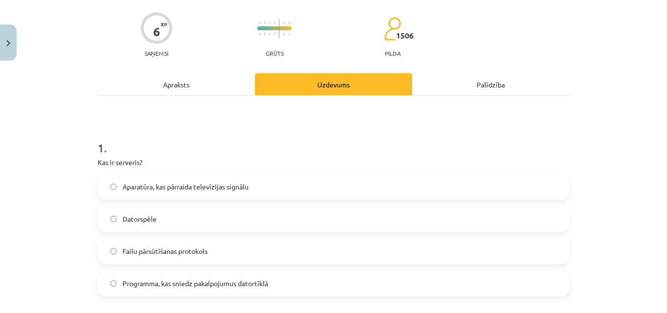
scroll to position [73, 0]
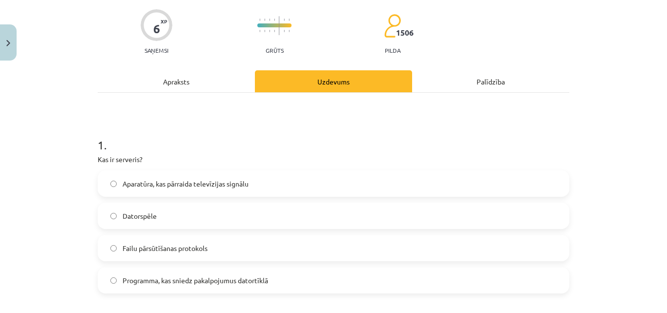
click at [247, 274] on label "Programma, kas sniedz pakalpojumus datortīklā" at bounding box center [334, 280] width 470 height 24
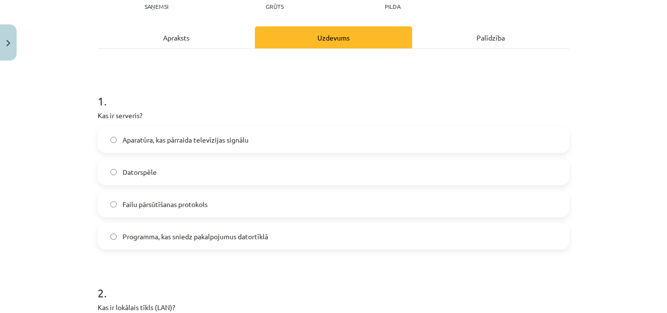
scroll to position [171, 0]
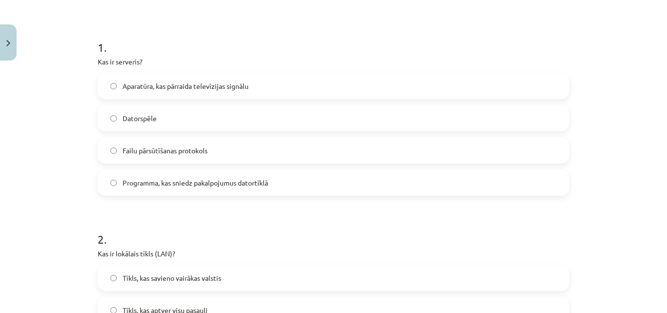
click at [247, 117] on label "Datorspēle" at bounding box center [334, 118] width 470 height 24
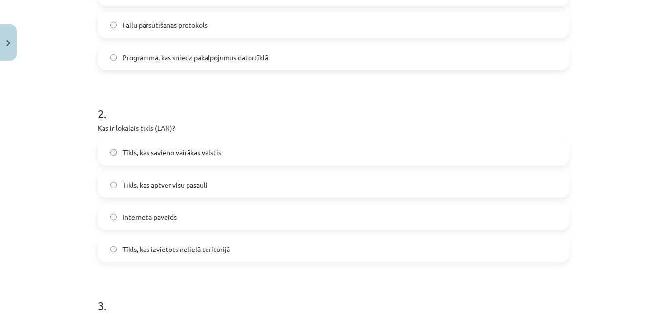
scroll to position [317, 0]
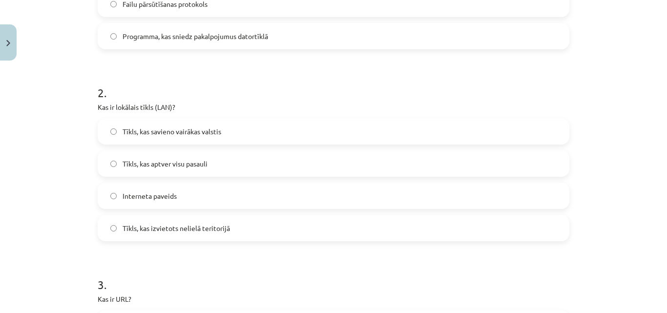
click at [254, 192] on label "Interneta paveids" at bounding box center [334, 196] width 470 height 24
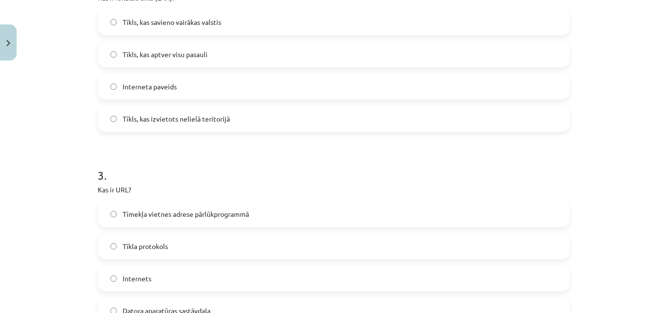
scroll to position [464, 0]
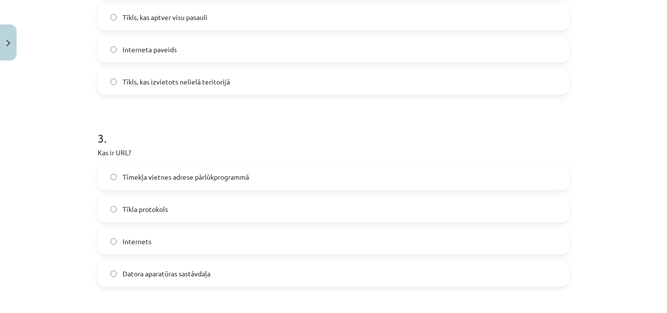
click at [237, 178] on span "Tīmekļa vietnes adrese pārlūkprogrammā" at bounding box center [186, 177] width 126 height 10
click at [238, 204] on label "Tīkla protokols" at bounding box center [334, 209] width 470 height 24
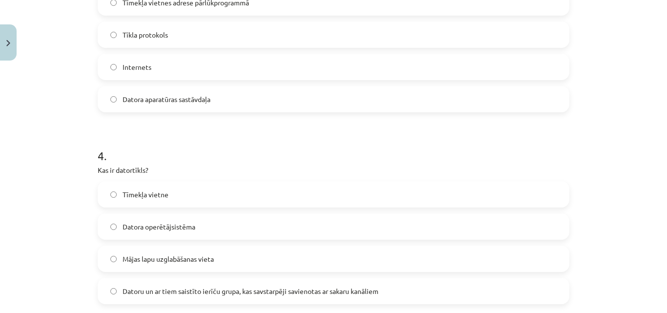
scroll to position [659, 0]
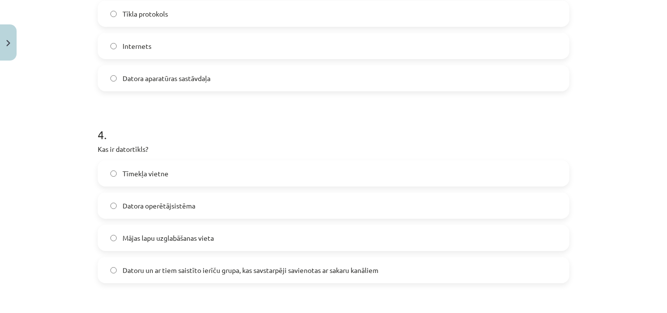
click at [285, 272] on span "Datoru un ar tiem saistīto ierīču grupa, kas savstarpēji savienotas ar sakaru k…" at bounding box center [251, 270] width 256 height 10
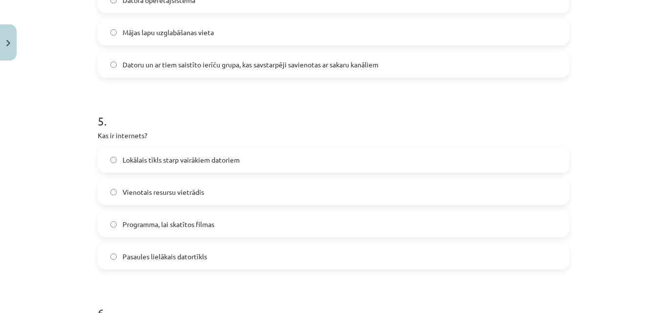
scroll to position [903, 0]
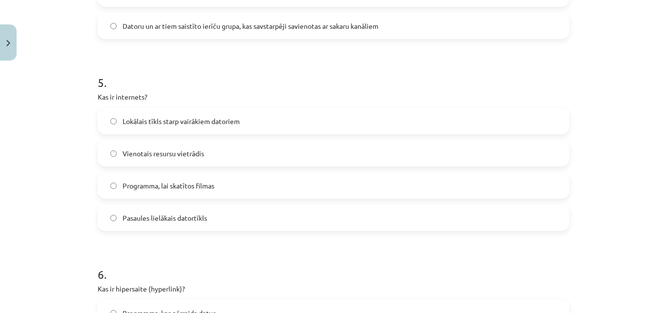
click at [245, 123] on label "Lokālais tīkls starp vairākiem datoriem" at bounding box center [334, 121] width 470 height 24
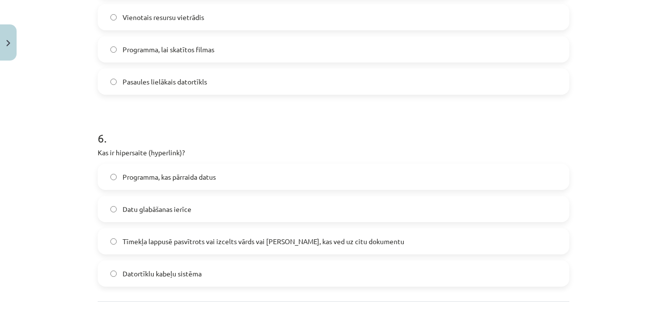
scroll to position [1050, 0]
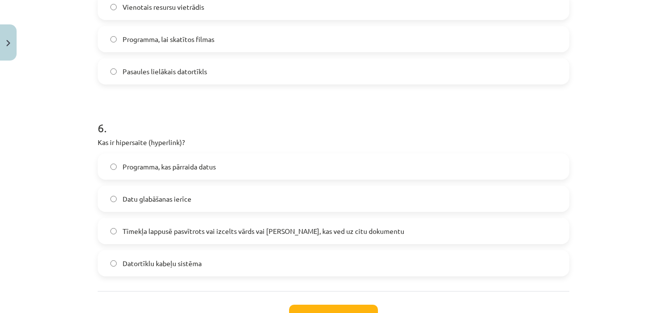
drag, startPoint x: 223, startPoint y: 164, endPoint x: 236, endPoint y: 168, distance: 14.1
click at [224, 164] on label "Programma, kas pārraida datus" at bounding box center [334, 166] width 470 height 24
click at [347, 305] on button "Iesniegt" at bounding box center [333, 315] width 89 height 21
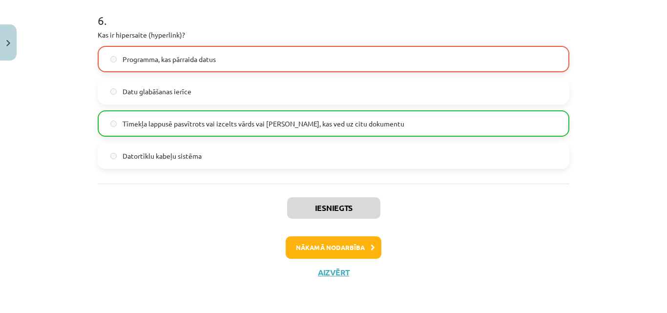
scroll to position [1158, 0]
click at [342, 248] on button "Nākamā nodarbība" at bounding box center [334, 247] width 96 height 22
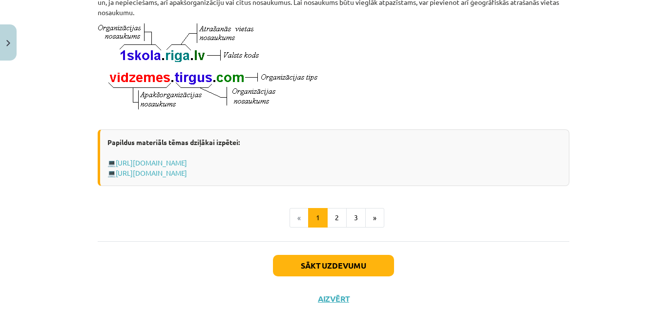
scroll to position [562, 0]
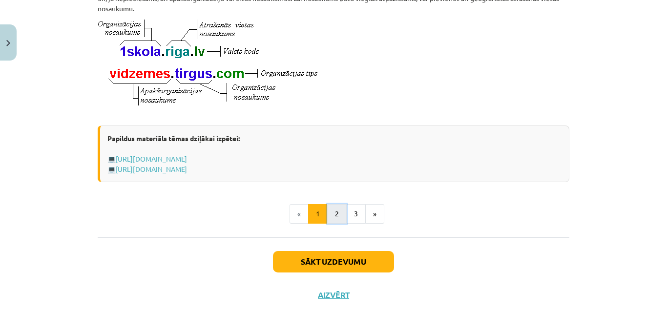
click at [336, 218] on button "2" at bounding box center [337, 214] width 20 height 20
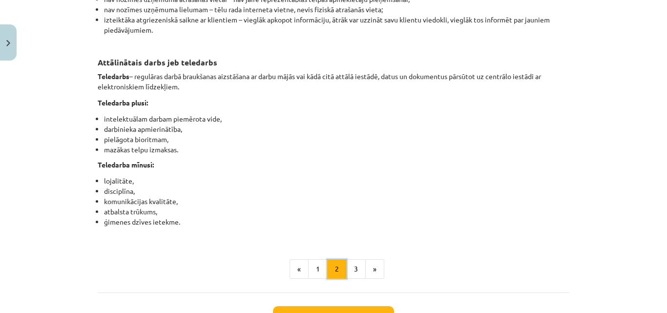
scroll to position [1591, 0]
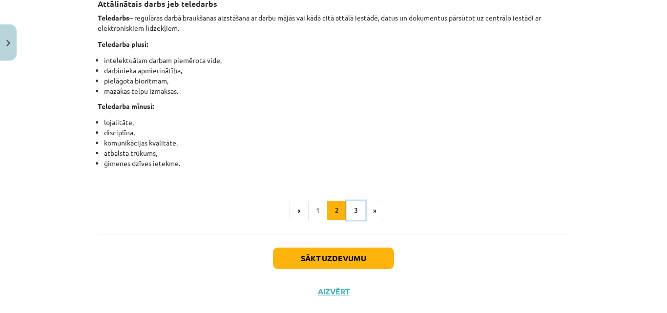
click at [357, 220] on button "3" at bounding box center [356, 211] width 20 height 20
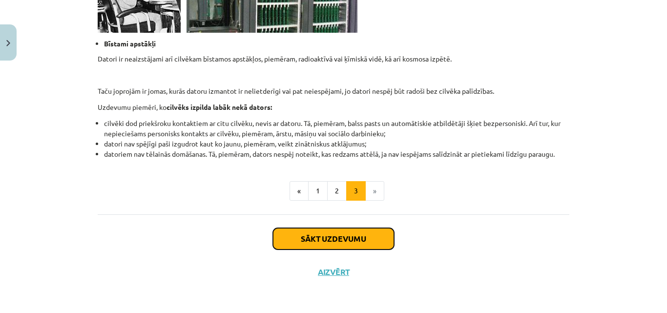
click at [339, 233] on button "Sākt uzdevumu" at bounding box center [333, 238] width 121 height 21
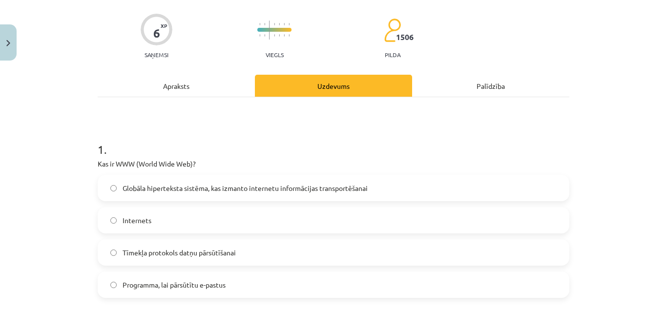
scroll to position [73, 0]
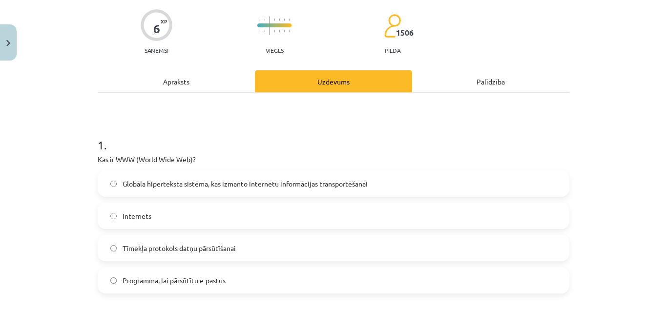
click at [329, 183] on span "Globāla hiperteksta sistēma, kas izmanto internetu informācijas transportēšanai" at bounding box center [245, 184] width 245 height 10
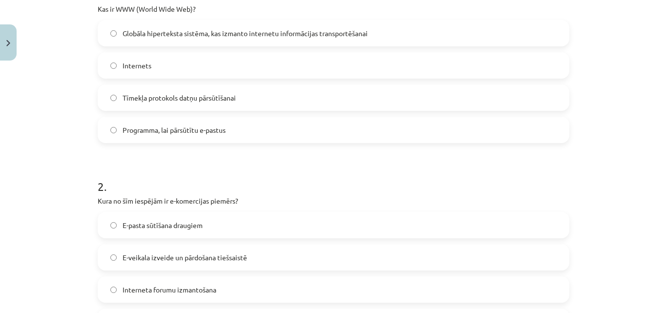
scroll to position [269, 0]
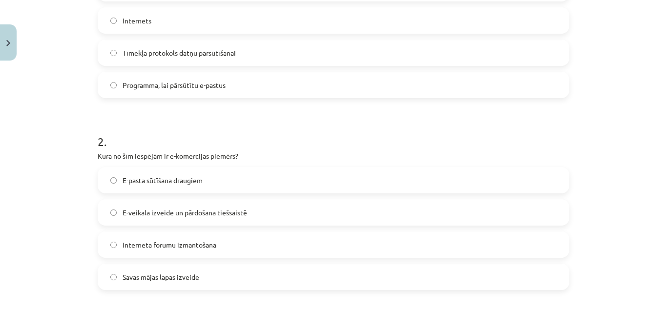
click at [160, 211] on span "E-veikala izveide un pārdošana tiešsaistē" at bounding box center [185, 213] width 125 height 10
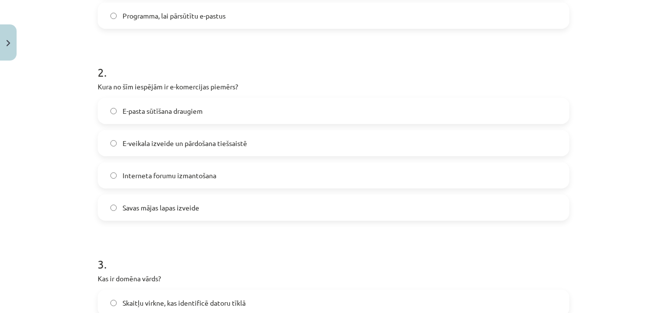
scroll to position [464, 0]
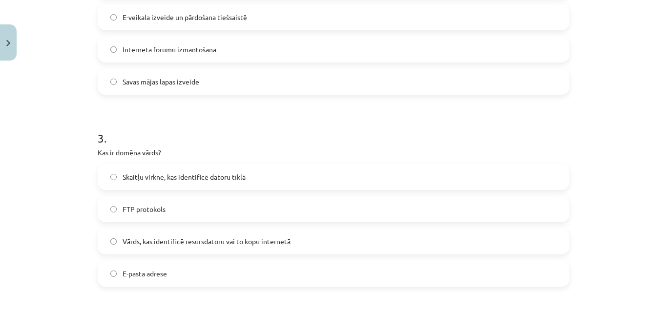
click at [244, 179] on label "Skaitļu virkne, kas identificē datoru tīklā" at bounding box center [334, 177] width 470 height 24
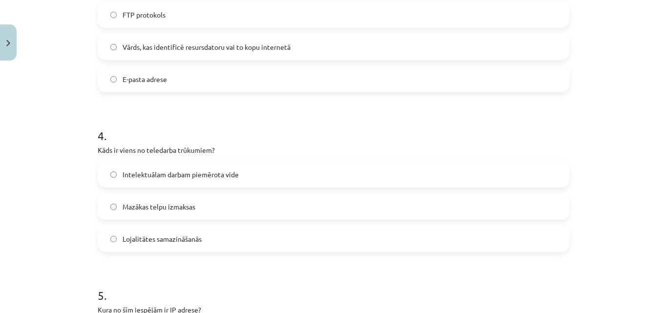
scroll to position [659, 0]
click at [231, 180] on label "Intelektuālam darbam piemērota vide" at bounding box center [334, 173] width 470 height 24
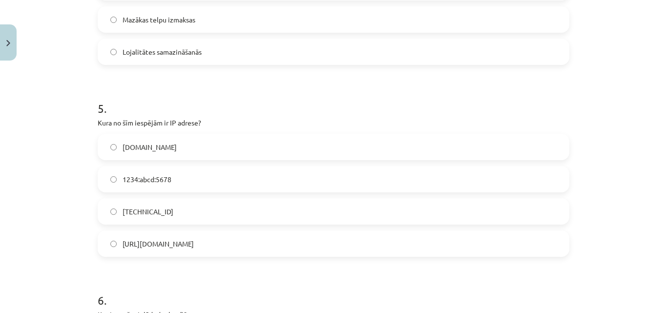
scroll to position [855, 0]
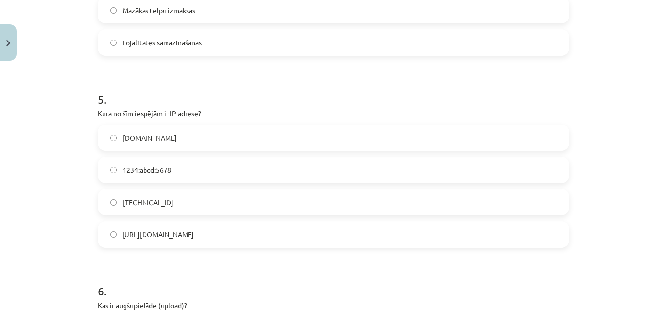
click at [151, 208] on label "[TECHNICAL_ID]" at bounding box center [334, 202] width 470 height 24
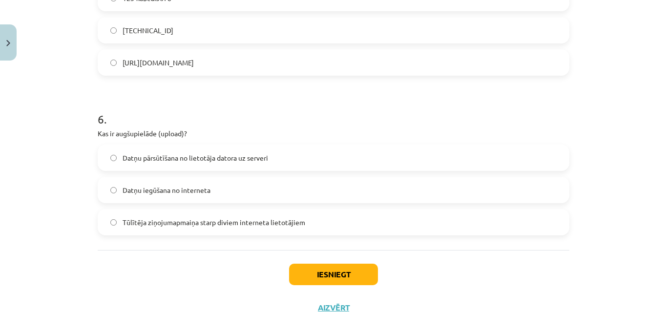
scroll to position [1050, 0]
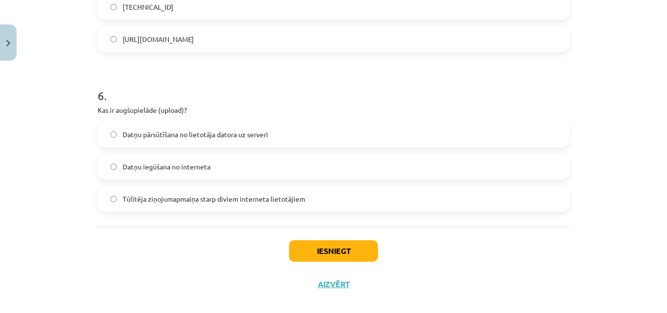
click at [234, 168] on label "Datņu iegūšana no interneta" at bounding box center [334, 166] width 470 height 24
click at [354, 253] on button "Iesniegt" at bounding box center [333, 250] width 89 height 21
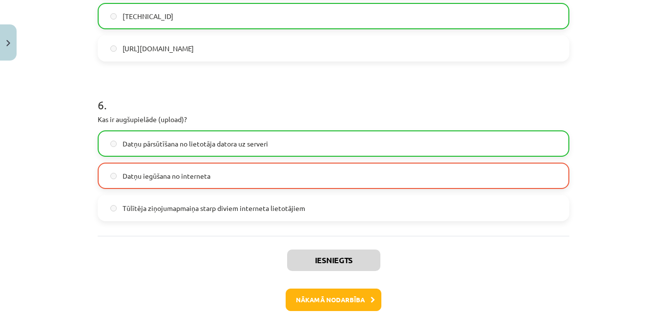
scroll to position [1093, 0]
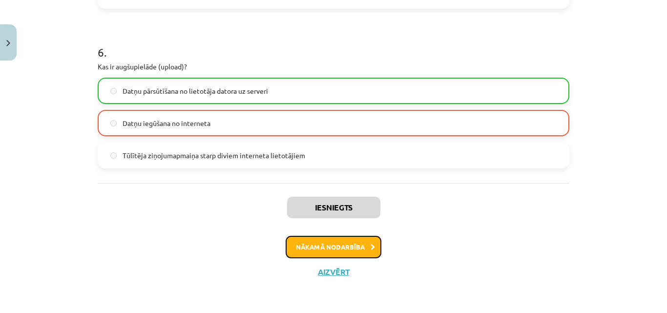
click at [346, 244] on button "Nākamā nodarbība" at bounding box center [334, 247] width 96 height 22
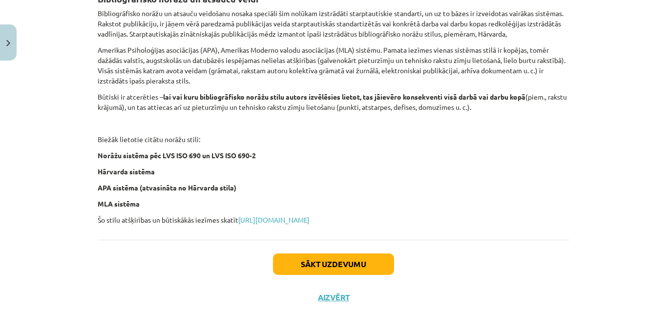
scroll to position [435, 0]
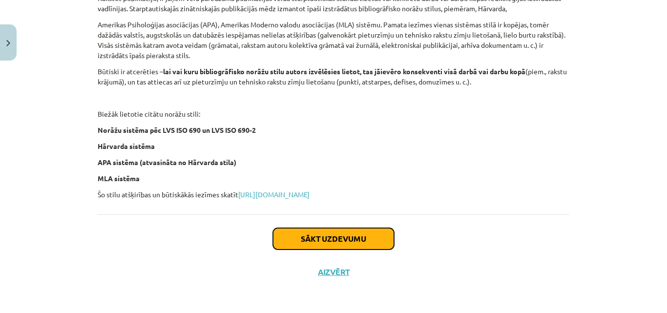
click at [362, 228] on button "Sākt uzdevumu" at bounding box center [333, 238] width 121 height 21
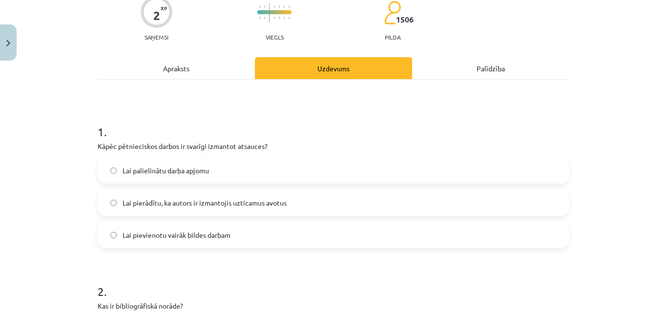
scroll to position [122, 0]
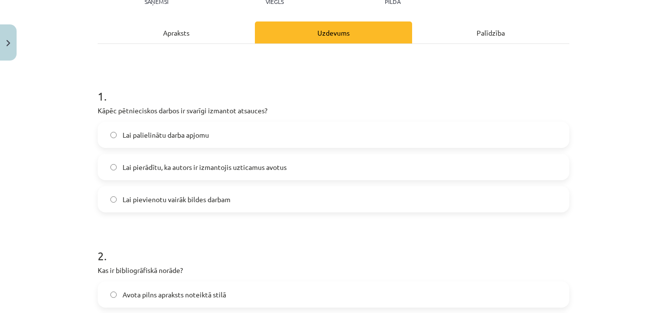
click at [230, 171] on span "Lai pierādītu, ka autors ir izmantojis uzticamus avotus" at bounding box center [205, 167] width 164 height 10
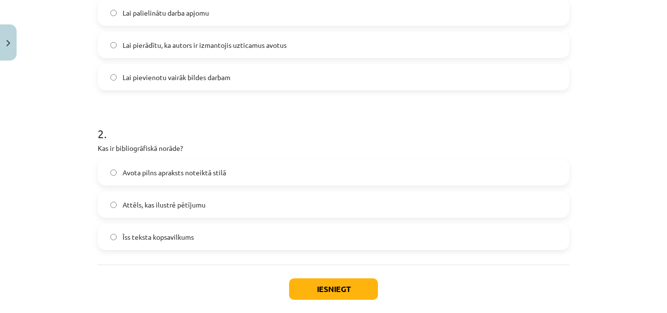
scroll to position [269, 0]
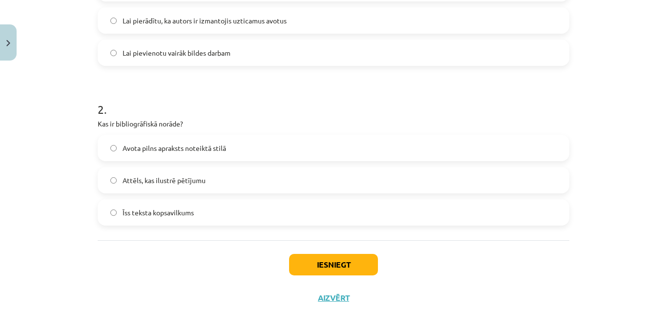
click at [229, 209] on label "Īss teksta kopsavilkums" at bounding box center [334, 212] width 470 height 24
click at [341, 265] on button "Iesniegt" at bounding box center [333, 264] width 89 height 21
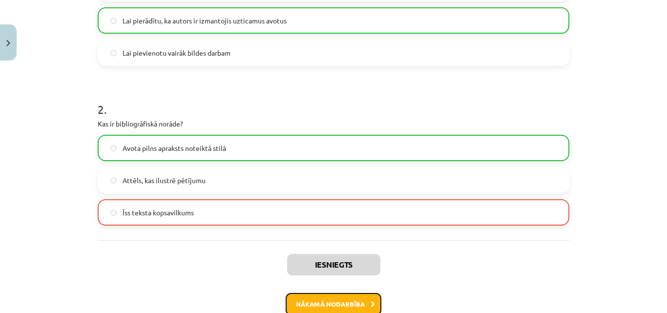
click at [344, 301] on button "Nākamā nodarbība" at bounding box center [334, 304] width 96 height 22
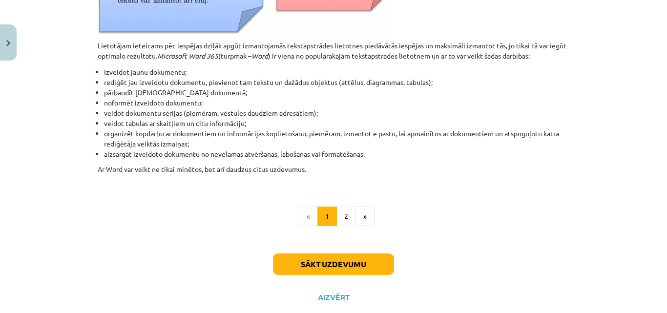
scroll to position [500, 0]
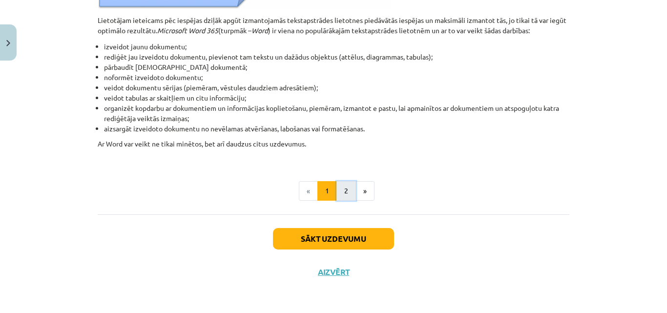
click at [350, 186] on button "2" at bounding box center [346, 191] width 20 height 20
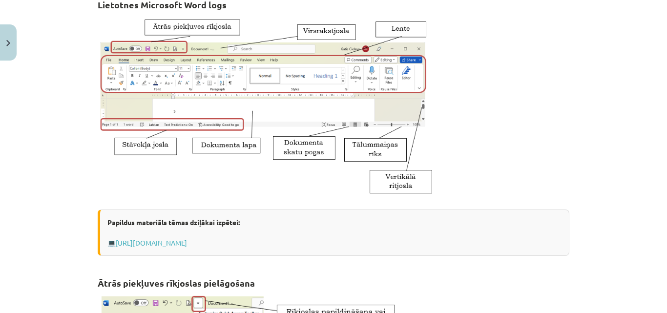
scroll to position [175, 0]
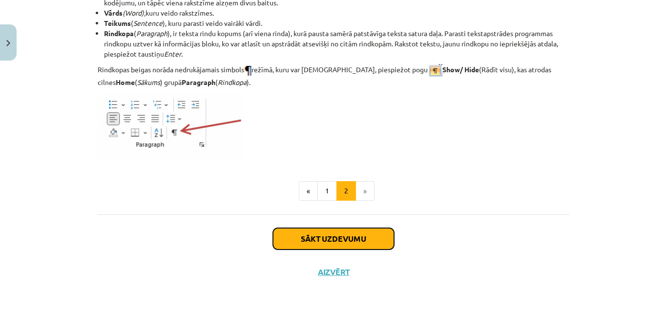
click at [332, 233] on button "Sākt uzdevumu" at bounding box center [333, 238] width 121 height 21
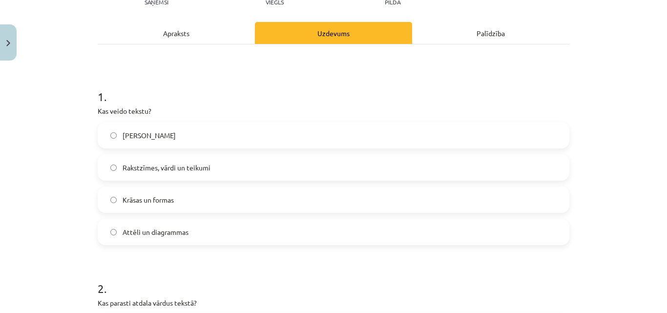
scroll to position [122, 0]
click at [192, 158] on label "Rakstzīmes, vārdi un teikumi" at bounding box center [334, 167] width 470 height 24
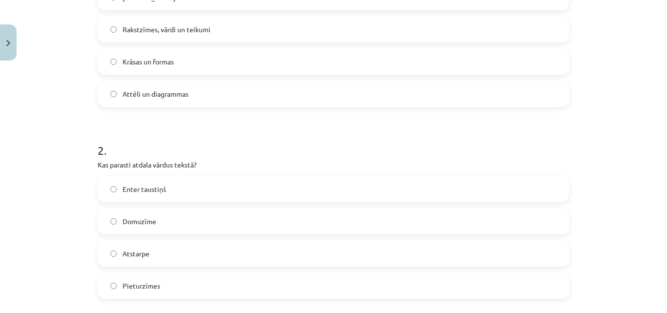
scroll to position [269, 0]
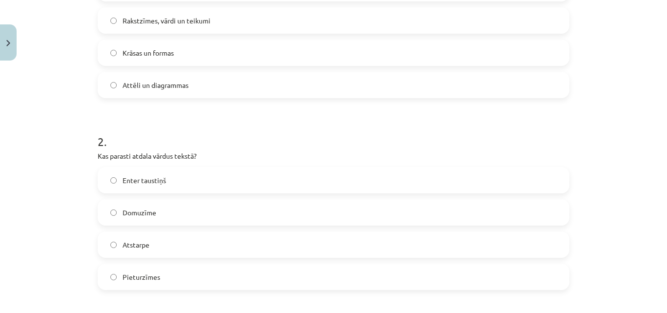
click at [208, 177] on label "Enter taustiņš" at bounding box center [334, 180] width 470 height 24
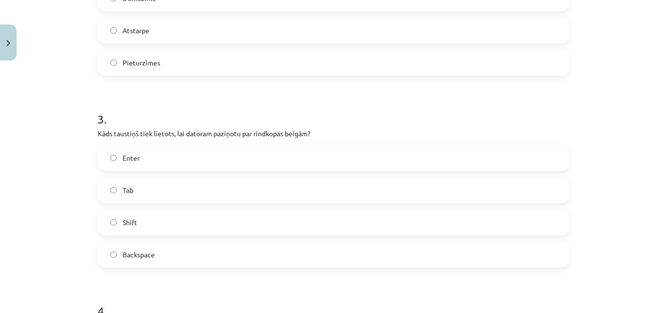
scroll to position [513, 0]
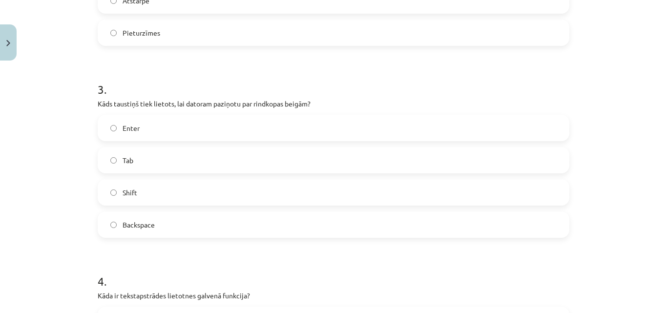
click at [179, 161] on label "Tab" at bounding box center [334, 160] width 470 height 24
click at [167, 129] on label "Enter" at bounding box center [334, 128] width 470 height 24
click at [198, 147] on div "Tab" at bounding box center [334, 160] width 472 height 26
click at [253, 160] on label "Tab" at bounding box center [334, 160] width 470 height 24
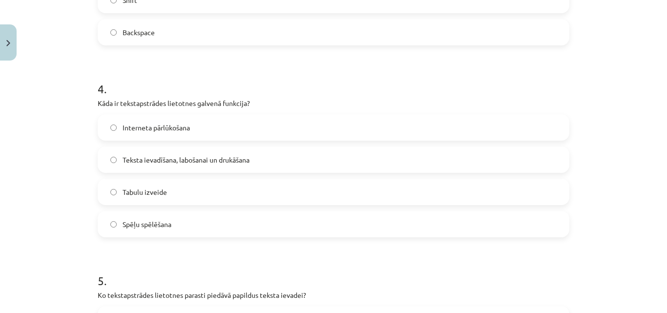
scroll to position [708, 0]
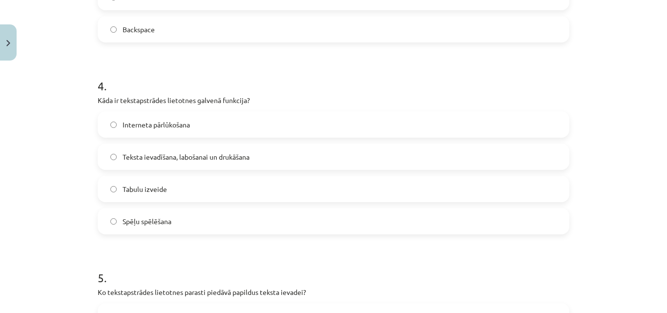
click at [220, 161] on span "Teksta ievadīšana, labošanai un drukāšana" at bounding box center [186, 157] width 127 height 10
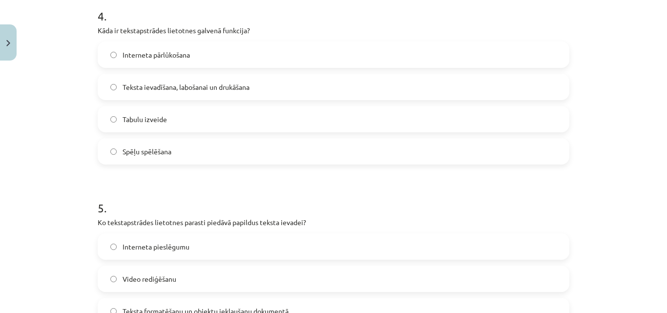
scroll to position [855, 0]
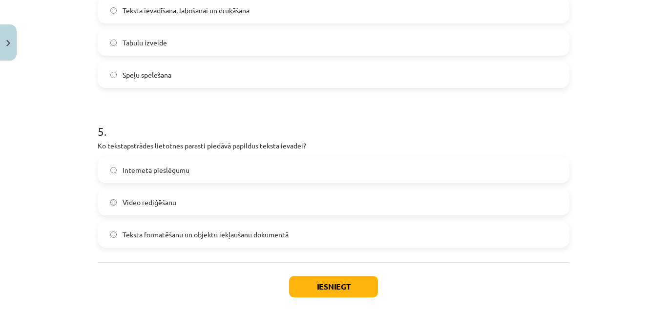
click at [217, 239] on span "Teksta formatēšanu un objektu iekļaušanu dokumentā" at bounding box center [206, 235] width 166 height 10
click at [324, 286] on button "Iesniegt" at bounding box center [333, 286] width 89 height 21
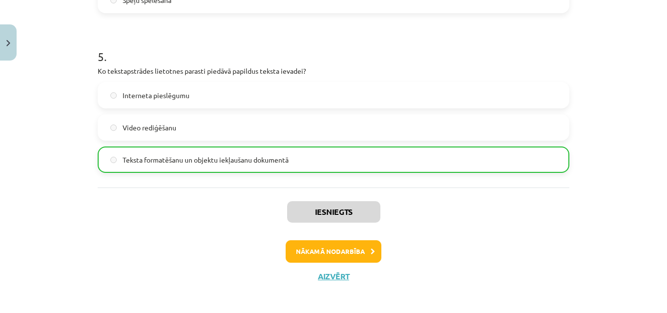
scroll to position [934, 0]
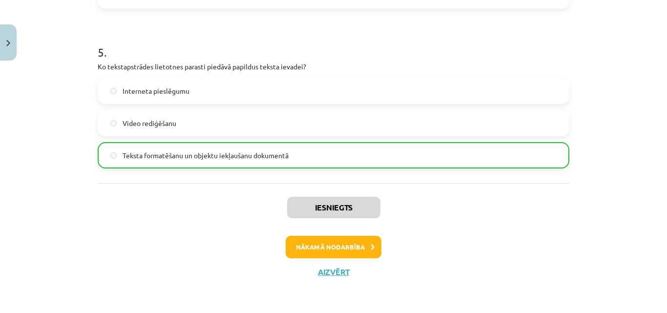
click at [381, 251] on div "Nākamā nodarbība" at bounding box center [334, 247] width 460 height 22
click at [357, 242] on button "Nākamā nodarbība" at bounding box center [334, 247] width 96 height 22
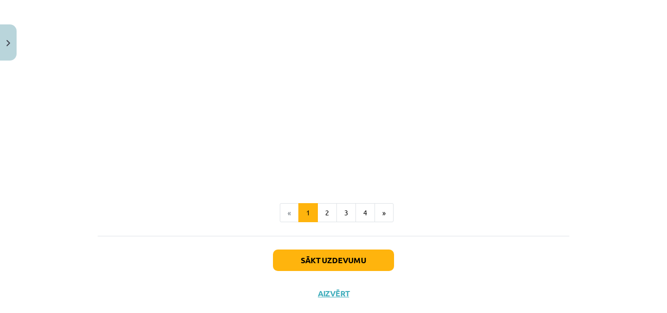
scroll to position [2000, 0]
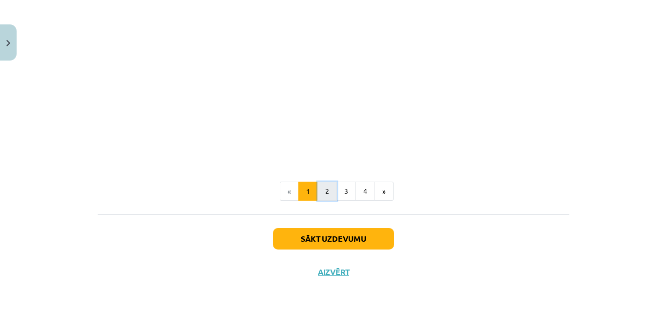
click at [330, 187] on button "2" at bounding box center [327, 192] width 20 height 20
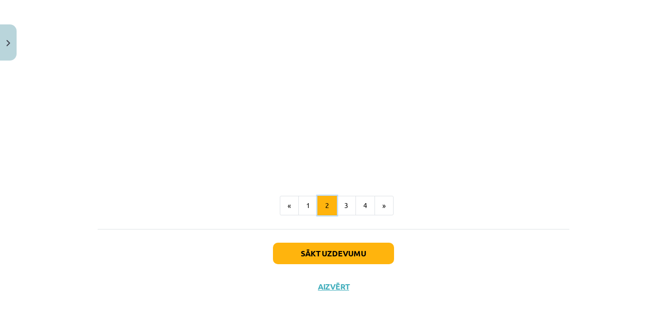
scroll to position [1554, 0]
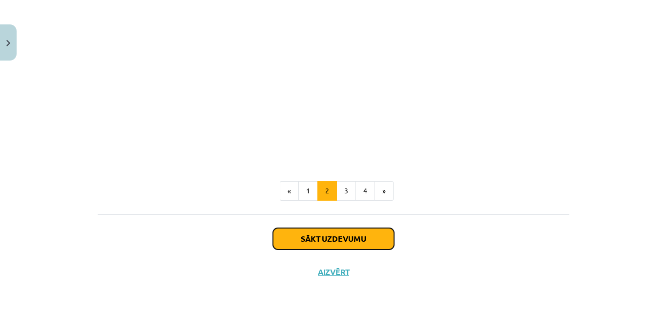
click at [349, 242] on button "Sākt uzdevumu" at bounding box center [333, 238] width 121 height 21
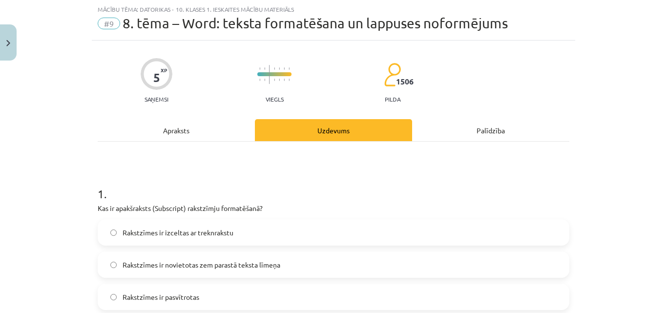
scroll to position [73, 0]
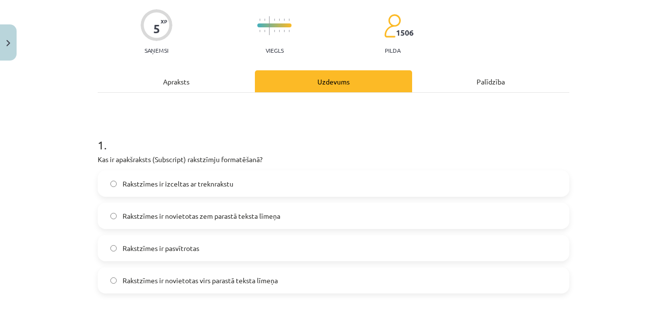
click at [202, 245] on label "Rakstzīmes ir pasvītrotas" at bounding box center [334, 248] width 470 height 24
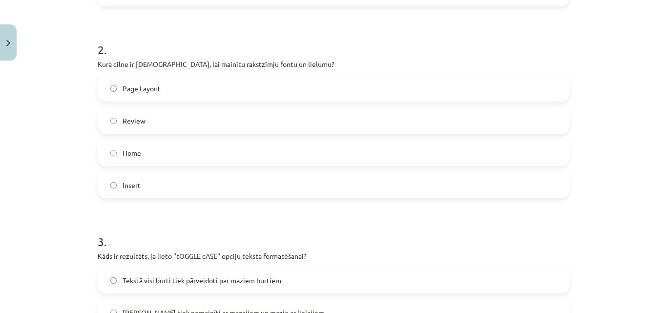
scroll to position [366, 0]
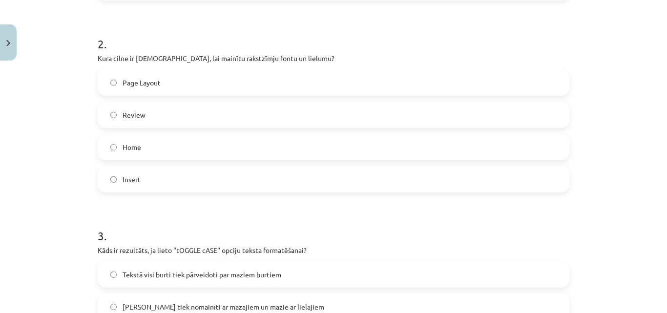
click at [257, 87] on label "Page Layout" at bounding box center [334, 82] width 470 height 24
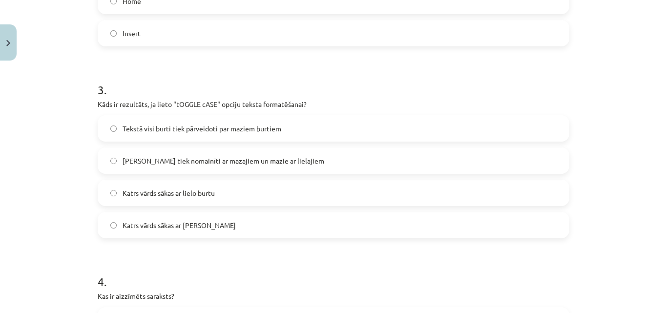
scroll to position [513, 0]
click at [242, 185] on label "Katrs vārds sākas ar lielo burtu" at bounding box center [334, 192] width 470 height 24
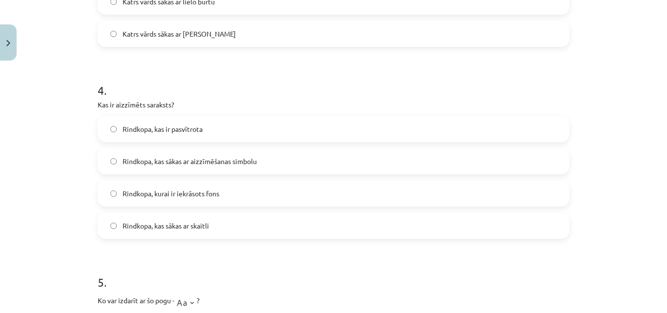
scroll to position [708, 0]
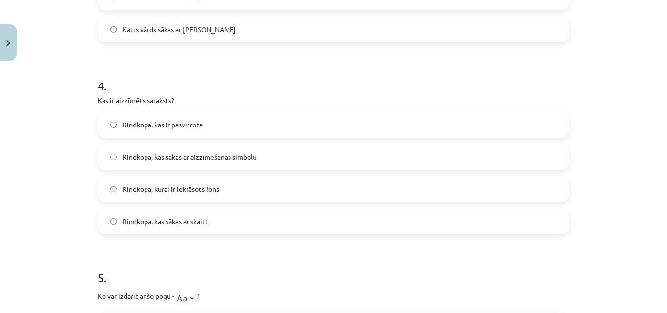
click at [210, 161] on span "Rindkopa, kas sākas ar aizzīmēšanas simbolu" at bounding box center [190, 157] width 134 height 10
click at [199, 181] on label "Rindkopa, kurai ir iekrāsots fons" at bounding box center [334, 189] width 470 height 24
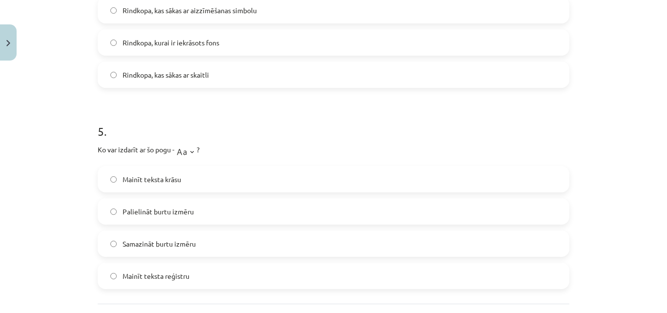
scroll to position [903, 0]
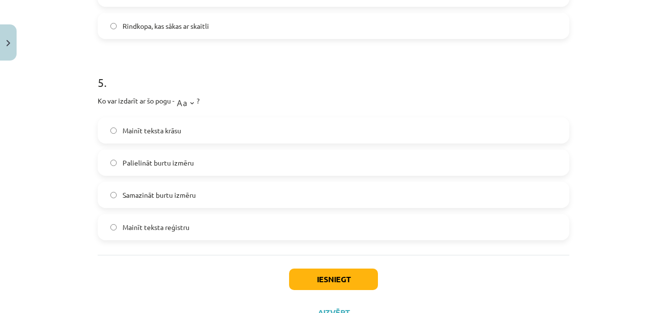
click at [191, 162] on label "Palielināt burtu izmēru" at bounding box center [334, 162] width 470 height 24
click at [327, 273] on button "Iesniegt" at bounding box center [333, 279] width 89 height 21
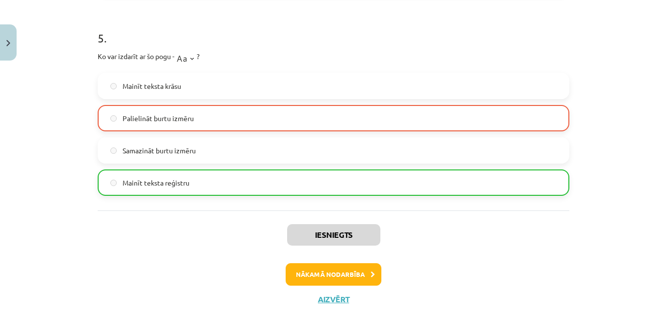
scroll to position [952, 0]
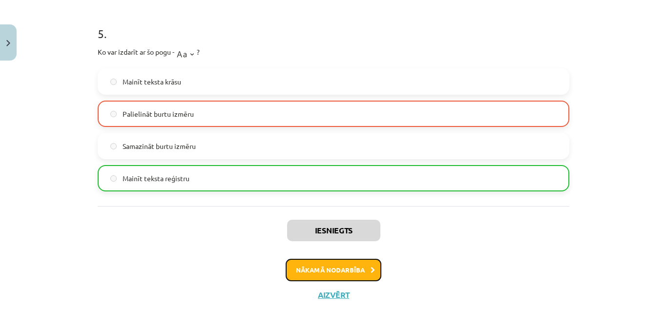
click at [344, 264] on button "Nākamā nodarbība" at bounding box center [334, 270] width 96 height 22
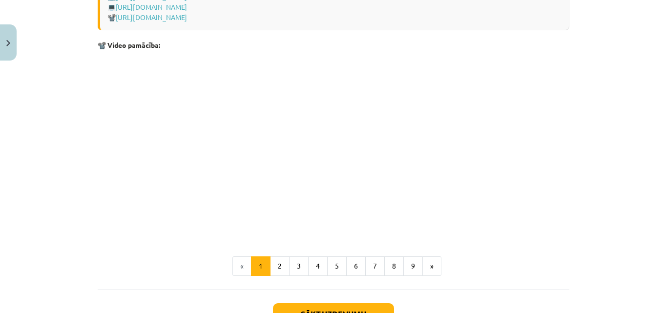
scroll to position [2101, 0]
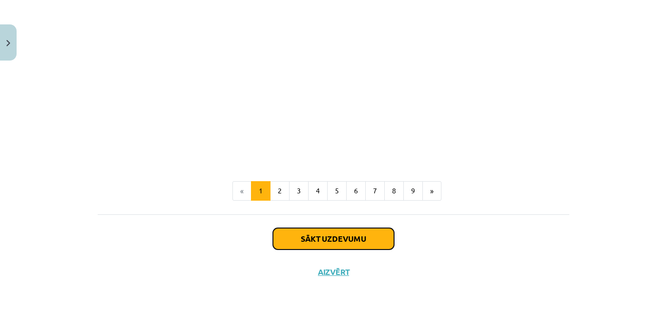
click at [357, 236] on button "Sākt uzdevumu" at bounding box center [333, 238] width 121 height 21
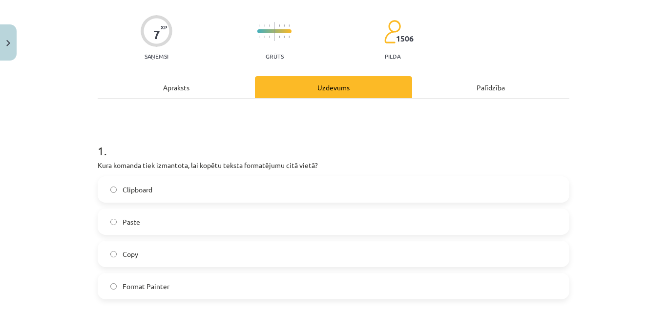
scroll to position [73, 0]
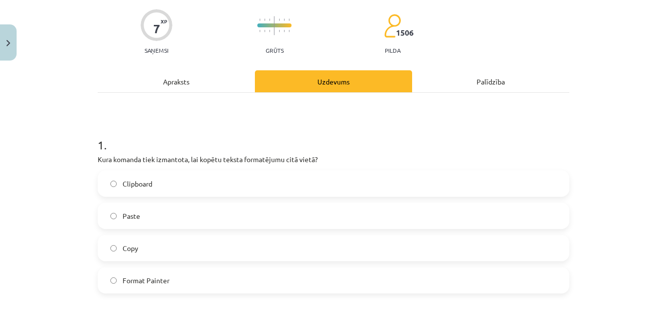
click at [178, 240] on label "Copy" at bounding box center [334, 248] width 470 height 24
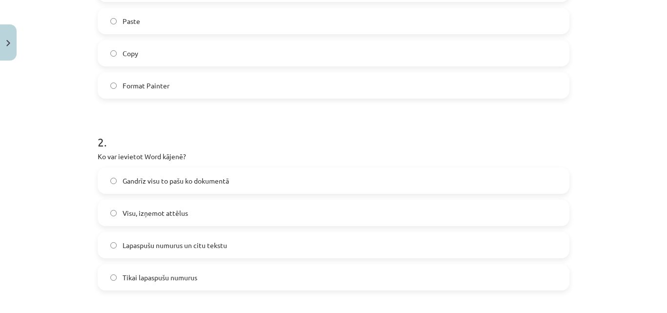
scroll to position [269, 0]
drag, startPoint x: 187, startPoint y: 270, endPoint x: 189, endPoint y: 265, distance: 5.3
click at [188, 267] on label "Tikai lapaspušu numurus" at bounding box center [334, 277] width 470 height 24
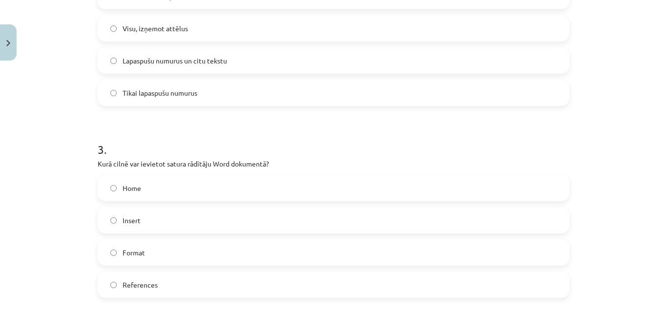
scroll to position [464, 0]
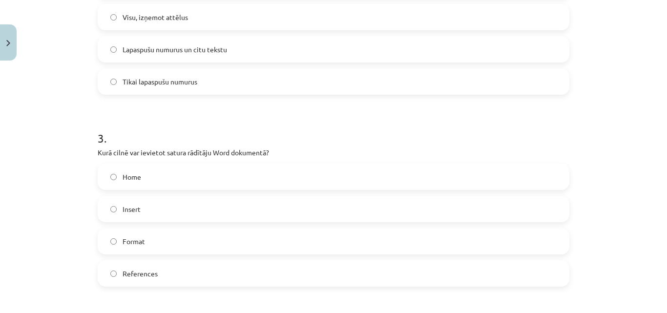
click at [165, 237] on label "Format" at bounding box center [334, 241] width 470 height 24
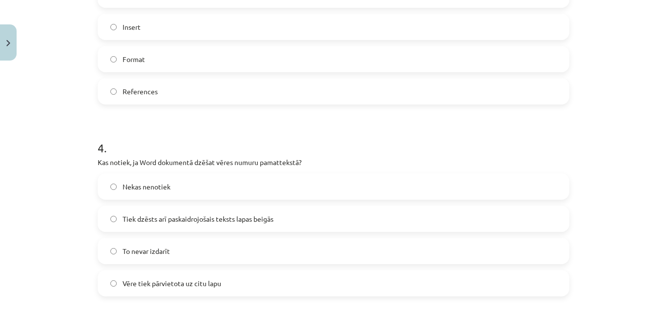
scroll to position [659, 0]
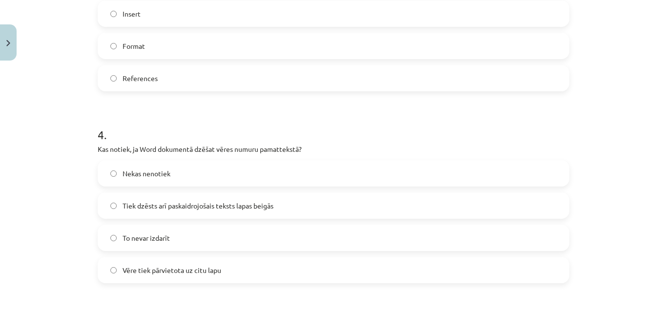
click at [339, 166] on label "Nekas nenotiek" at bounding box center [334, 173] width 470 height 24
click at [315, 265] on label "Vēre tiek pārvietota uz citu lapu" at bounding box center [334, 270] width 470 height 24
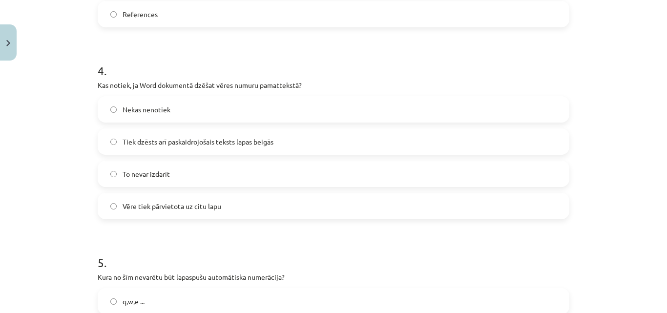
scroll to position [855, 0]
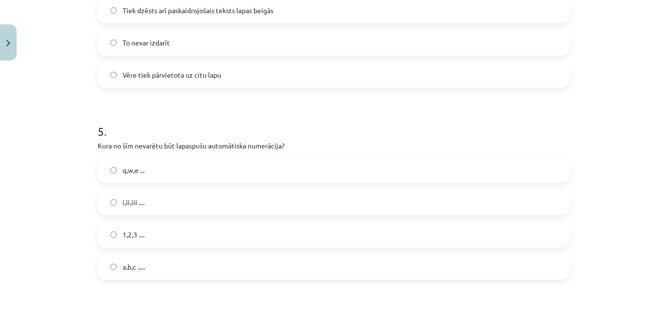
click at [138, 205] on span "i,ii,iii ...." at bounding box center [134, 202] width 22 height 10
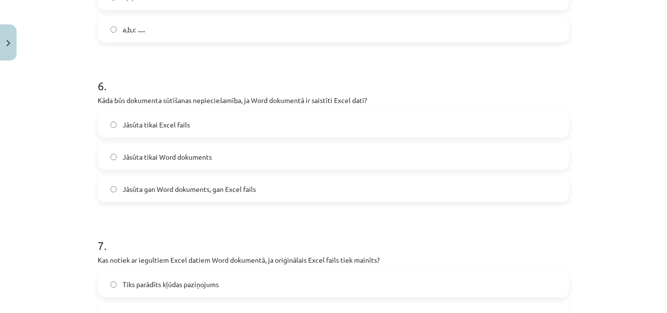
scroll to position [1099, 0]
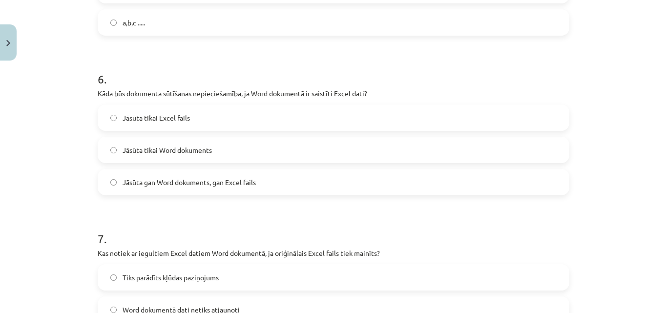
click at [219, 182] on span "Jāsūta gan Word dokuments, gan Excel fails" at bounding box center [189, 182] width 133 height 10
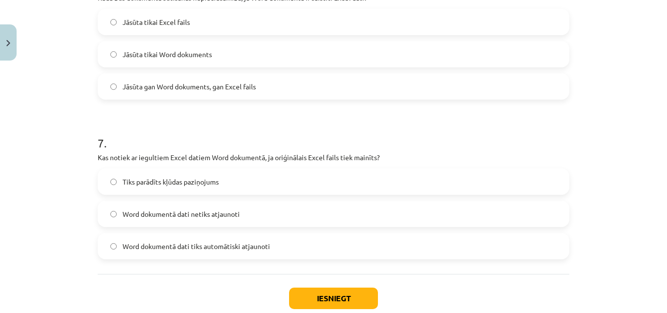
scroll to position [1196, 0]
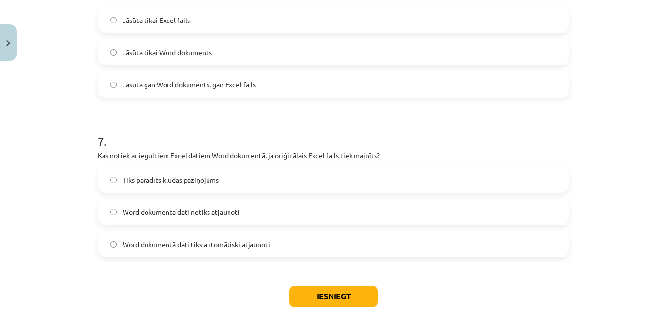
click at [231, 180] on label "Tiks parādīts kļūdas paziņojums" at bounding box center [334, 180] width 470 height 24
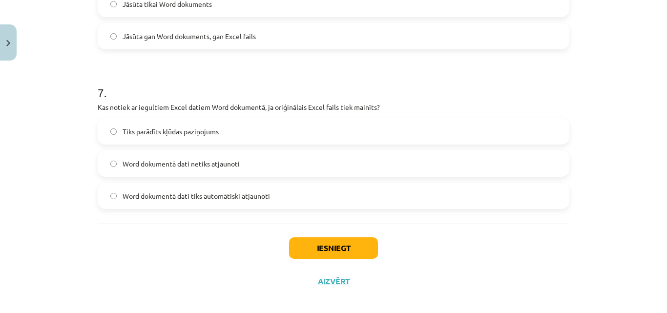
scroll to position [1254, 0]
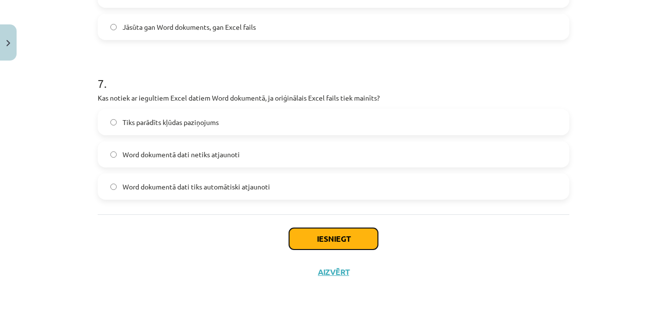
click at [336, 234] on button "Iesniegt" at bounding box center [333, 238] width 89 height 21
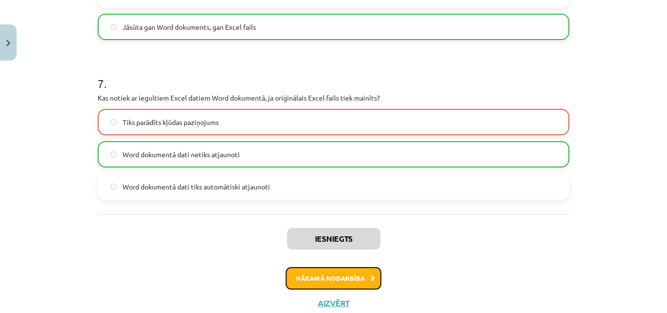
drag, startPoint x: 354, startPoint y: 278, endPoint x: 361, endPoint y: 278, distance: 6.9
click at [354, 278] on button "Nākamā nodarbība" at bounding box center [334, 278] width 96 height 22
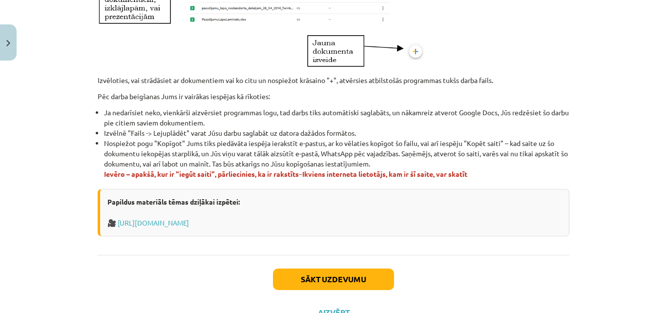
scroll to position [630, 0]
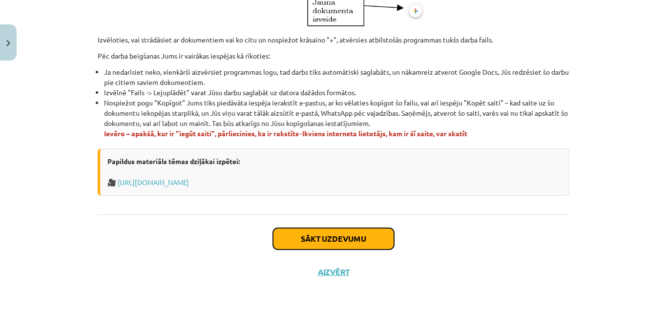
click at [344, 245] on button "Sākt uzdevumu" at bounding box center [333, 238] width 121 height 21
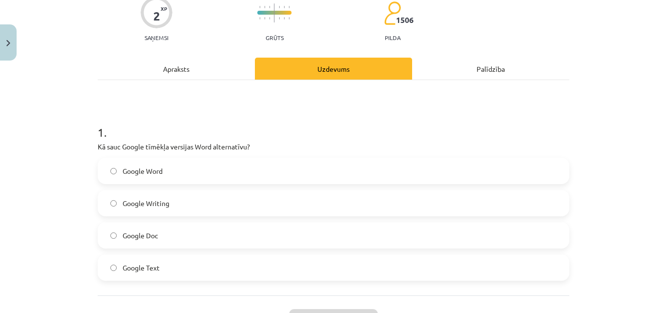
scroll to position [122, 0]
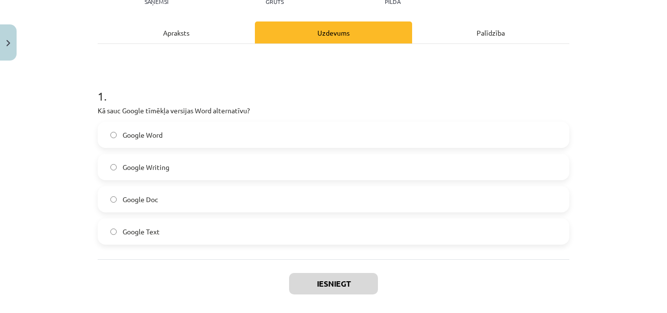
drag, startPoint x: 168, startPoint y: 203, endPoint x: 330, endPoint y: 278, distance: 178.3
click at [168, 203] on label "Google Doc" at bounding box center [334, 199] width 470 height 24
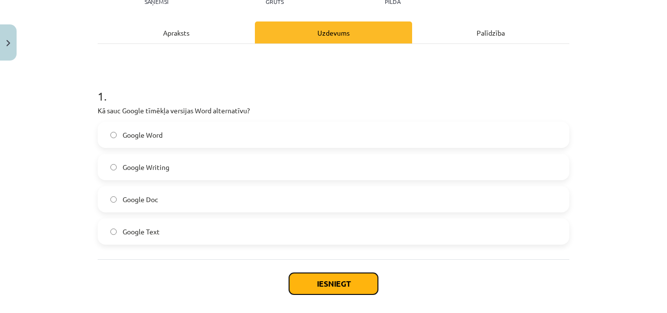
click at [330, 276] on button "Iesniegt" at bounding box center [333, 283] width 89 height 21
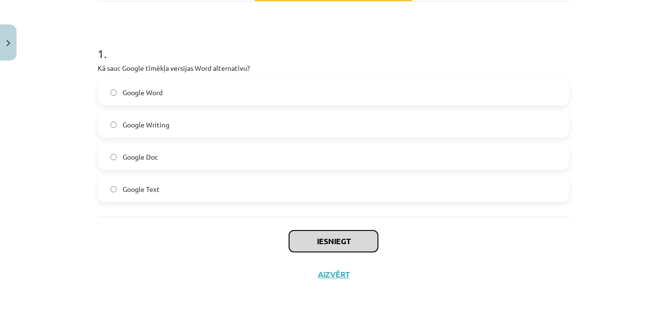
scroll to position [167, 0]
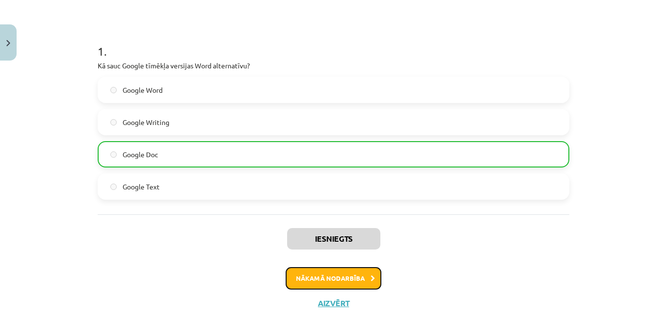
click at [306, 271] on button "Nākamā nodarbība" at bounding box center [334, 278] width 96 height 22
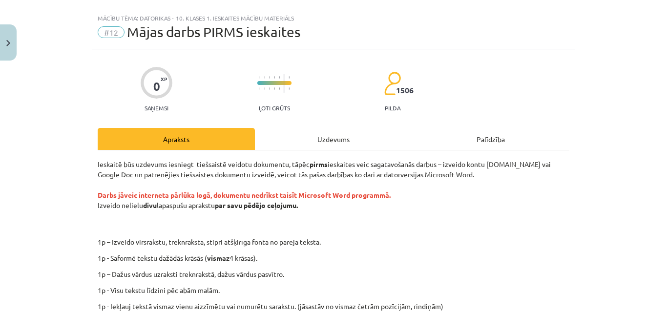
scroll to position [0, 0]
